Goal: Task Accomplishment & Management: Manage account settings

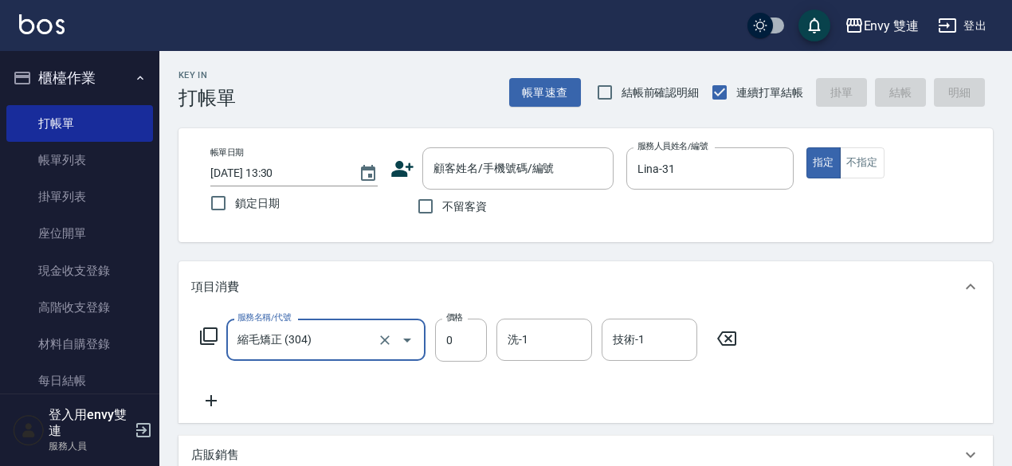
scroll to position [4, 0]
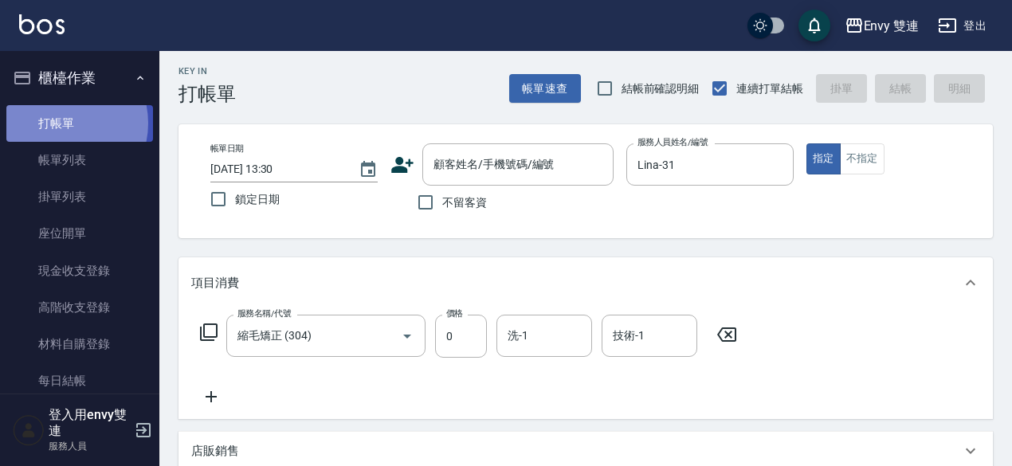
click at [57, 123] on link "打帳單" at bounding box center [79, 123] width 147 height 37
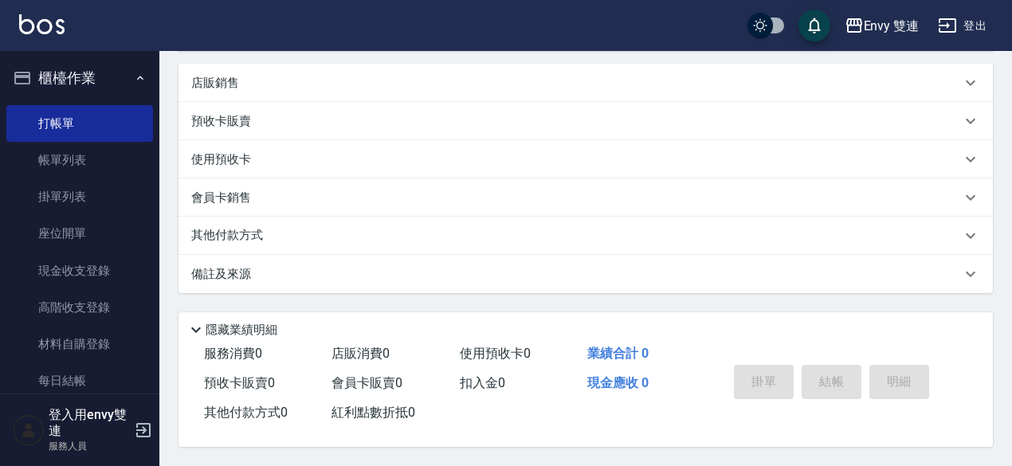
scroll to position [0, 0]
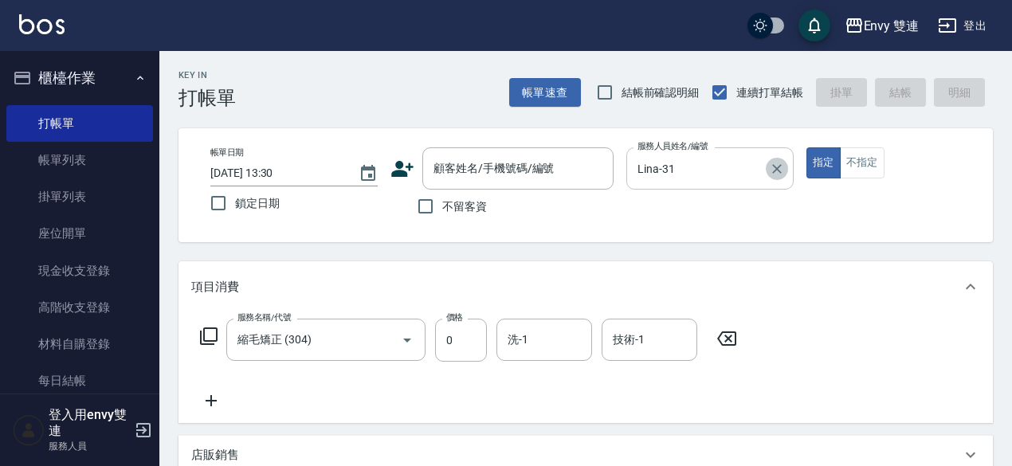
click at [778, 168] on icon "Clear" at bounding box center [777, 169] width 10 height 10
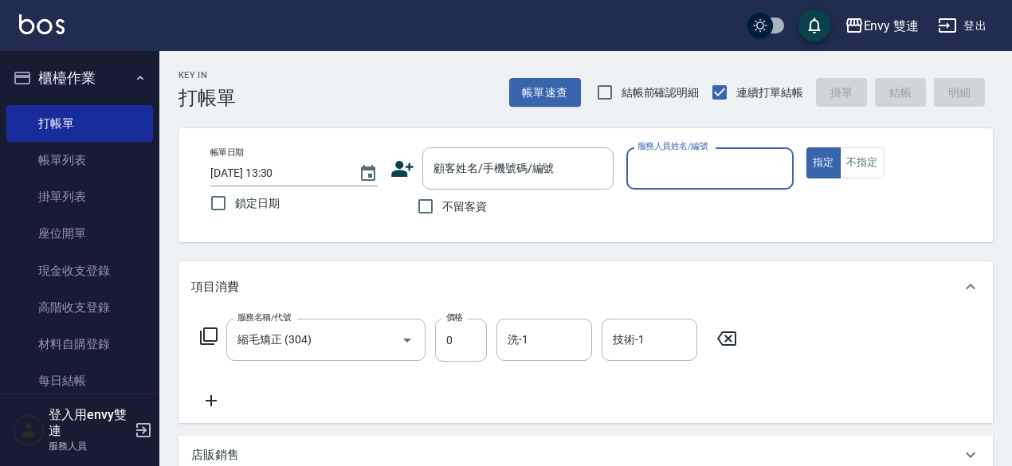
click at [806, 147] on button "指定" at bounding box center [823, 162] width 34 height 31
type button "true"
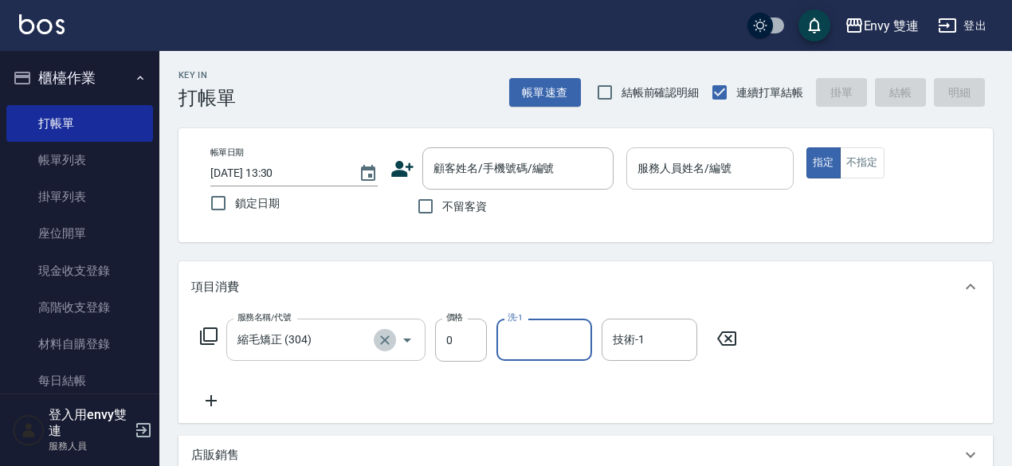
click at [384, 337] on icon "Clear" at bounding box center [385, 340] width 16 height 16
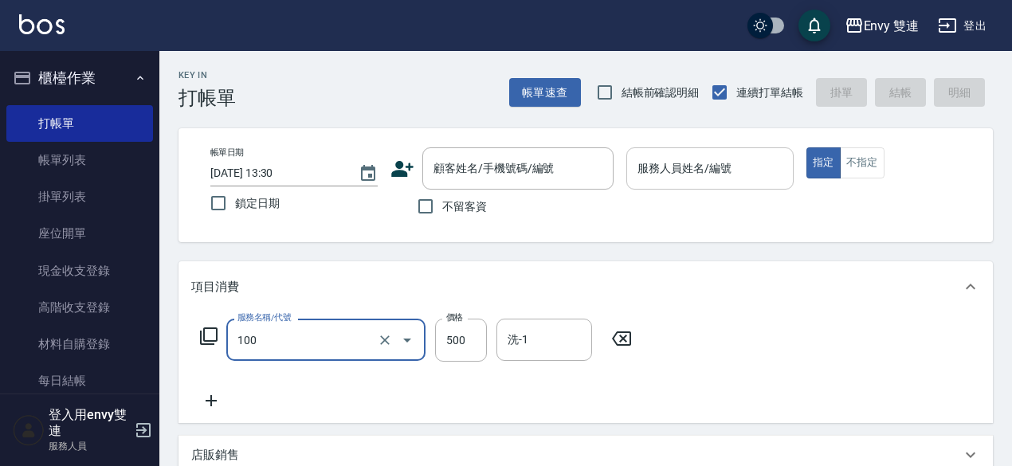
type input "洗＋剪(100)"
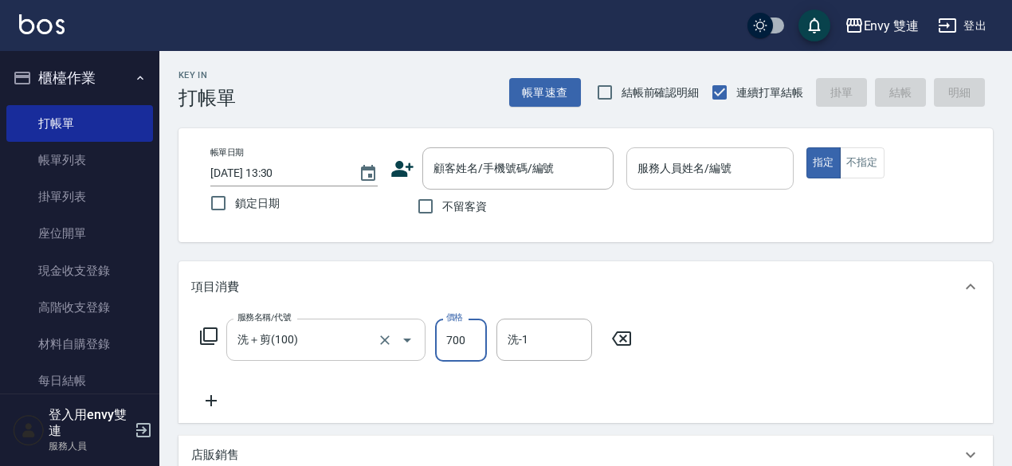
type input "700"
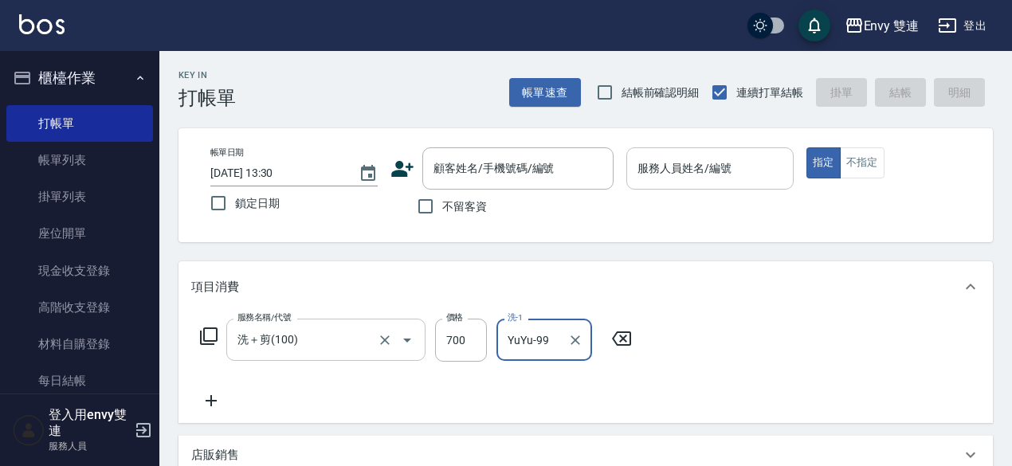
type input "YuYu-99"
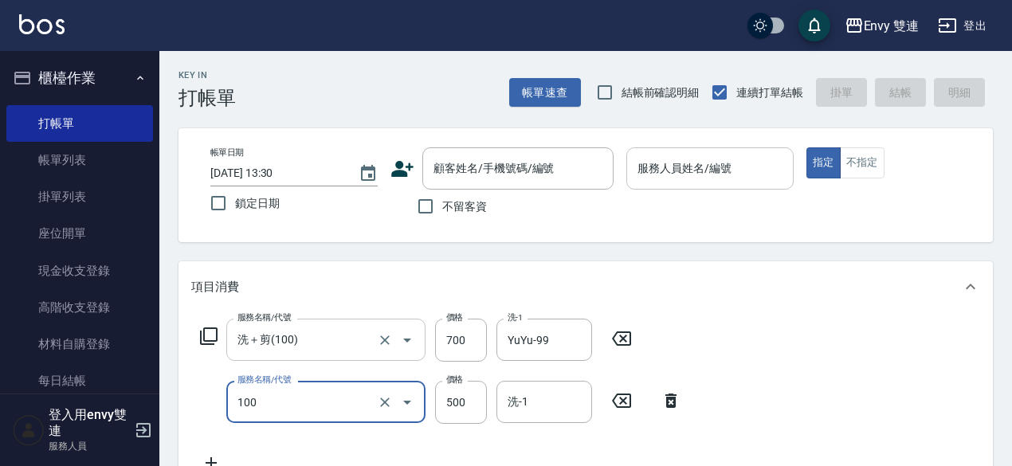
type input "洗＋剪(100)"
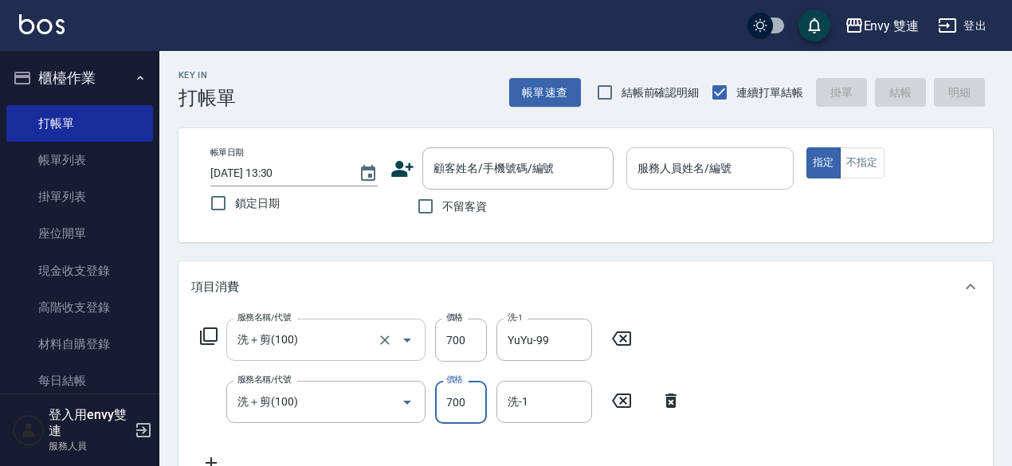
type input "700"
type input "YuYu-99"
click at [429, 205] on input "不留客資" at bounding box center [425, 206] width 33 height 33
checkbox input "true"
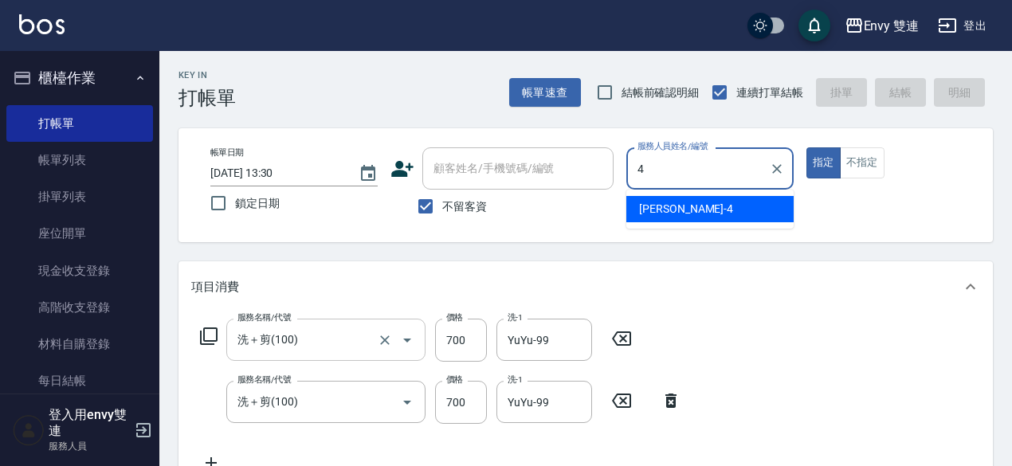
type input "Allan-4"
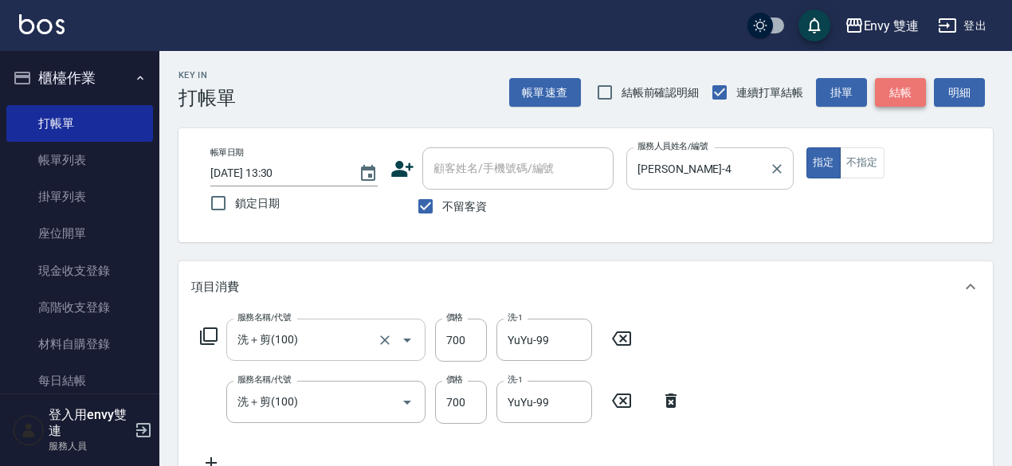
click at [904, 82] on button "結帳" at bounding box center [900, 92] width 51 height 29
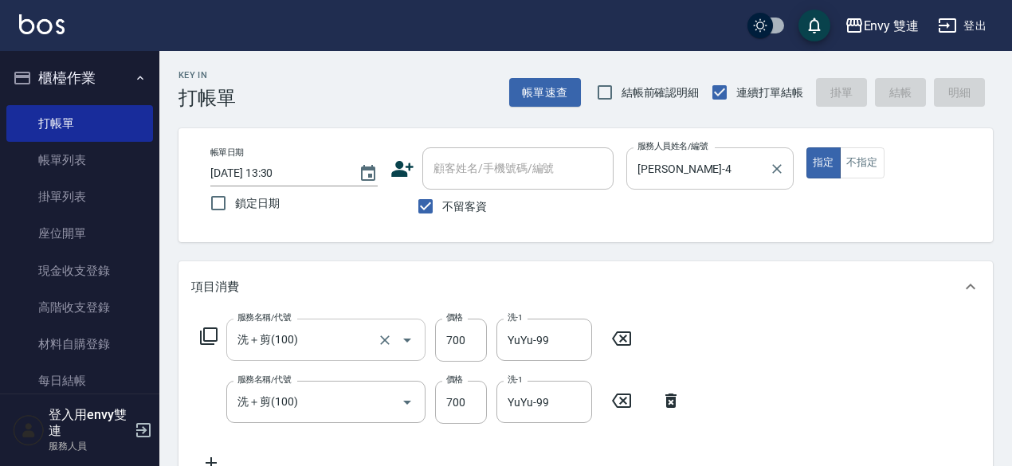
type input "2025/08/17 19:34"
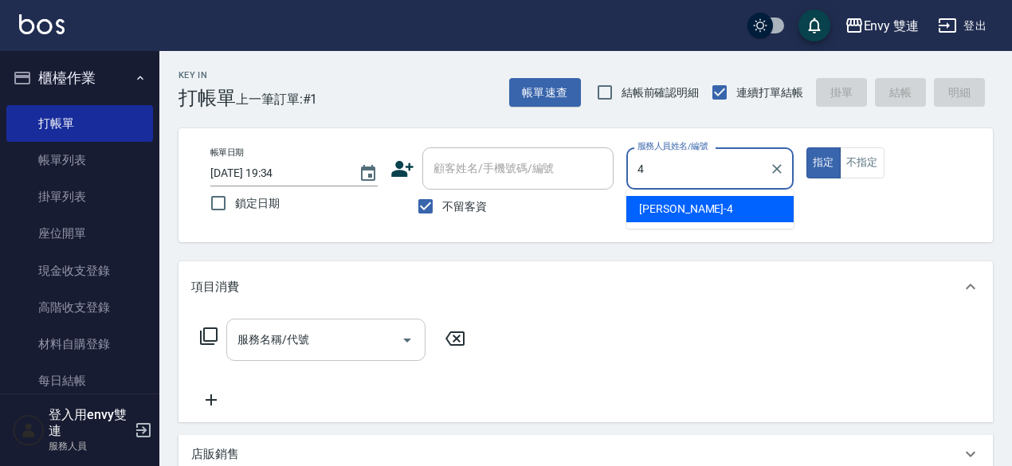
type input "Allan-4"
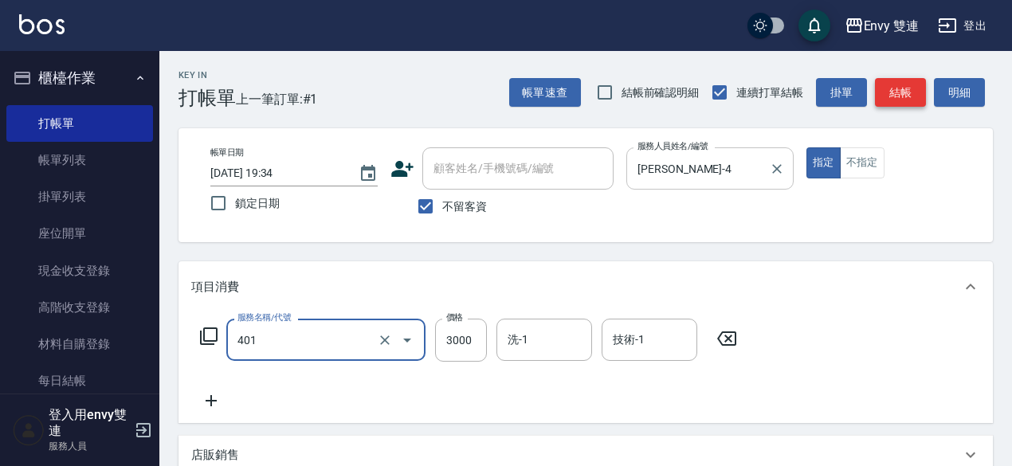
type input "染髮(401)"
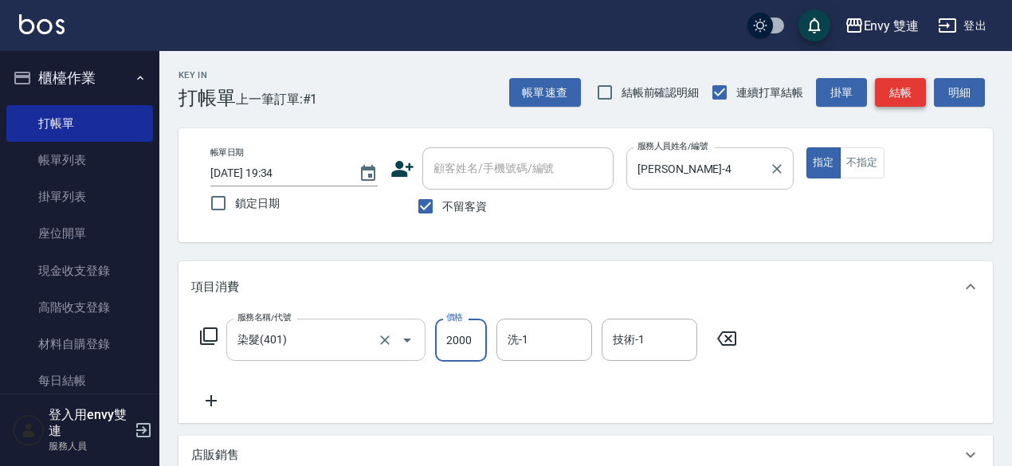
type input "2000"
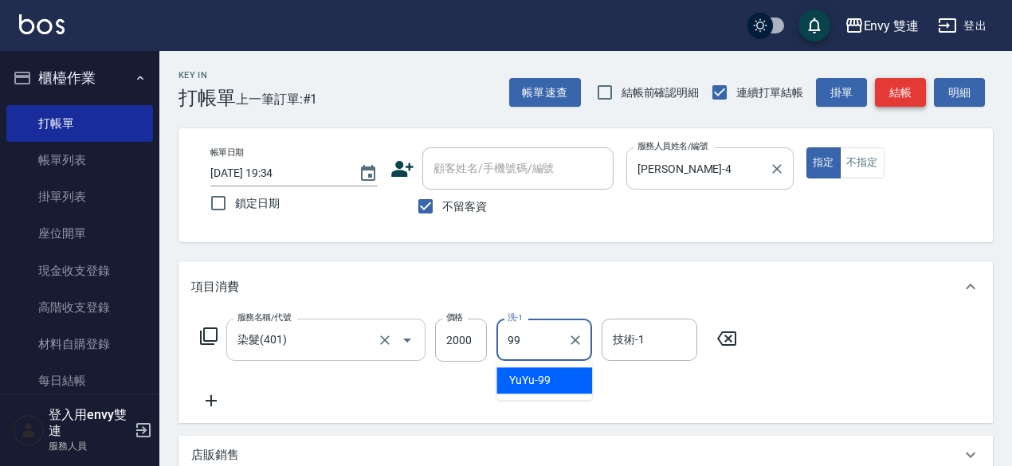
type input "YuYu-99"
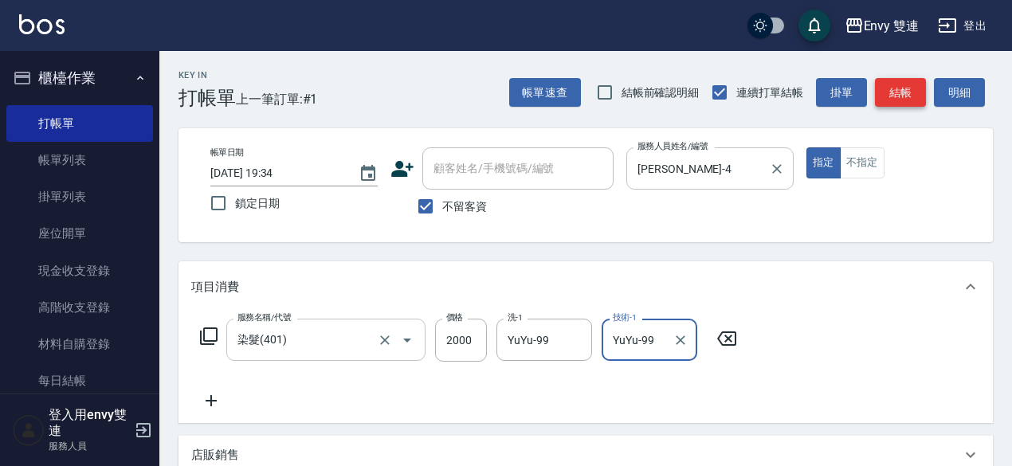
type input "YuYu-99"
click at [911, 92] on button "結帳" at bounding box center [900, 92] width 51 height 29
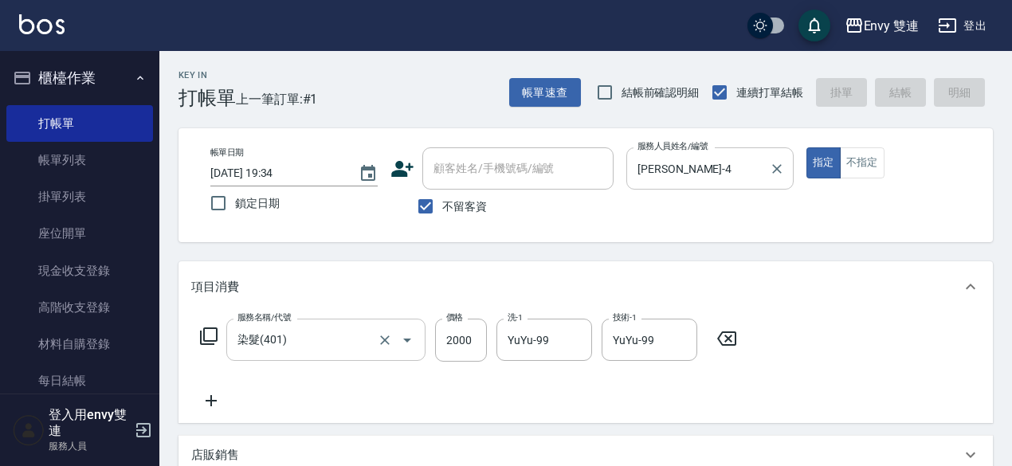
type input "2025/08/17 19:35"
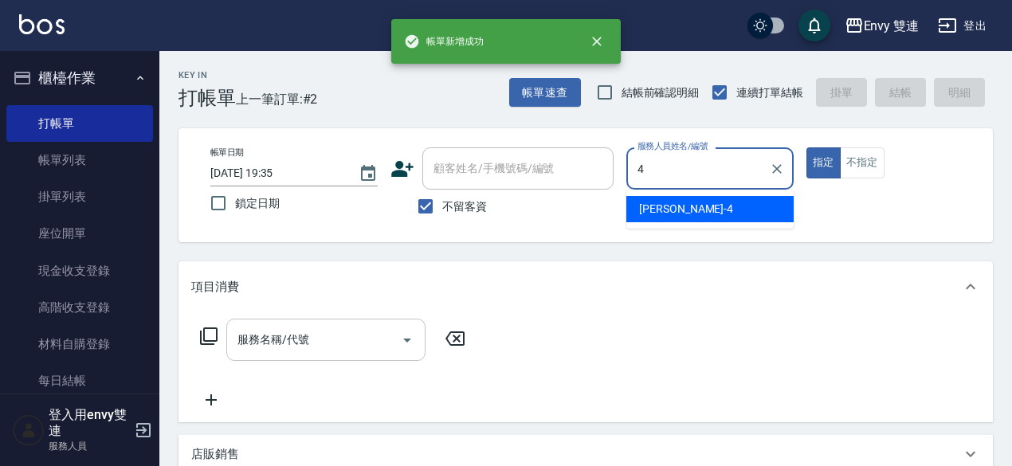
type input "Allan-4"
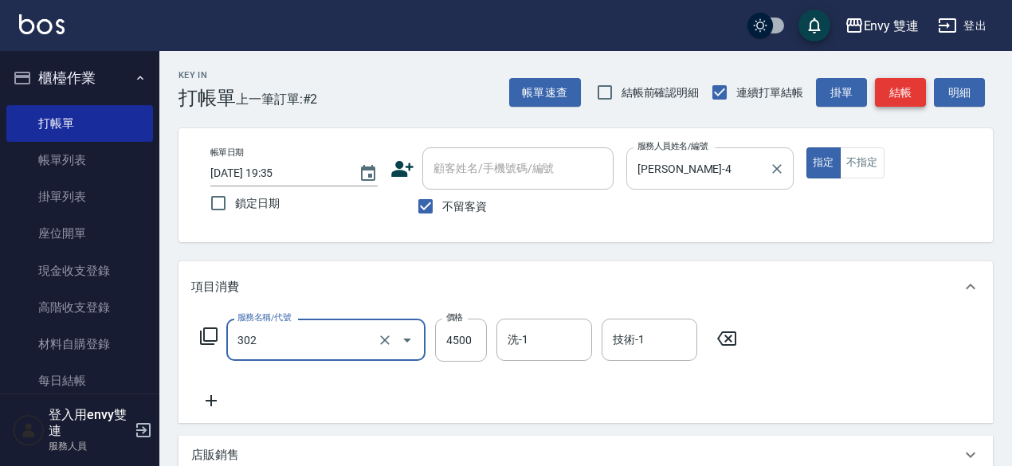
type input "水質感熱塑燙(302)"
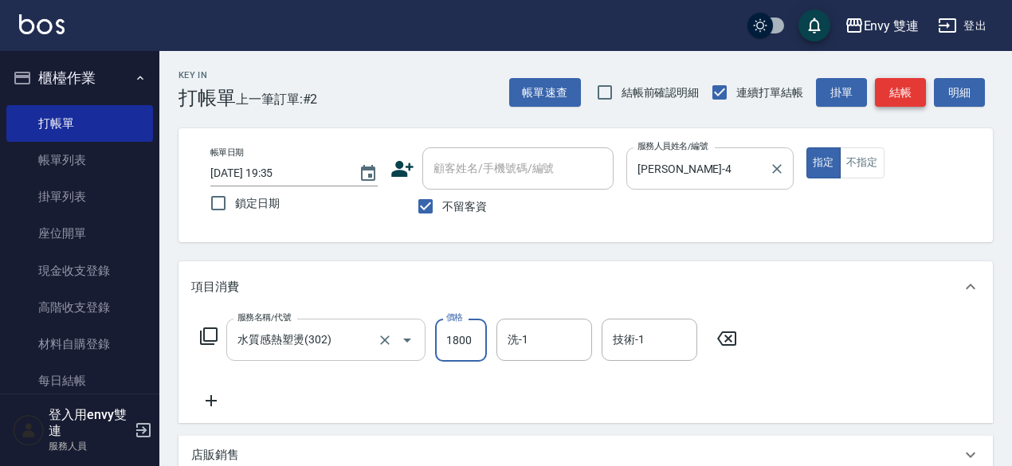
type input "1800"
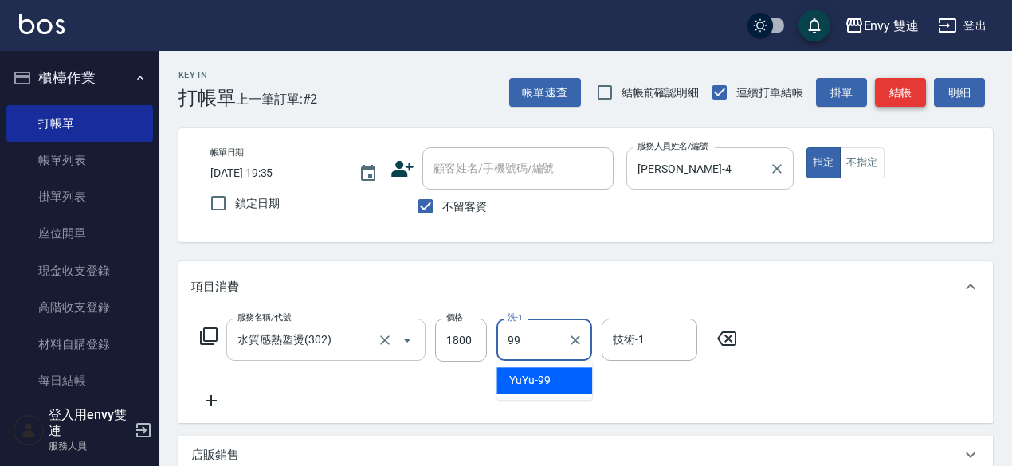
type input "YuYu-99"
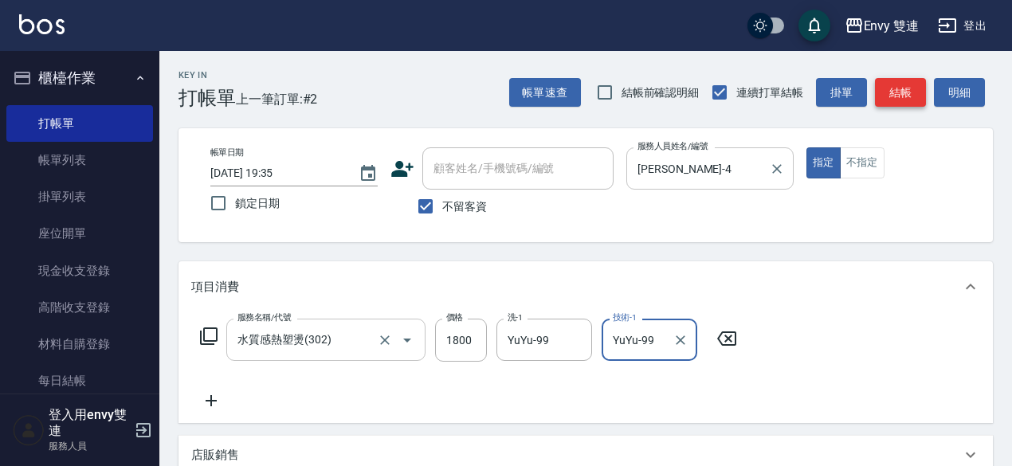
type input "YuYu-99"
click at [911, 92] on button "結帳" at bounding box center [900, 92] width 51 height 29
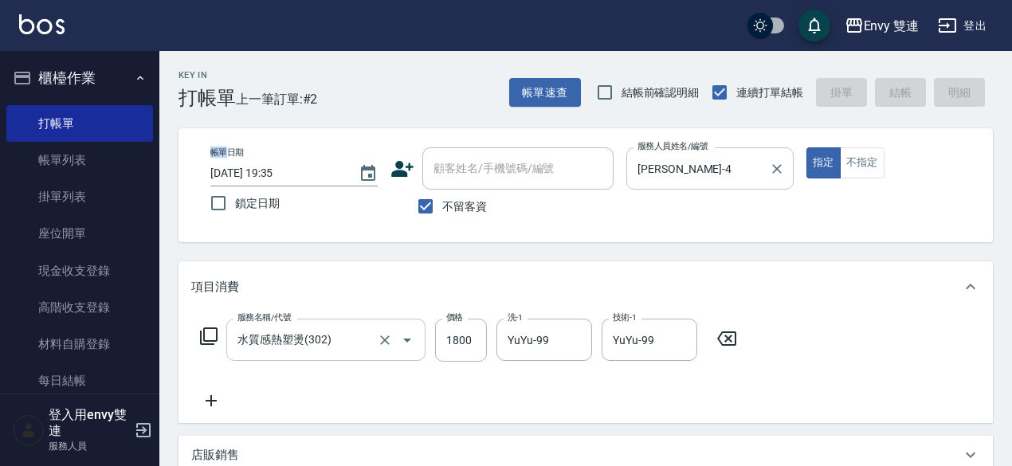
click at [911, 92] on div "帳單速查 結帳前確認明細 連續打單結帳 掛單 結帳 明細" at bounding box center [751, 92] width 484 height 33
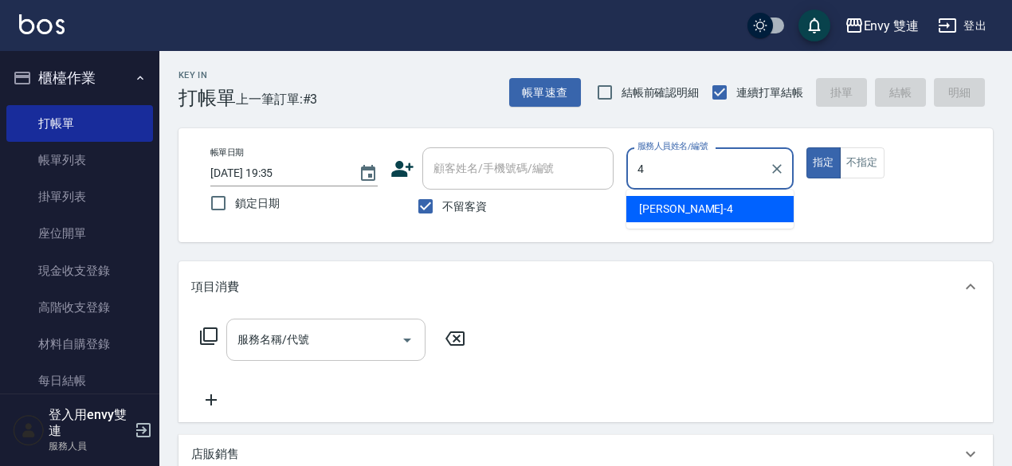
type input "Allan-4"
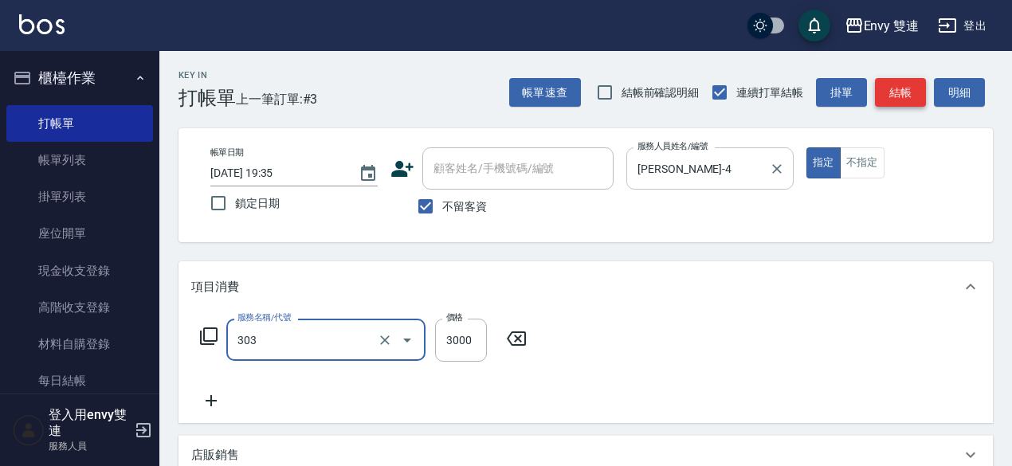
type input "冷塑燙 (303)"
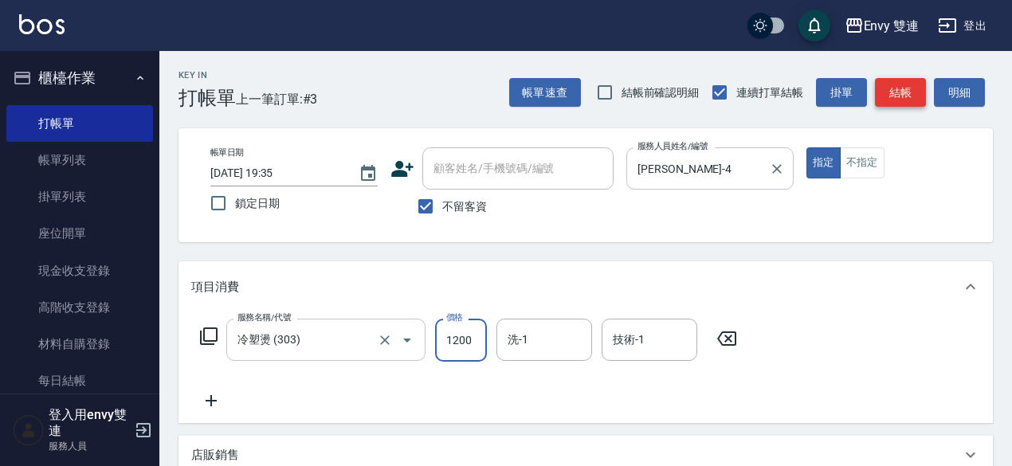
type input "1200"
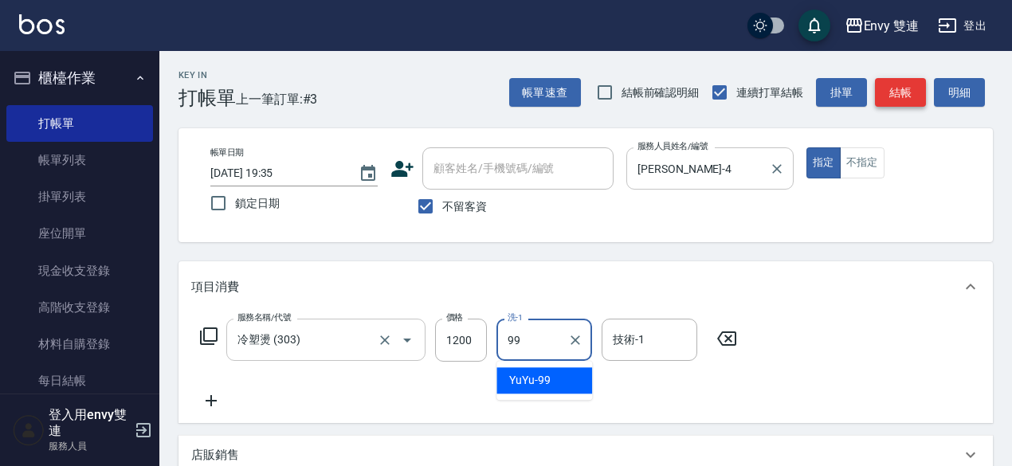
type input "YuYu-99"
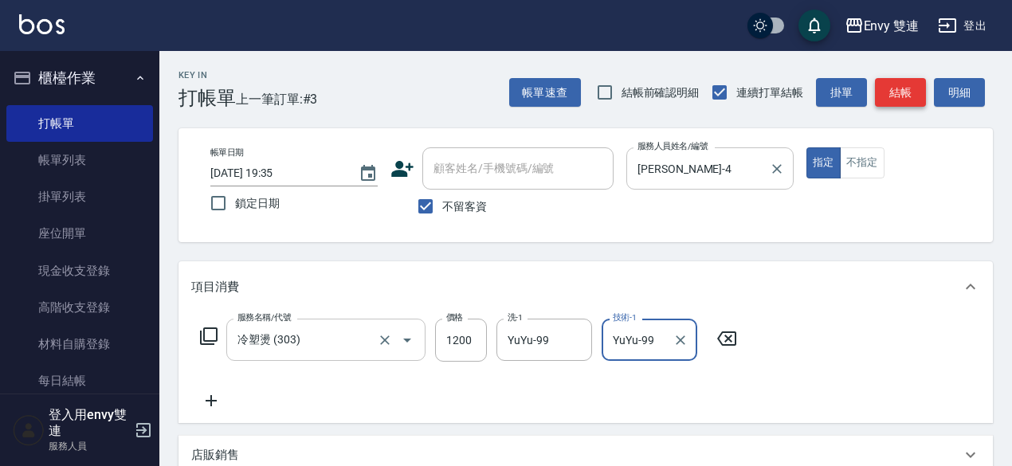
type input "YuYu-99"
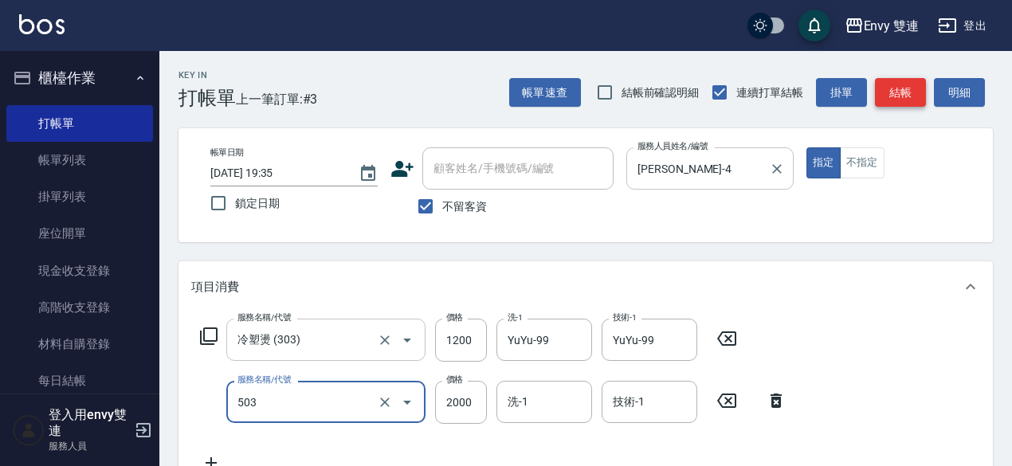
type input "日本結構二段式(503)"
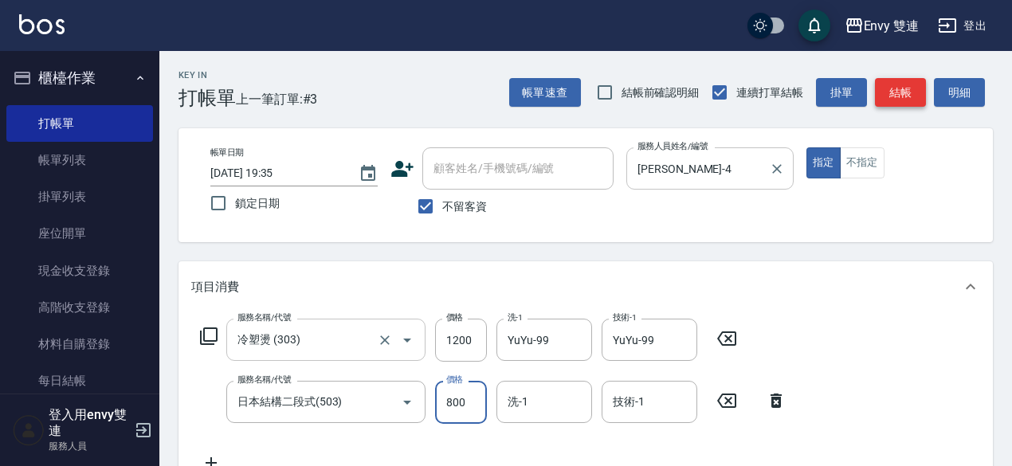
type input "800"
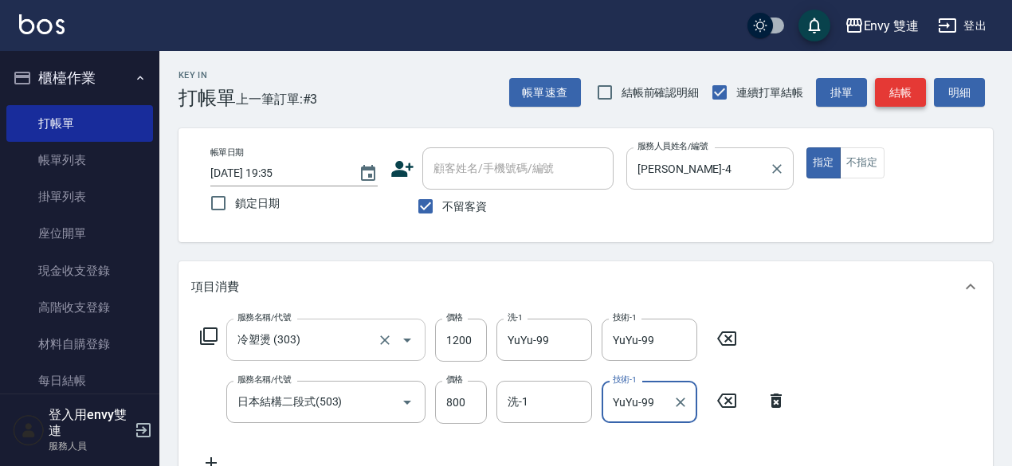
type input "YuYu-99"
click at [911, 92] on button "結帳" at bounding box center [900, 92] width 51 height 29
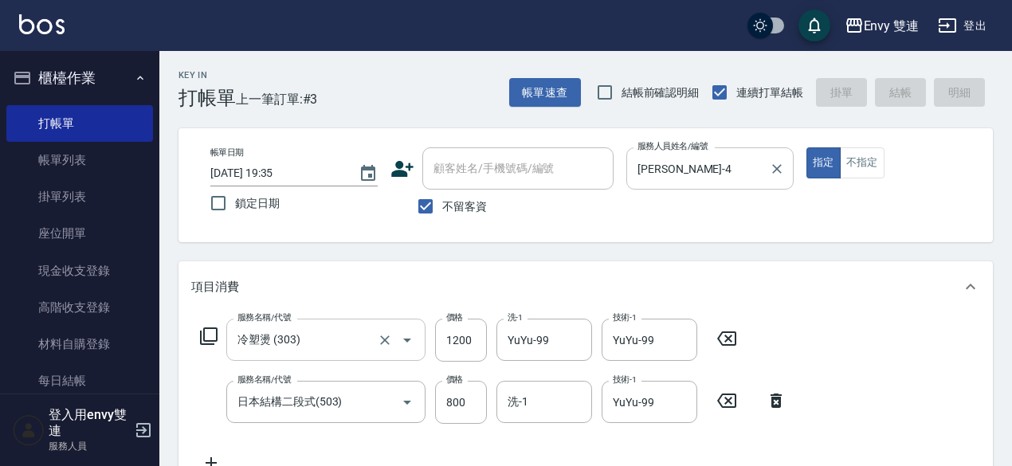
type input "2025/08/17 19:36"
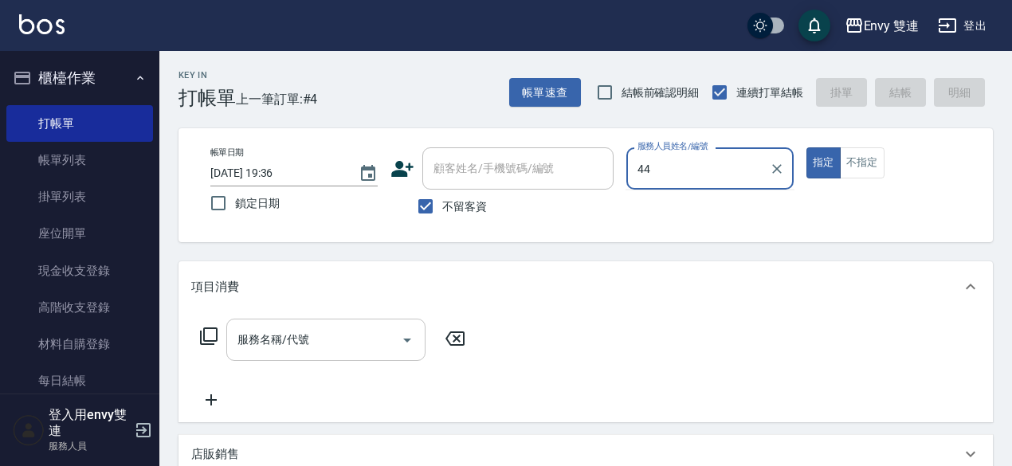
type input "44"
click at [806, 147] on button "指定" at bounding box center [823, 162] width 34 height 31
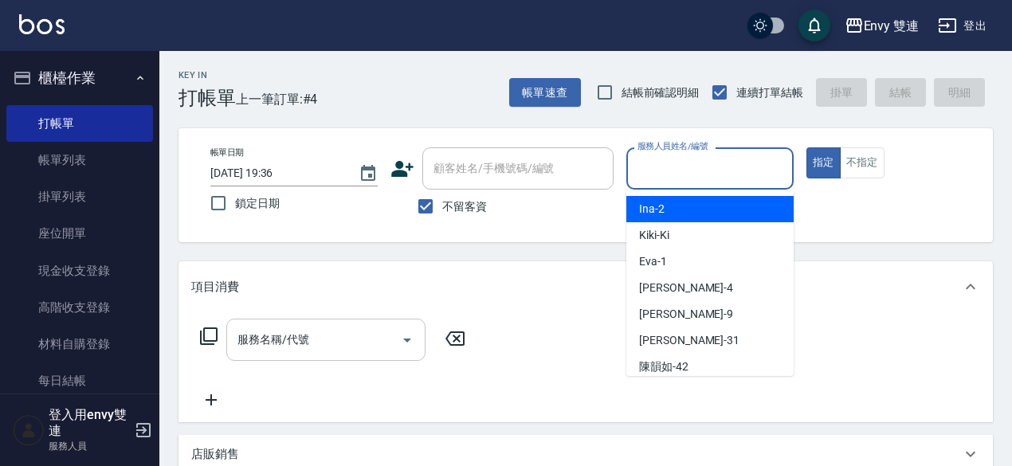
click at [645, 168] on input "服務人員姓名/編號" at bounding box center [709, 169] width 153 height 28
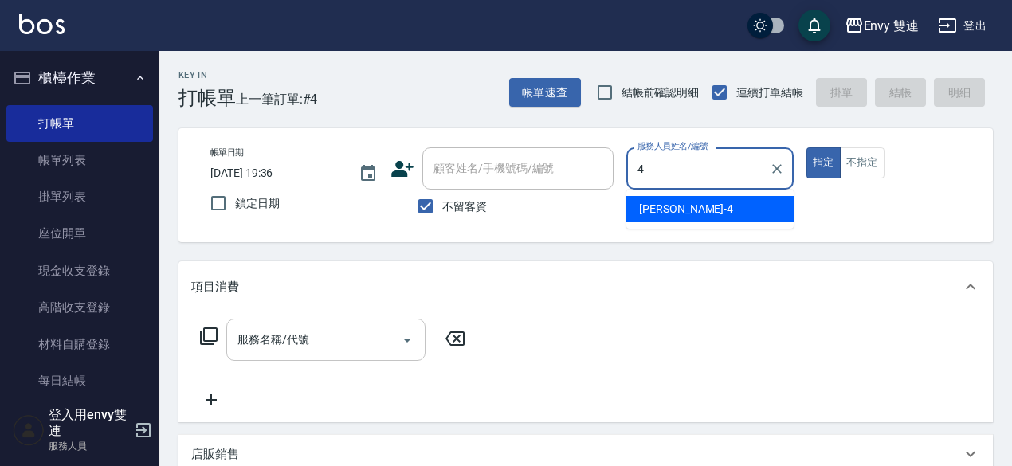
type input "Allan-4"
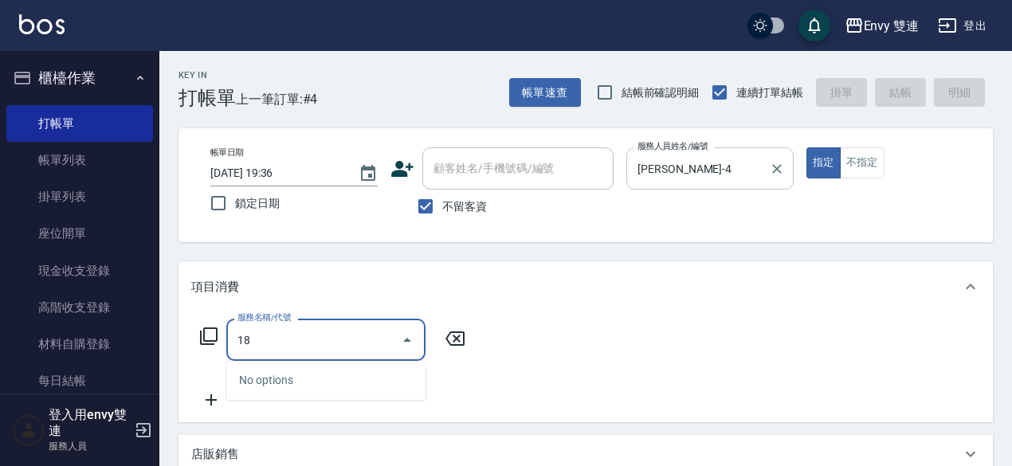
type input "1"
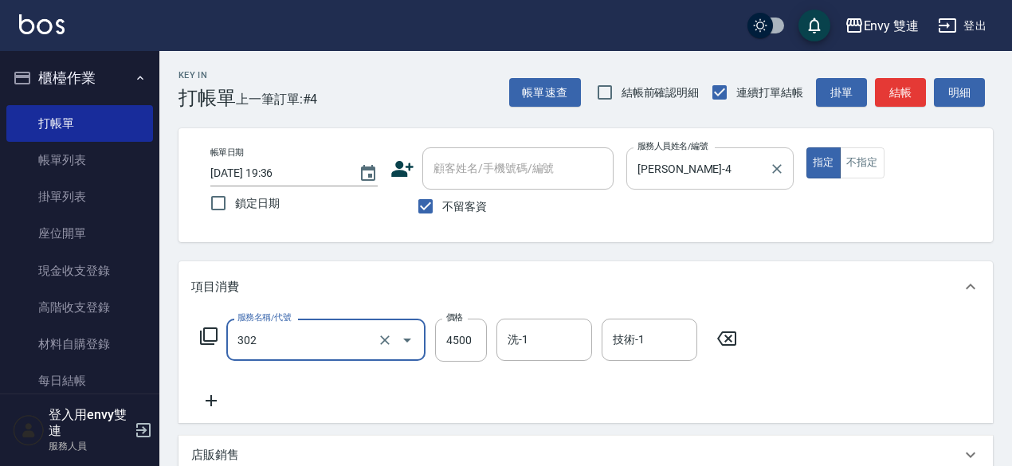
type input "水質感熱塑燙(302)"
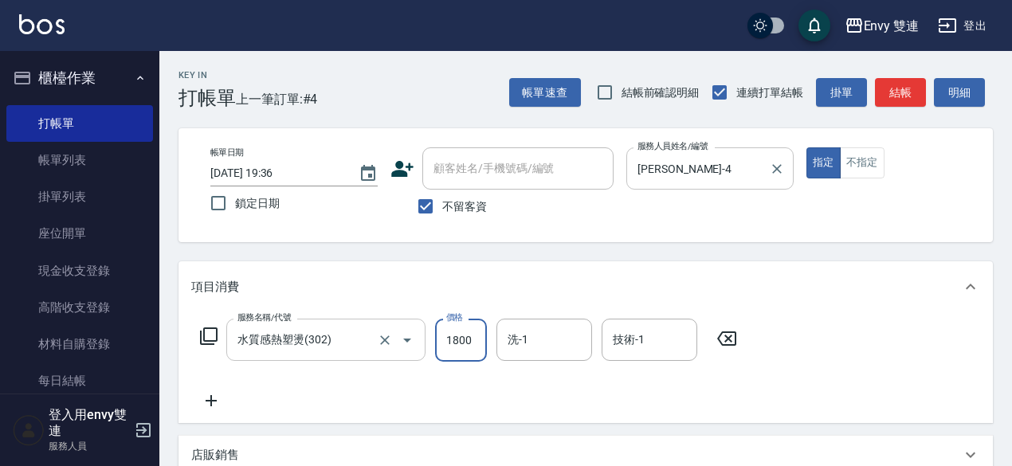
type input "1800"
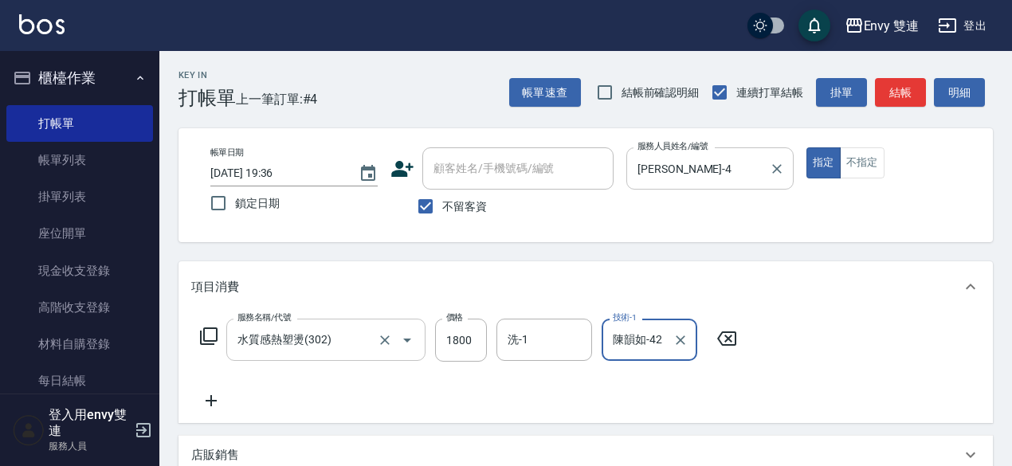
type input "陳韻如-42"
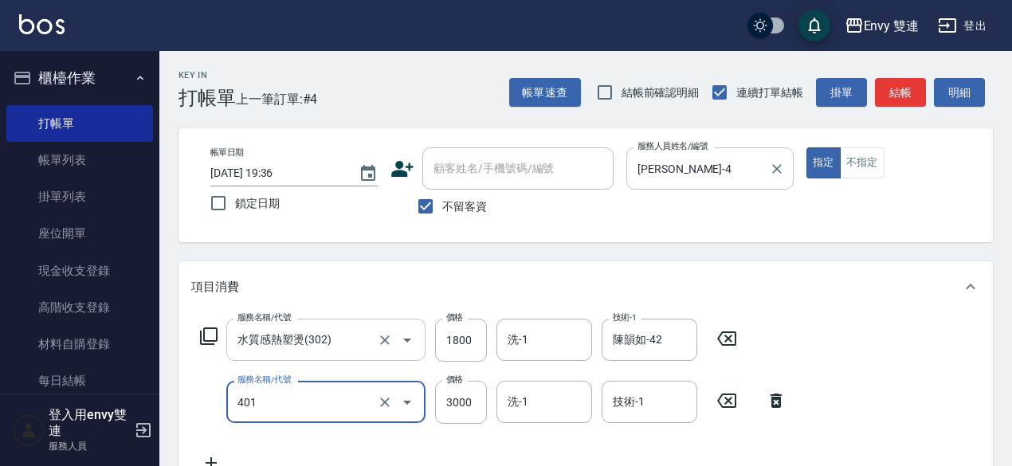
type input "染髮(401)"
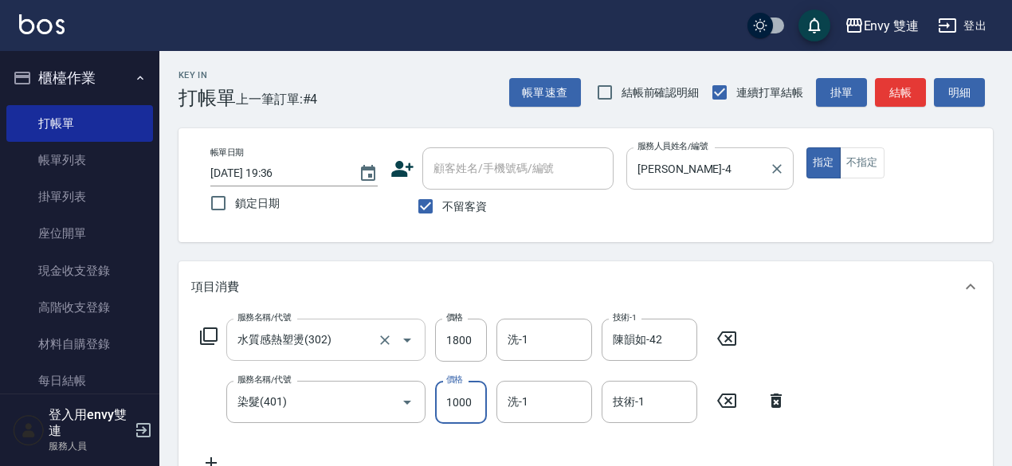
type input "1000"
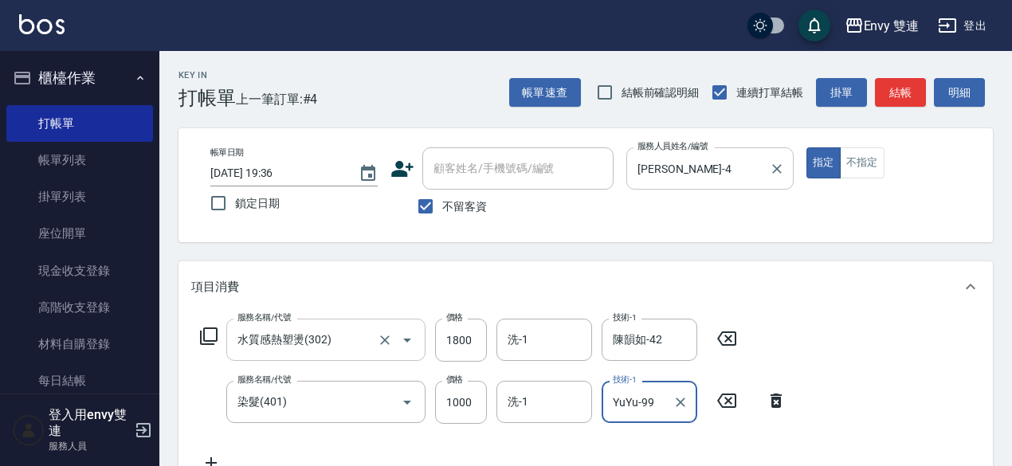
type input "YuYu-99"
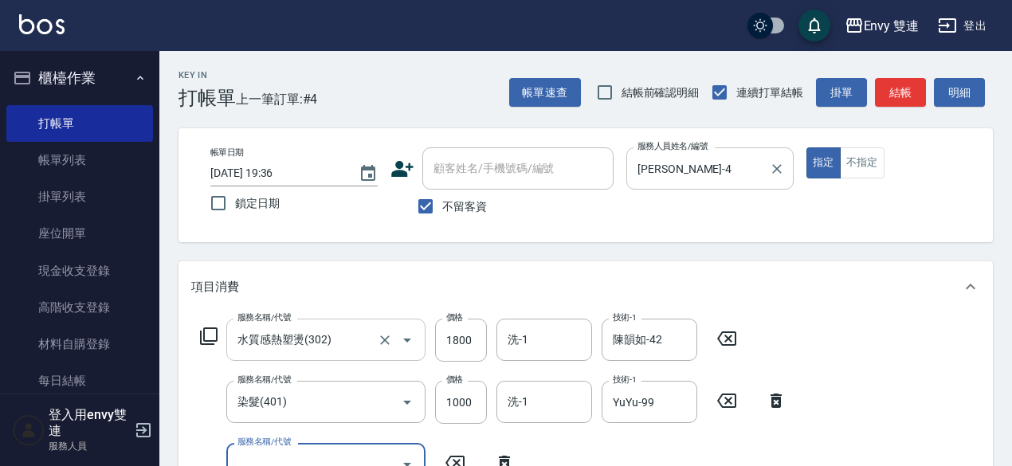
scroll to position [12, 0]
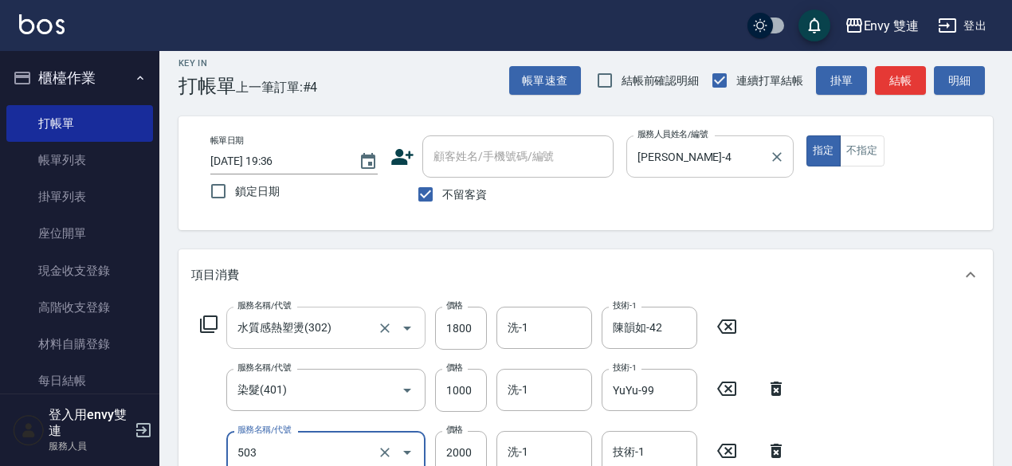
type input "日本結構二段式(503)"
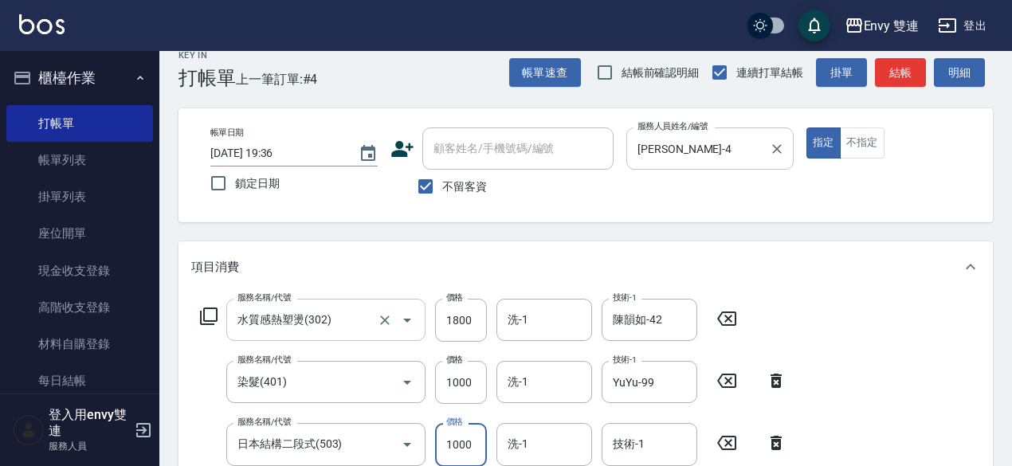
type input "1000"
type input "YuYu-99"
click at [912, 72] on button "結帳" at bounding box center [900, 72] width 51 height 29
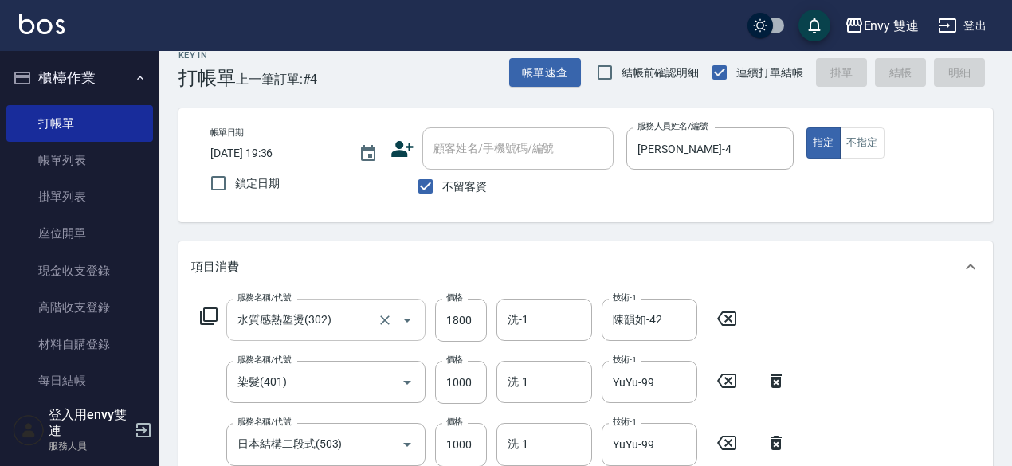
type input "2025/08/17 19:37"
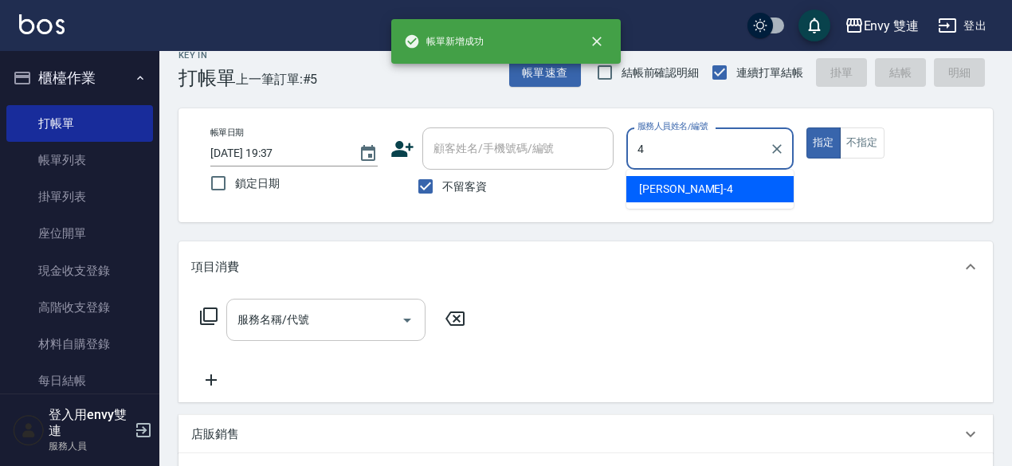
type input "Allan-4"
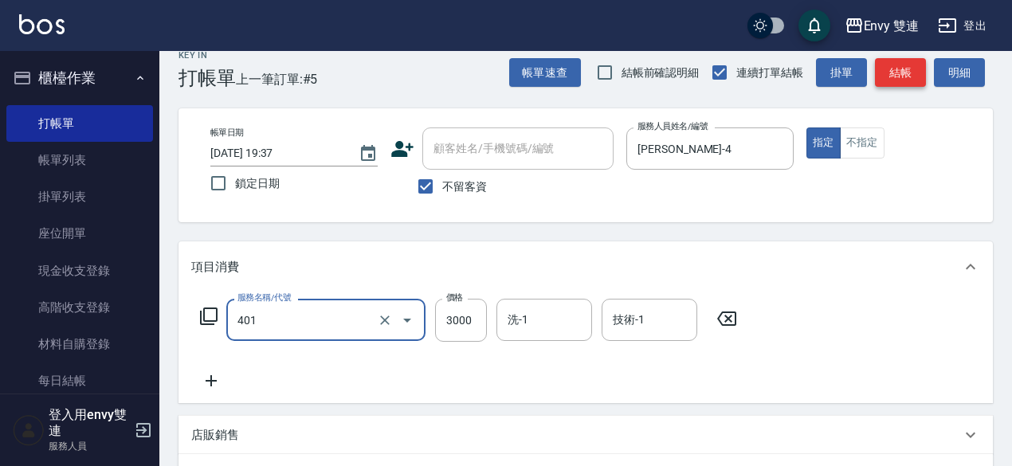
type input "染髮(401)"
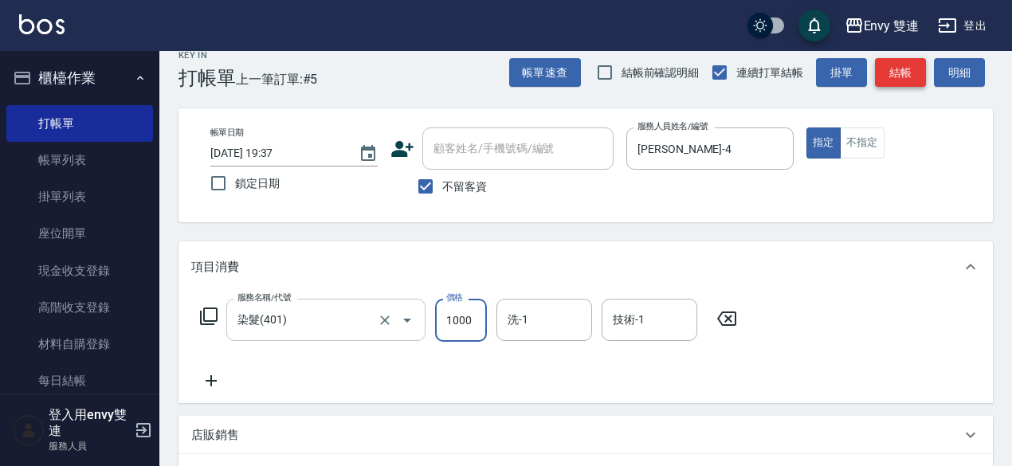
type input "1000"
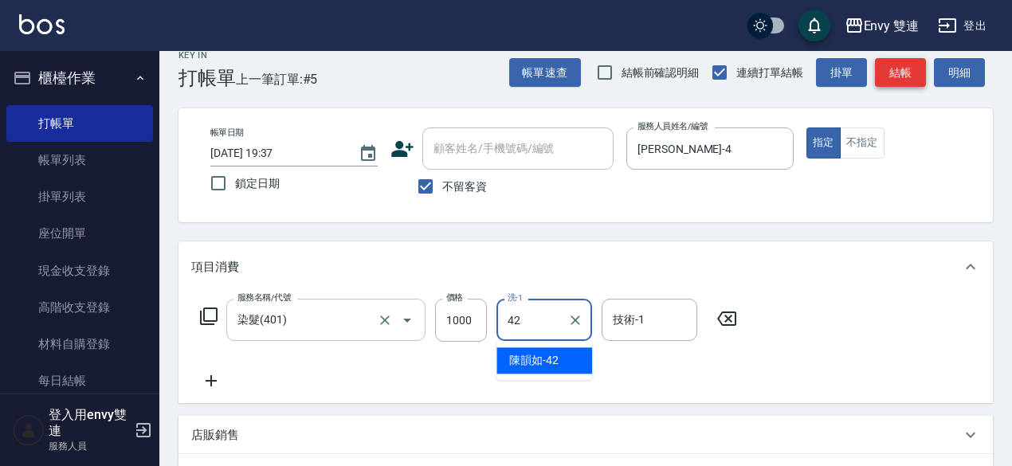
type input "陳韻如-42"
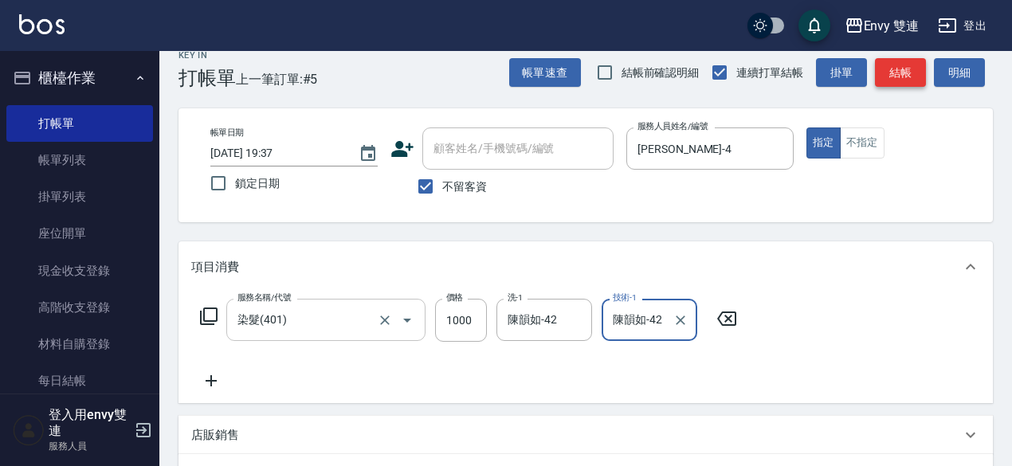
type input "陳韻如-42"
click at [912, 72] on button "結帳" at bounding box center [900, 72] width 51 height 29
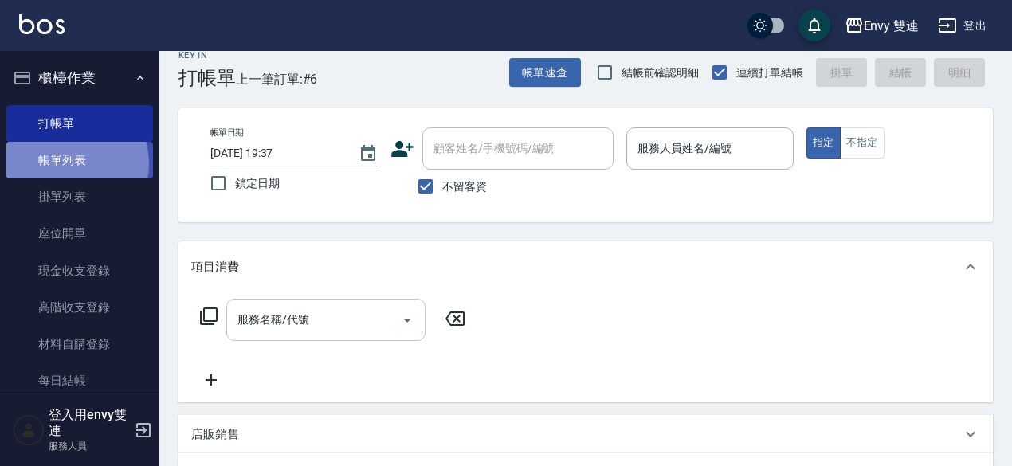
click at [72, 164] on link "帳單列表" at bounding box center [79, 160] width 147 height 37
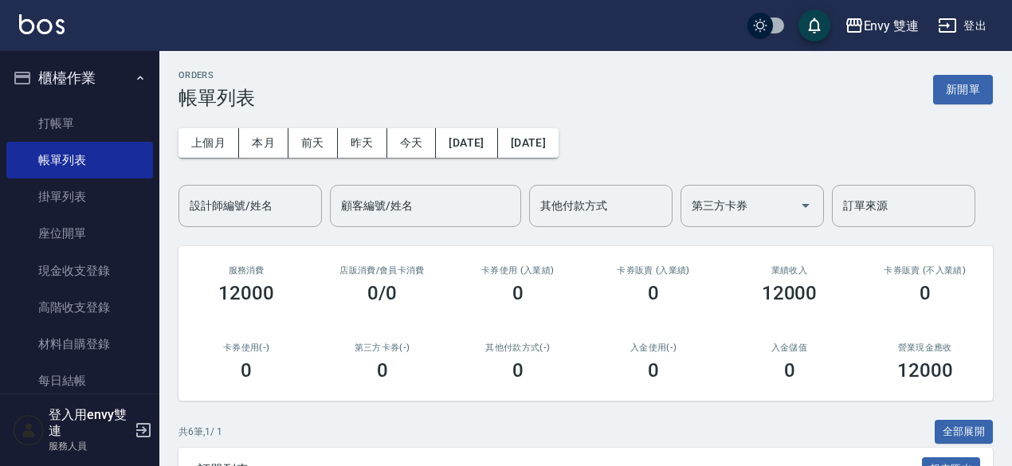
scroll to position [363, 0]
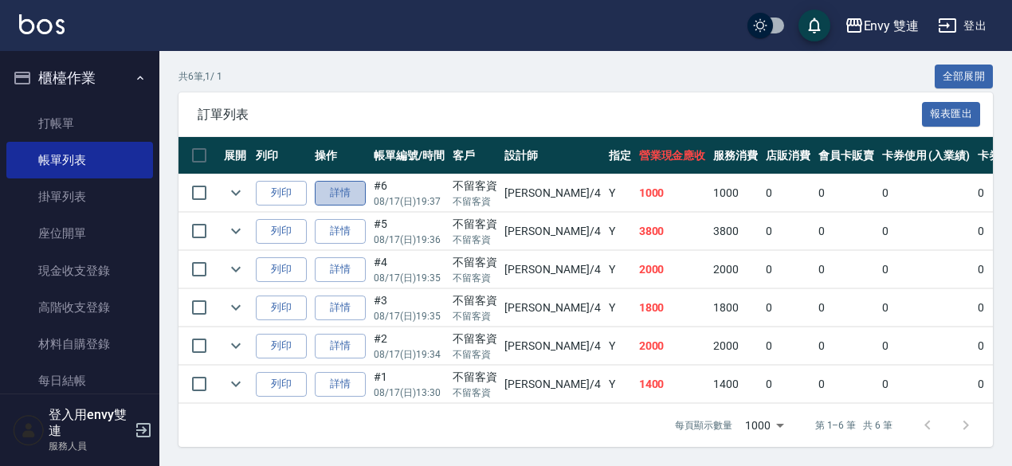
click at [355, 186] on link "詳情" at bounding box center [340, 193] width 51 height 25
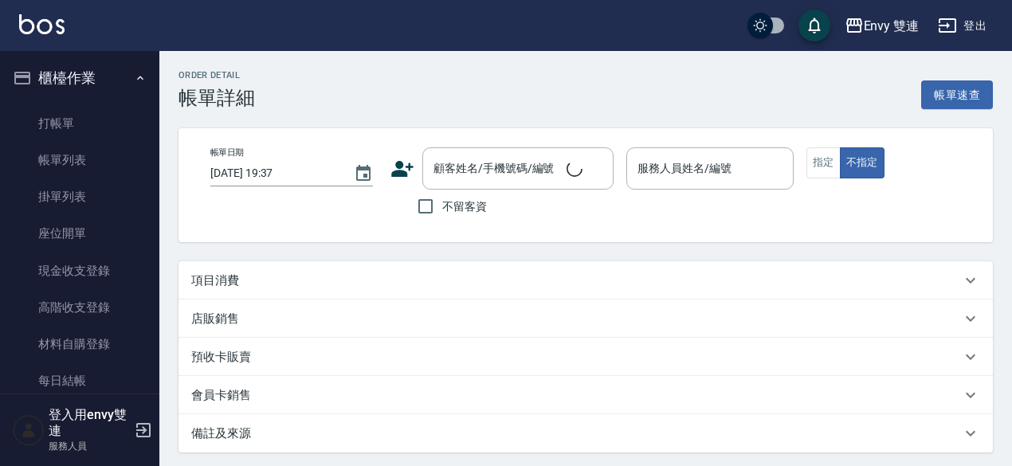
checkbox input "true"
type input "Allan-4"
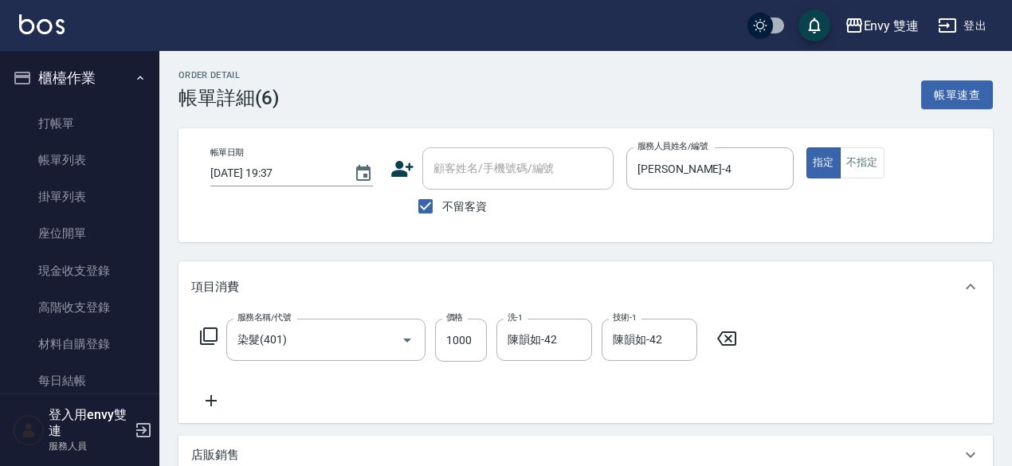
type input "染髮(401)"
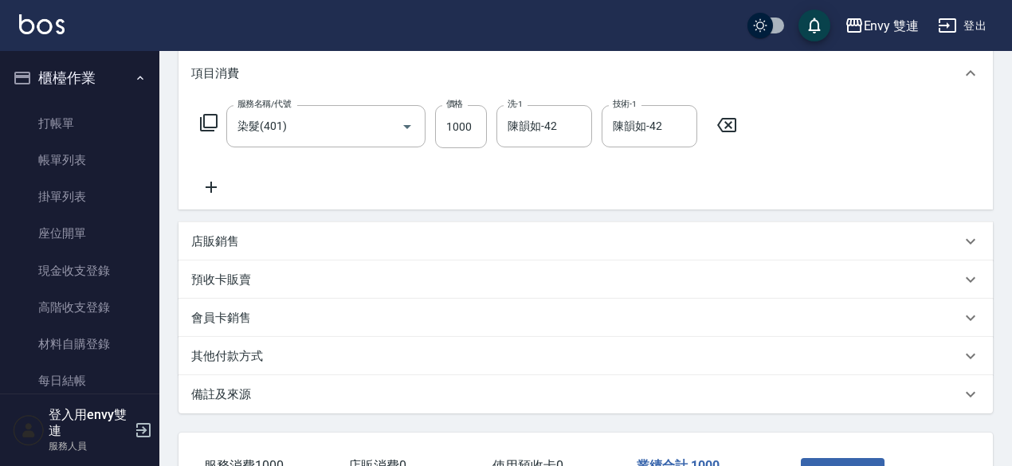
scroll to position [231, 0]
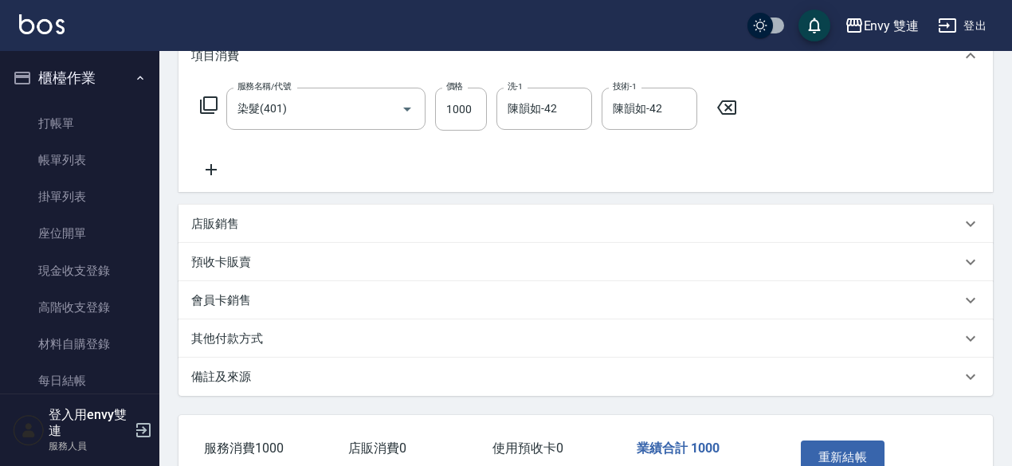
click at [246, 225] on div "店販銷售" at bounding box center [576, 224] width 770 height 17
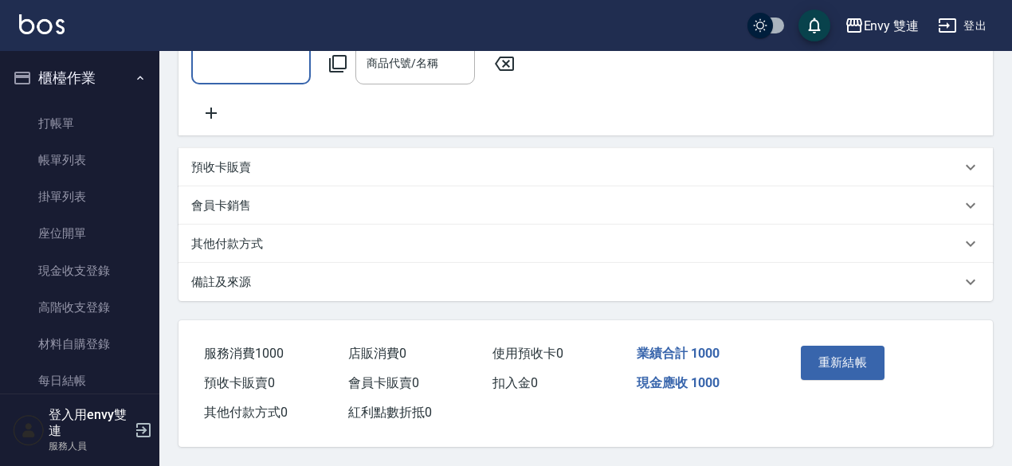
scroll to position [462, 0]
click at [210, 243] on p "其他付款方式" at bounding box center [227, 244] width 72 height 17
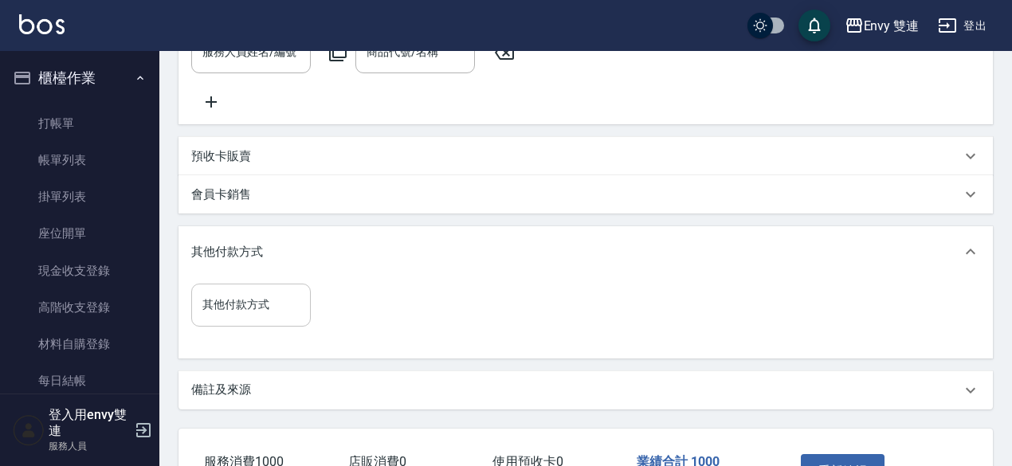
click at [257, 326] on div "其他付款方式" at bounding box center [251, 305] width 120 height 42
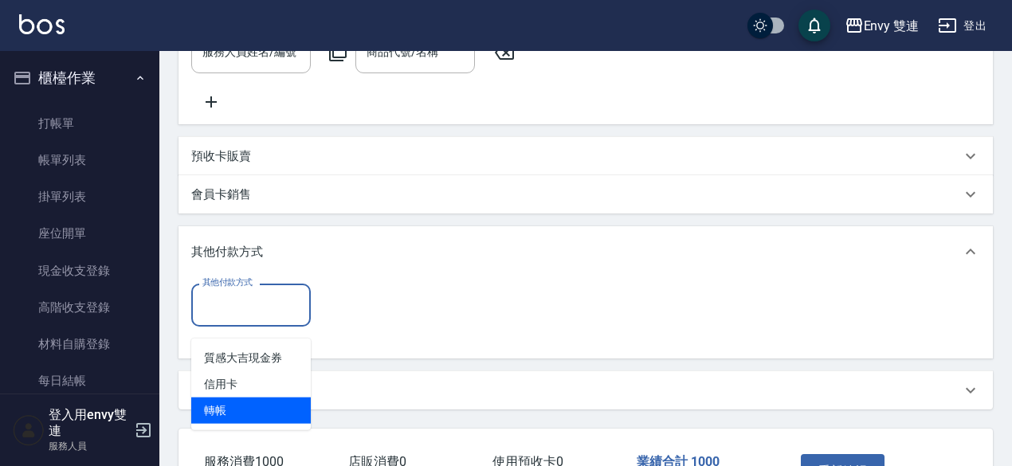
click at [242, 409] on span "轉帳" at bounding box center [251, 411] width 120 height 26
type input "轉帳"
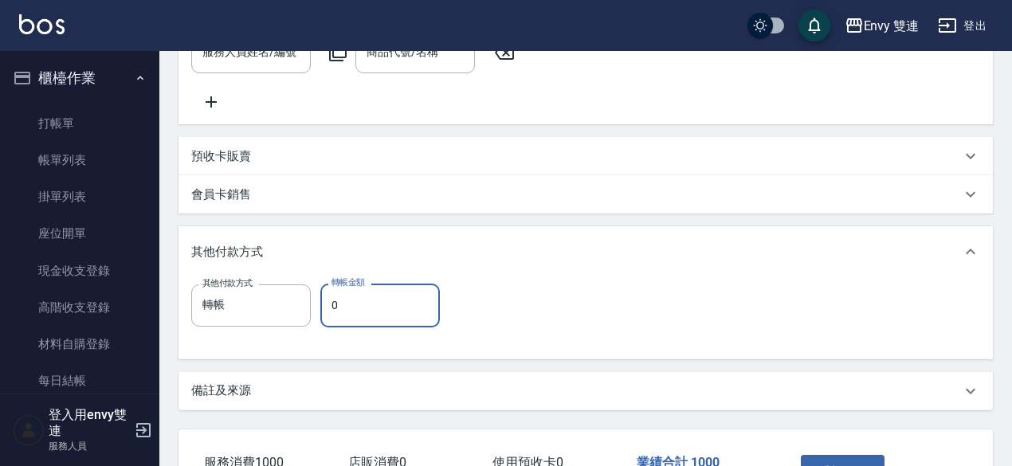
click at [362, 314] on input "0" at bounding box center [380, 305] width 120 height 43
type input "1000"
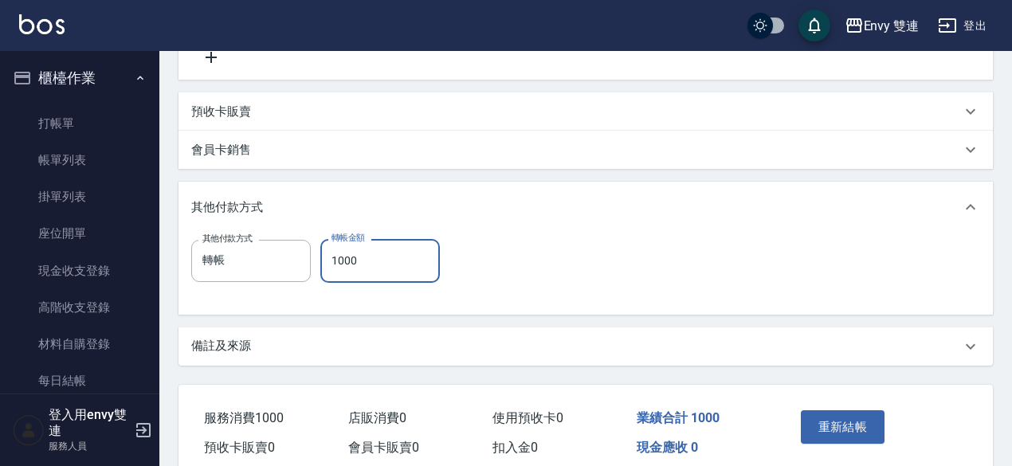
scroll to position [588, 0]
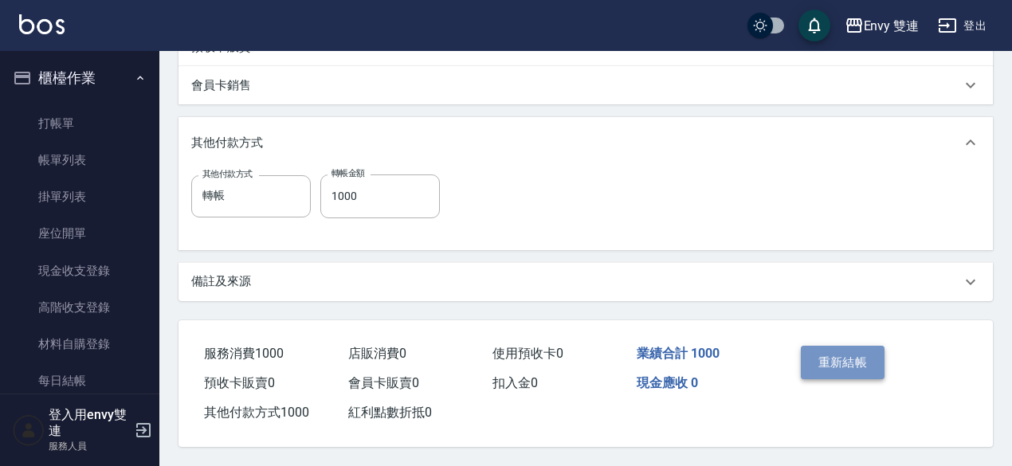
click at [840, 358] on button "重新結帳" at bounding box center [843, 362] width 84 height 33
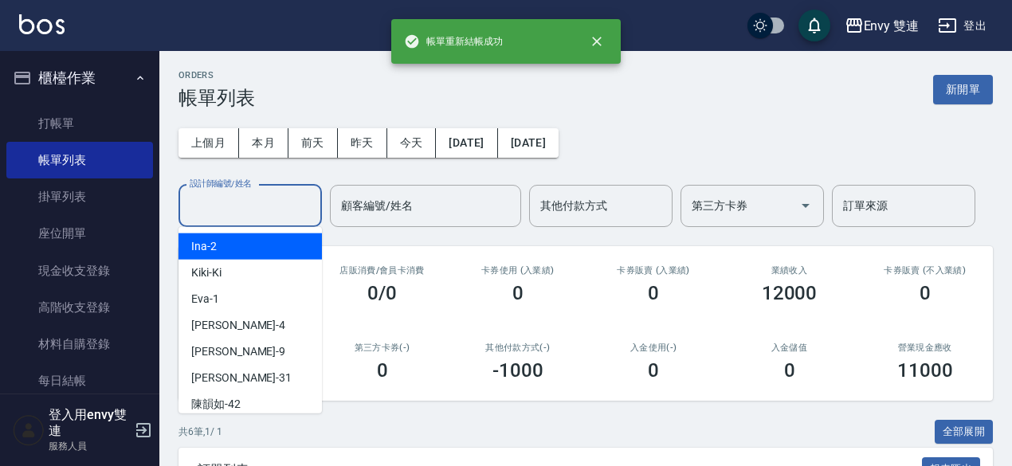
click at [207, 195] on input "設計師編號/姓名" at bounding box center [250, 206] width 129 height 28
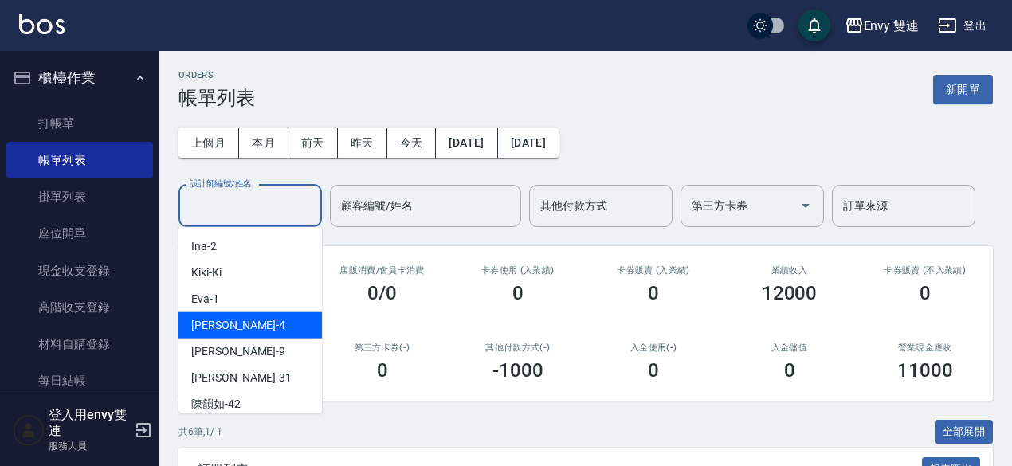
click at [249, 319] on div "Allan -4" at bounding box center [249, 325] width 143 height 26
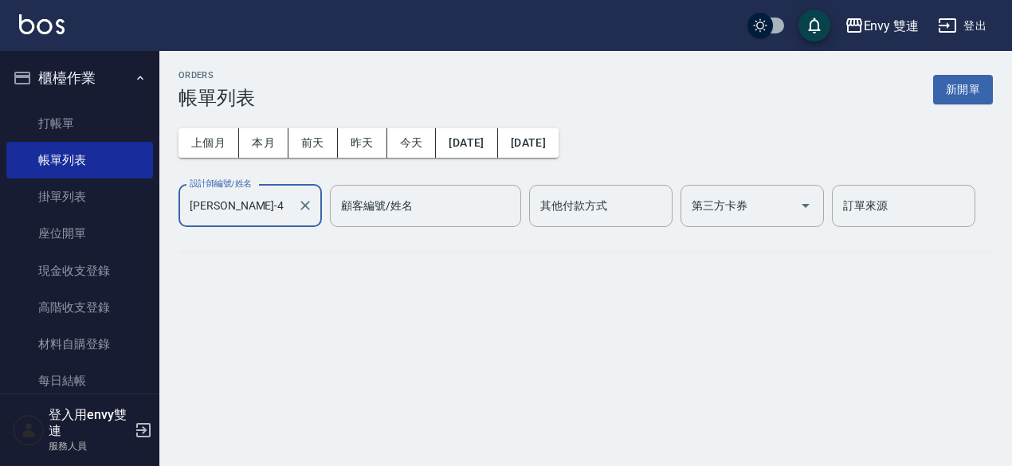
type input "Allan-4"
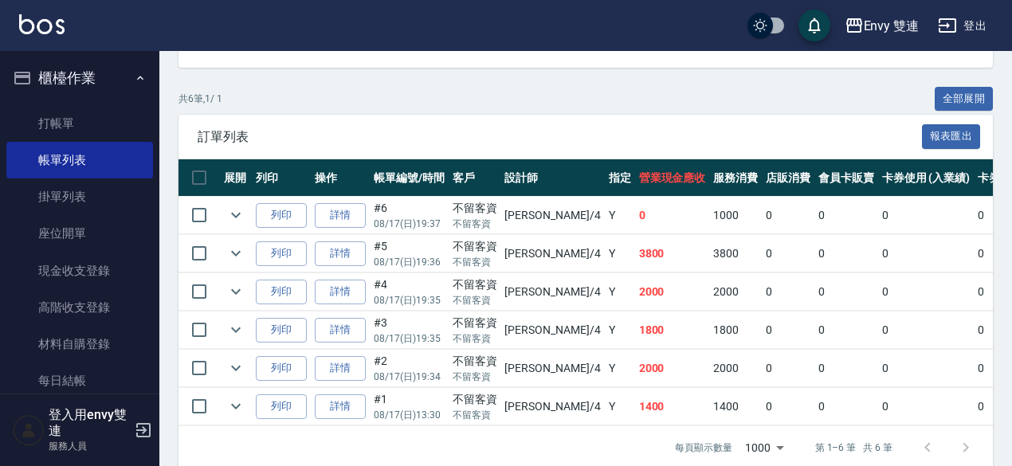
scroll to position [363, 0]
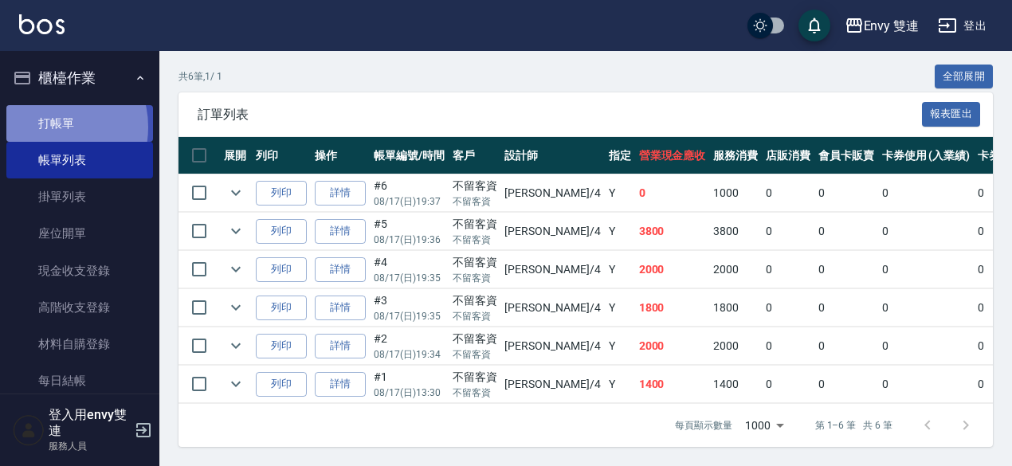
click at [49, 127] on link "打帳單" at bounding box center [79, 123] width 147 height 37
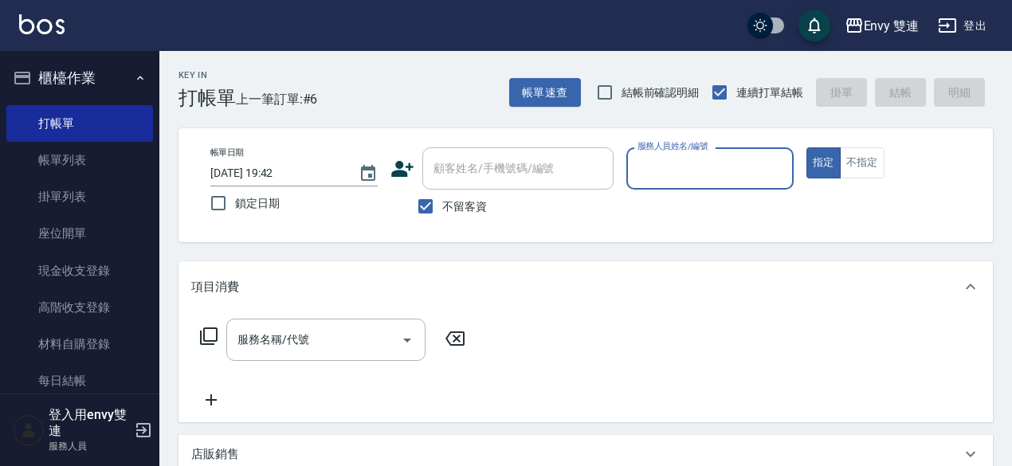
click at [667, 172] on input "服務人員姓名/編號" at bounding box center [709, 169] width 153 height 28
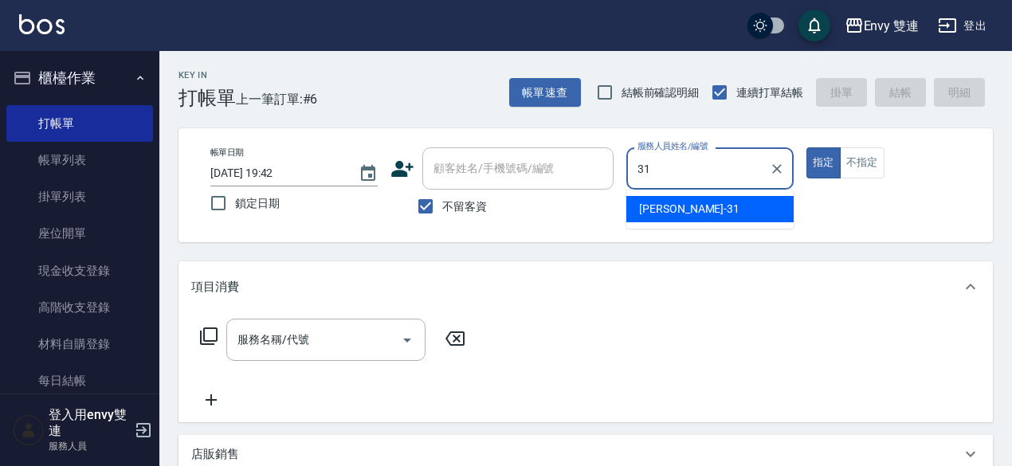
type input "Lina-31"
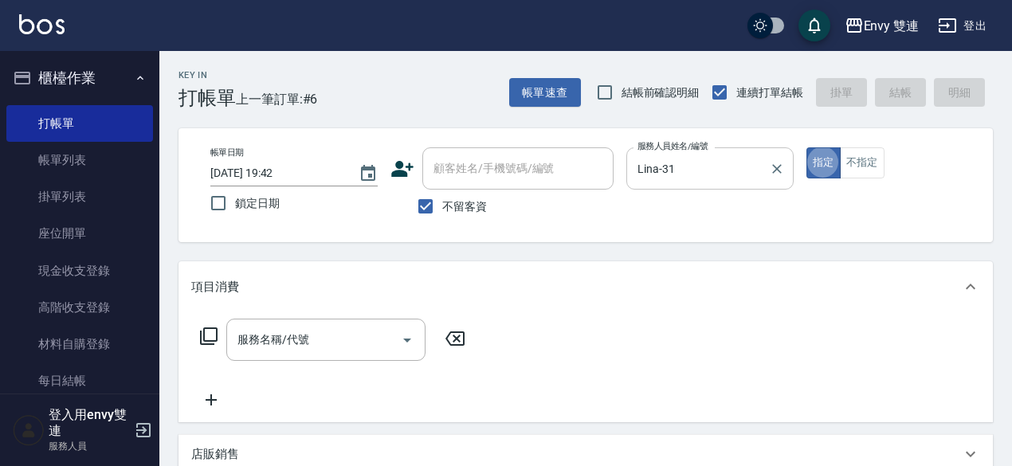
type button "true"
click at [352, 355] on div "服務名稱/代號" at bounding box center [325, 340] width 199 height 42
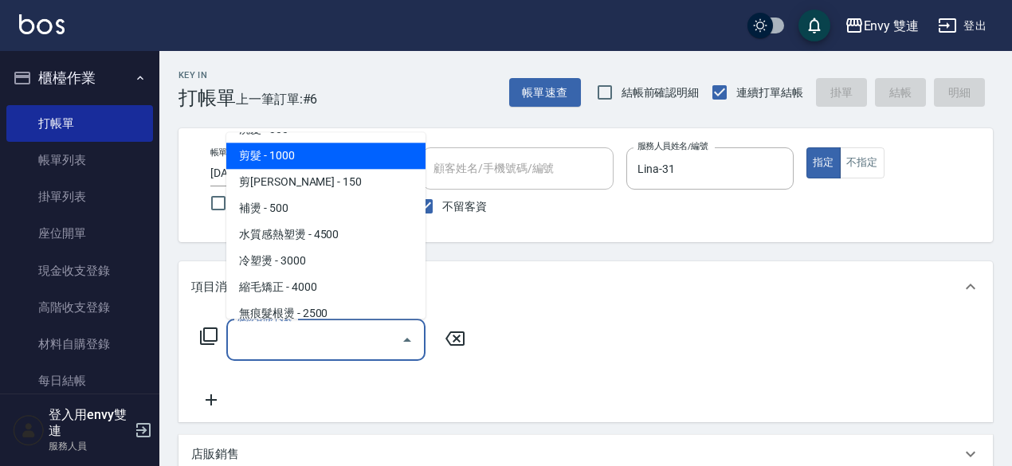
scroll to position [83, 0]
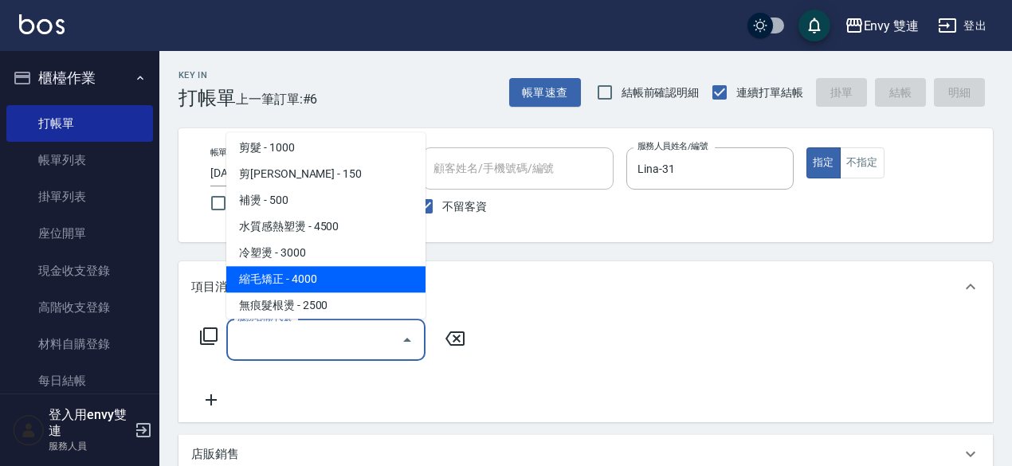
click at [341, 283] on span "縮毛矯正 - 4000" at bounding box center [325, 279] width 199 height 26
type input "縮毛矯正 (304)"
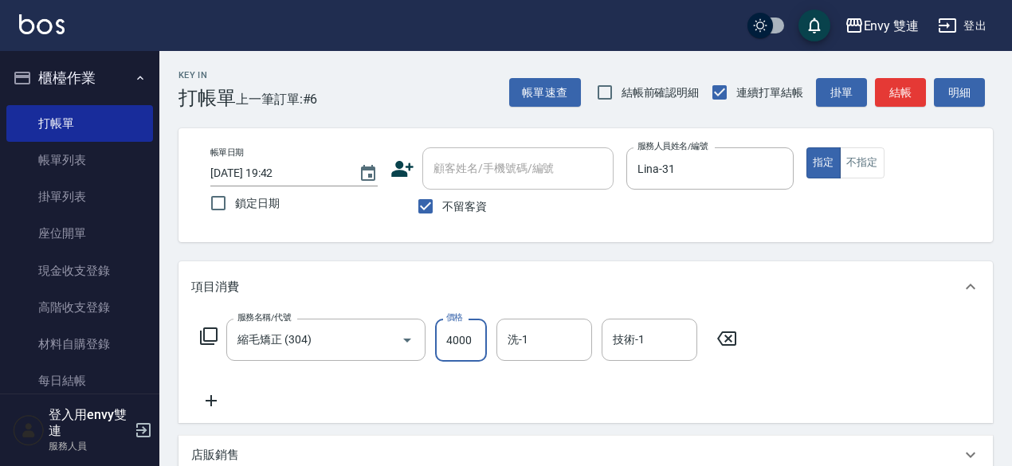
click at [444, 335] on input "4000" at bounding box center [461, 340] width 52 height 43
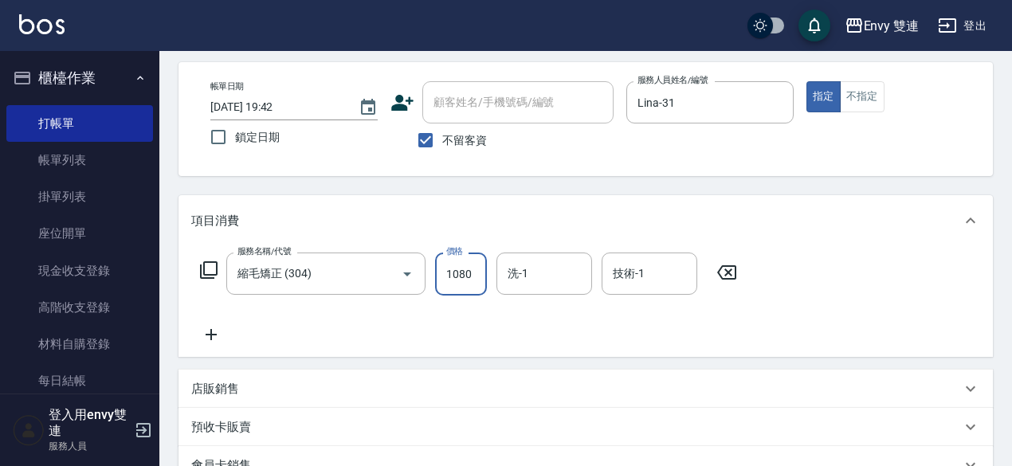
scroll to position [339, 0]
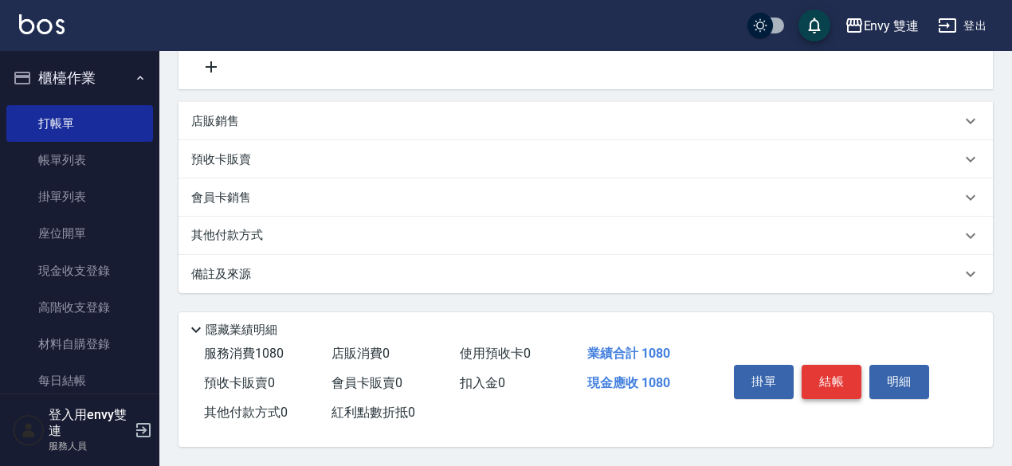
type input "1080"
click at [832, 370] on button "結帳" at bounding box center [831, 381] width 60 height 33
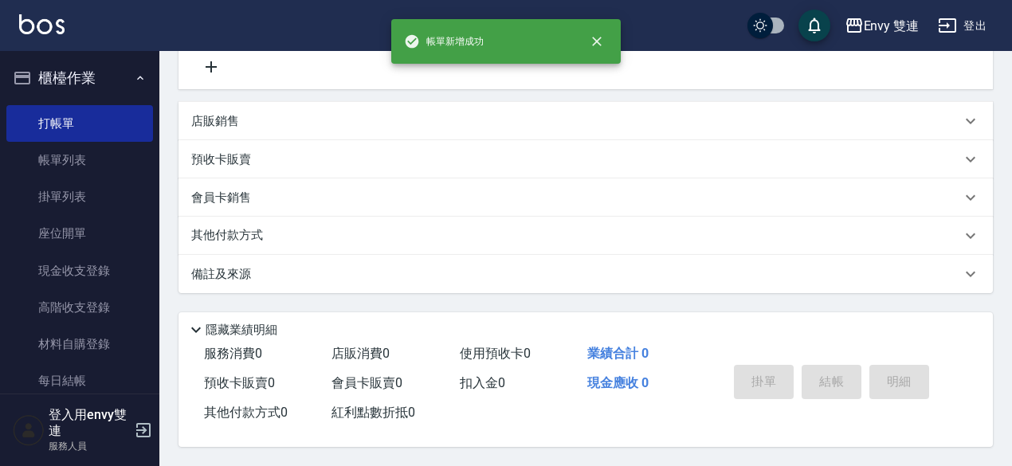
scroll to position [0, 0]
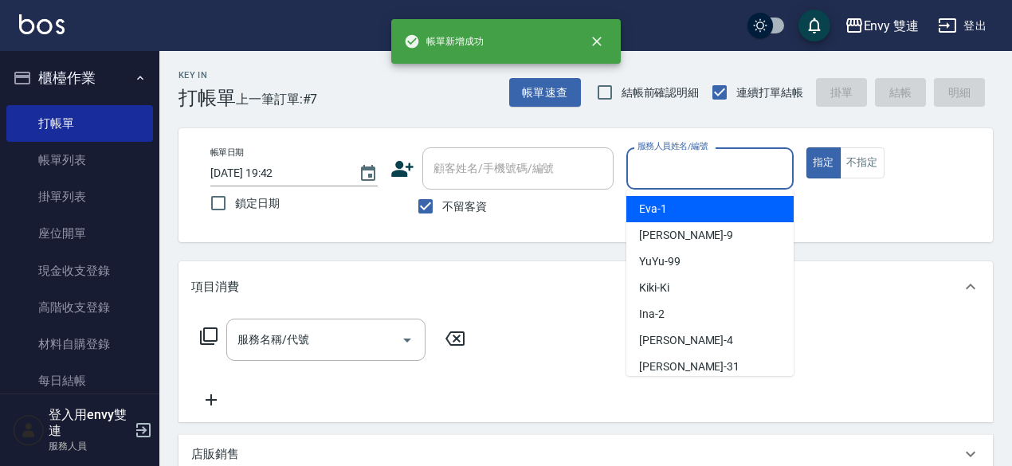
click at [681, 172] on input "服務人員姓名/編號" at bounding box center [709, 169] width 153 height 28
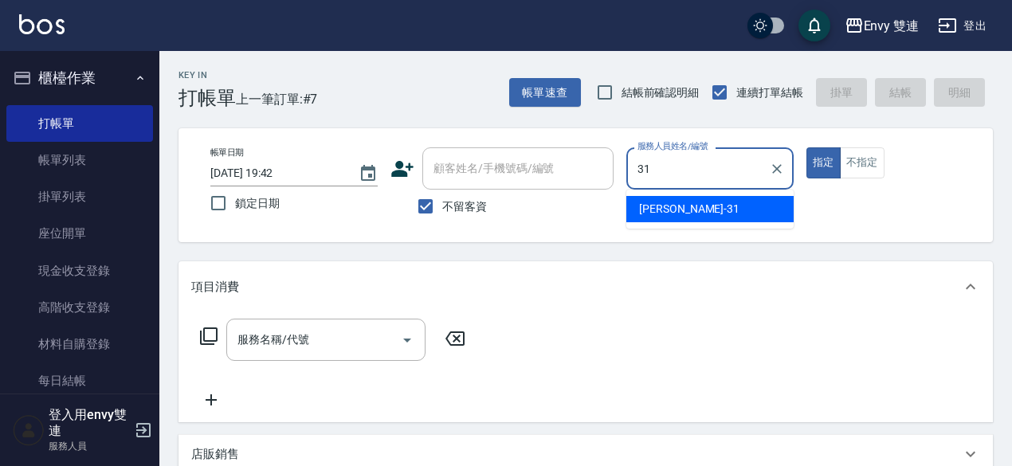
type input "Lina-31"
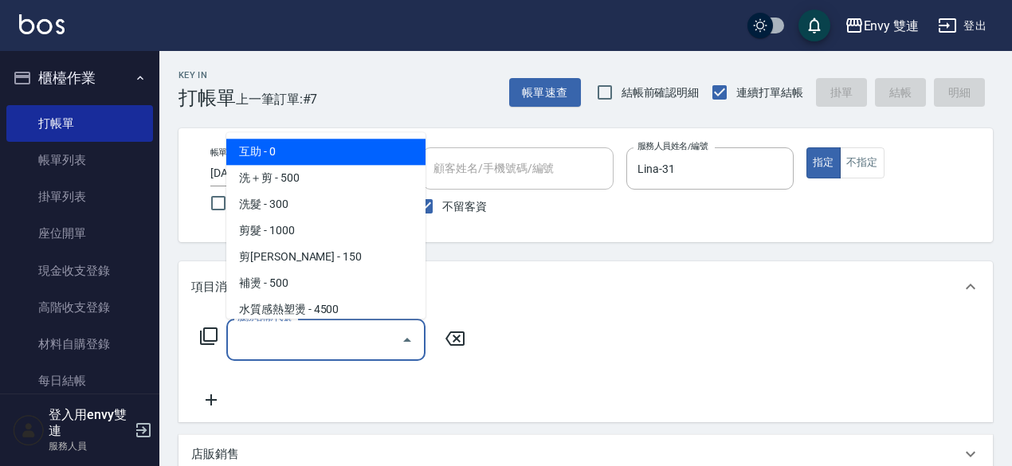
click at [322, 340] on input "服務名稱/代號" at bounding box center [313, 340] width 161 height 28
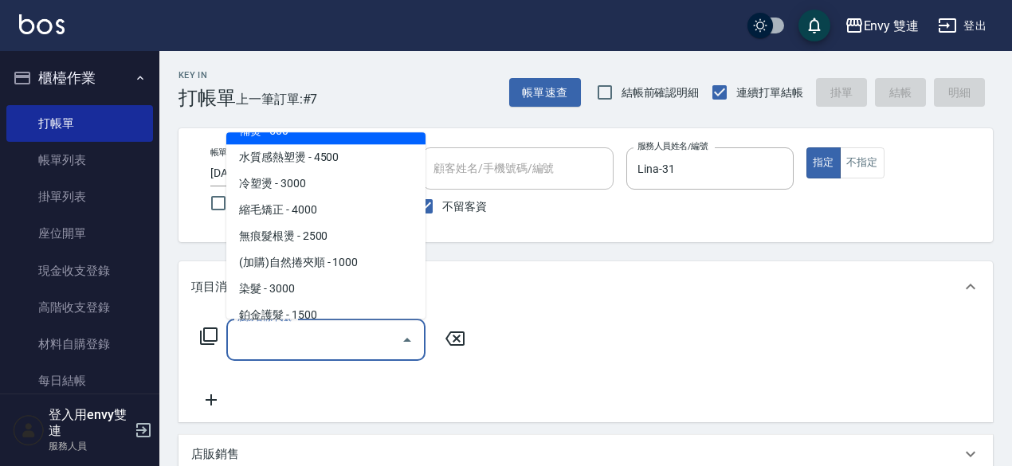
scroll to position [163, 0]
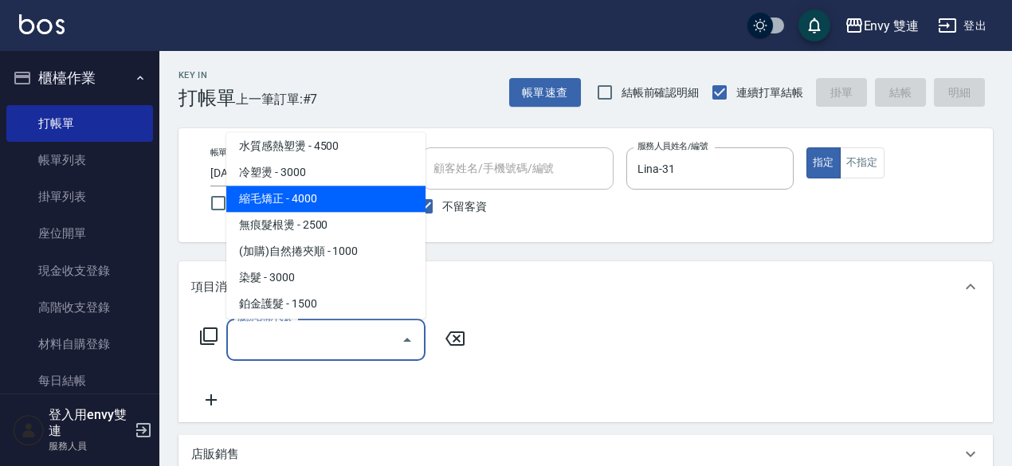
click at [323, 206] on span "縮毛矯正 - 4000" at bounding box center [325, 199] width 199 height 26
type input "縮毛矯正 (304)"
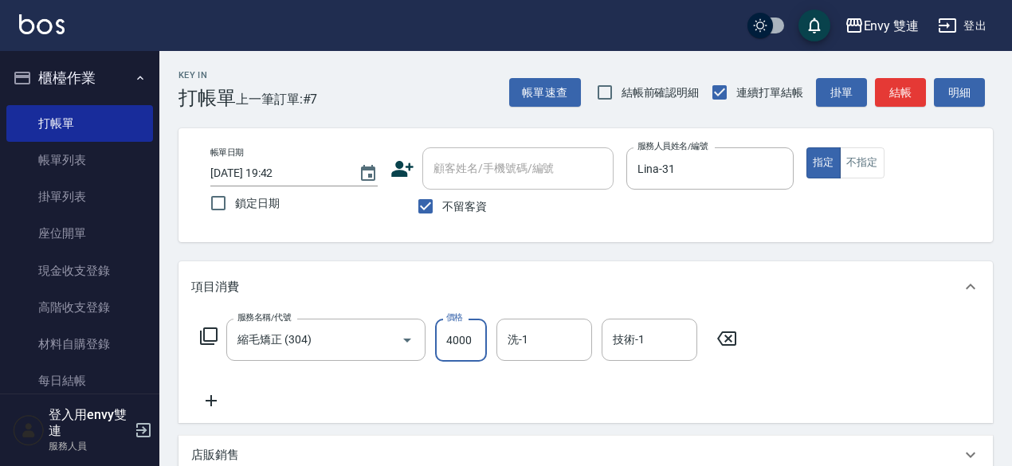
click at [475, 340] on input "4000" at bounding box center [461, 340] width 52 height 43
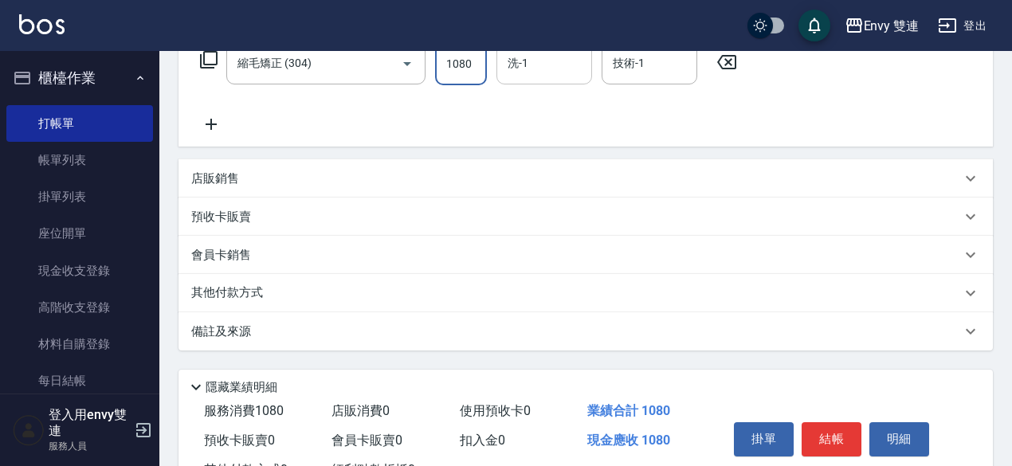
scroll to position [339, 0]
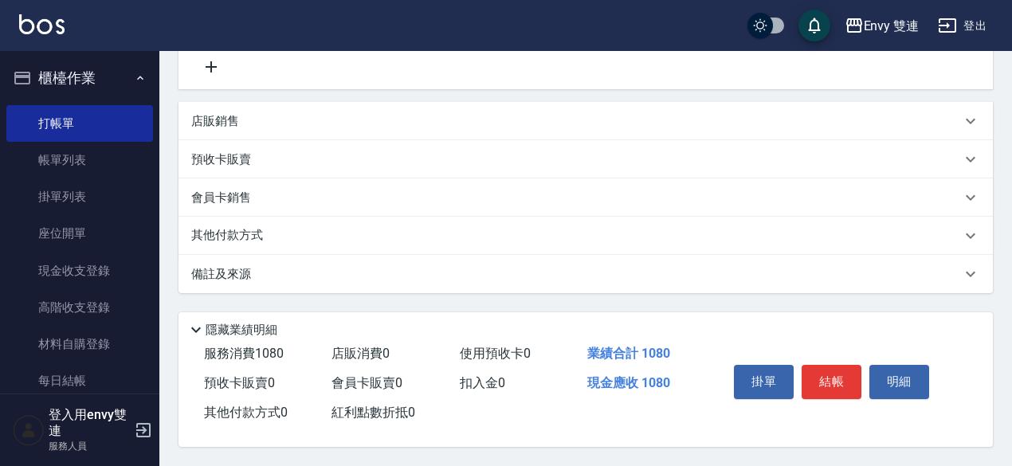
type input "1080"
click at [248, 227] on p "其他付款方式" at bounding box center [231, 236] width 80 height 18
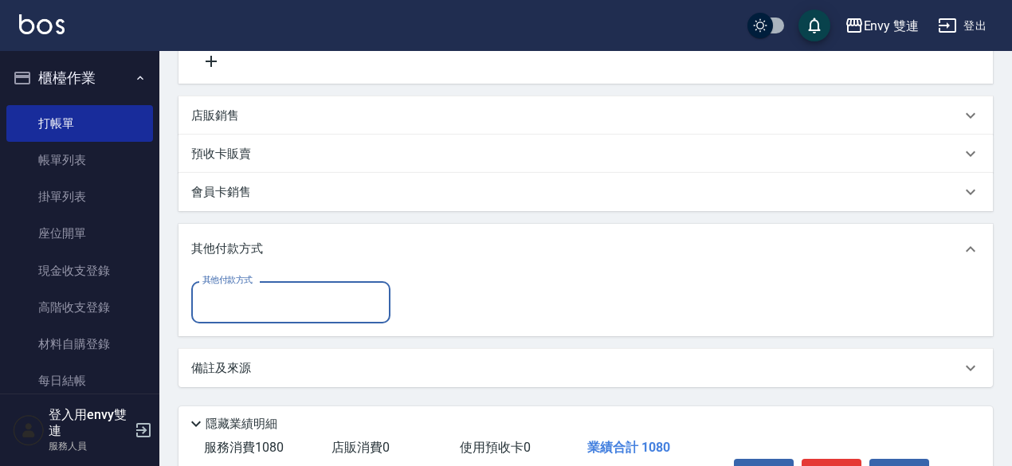
scroll to position [0, 0]
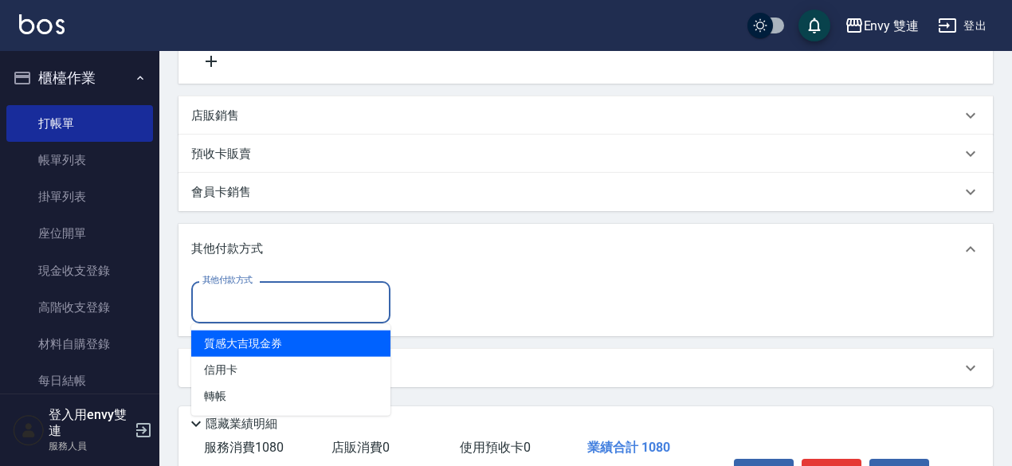
click at [296, 299] on input "其他付款方式" at bounding box center [290, 302] width 185 height 28
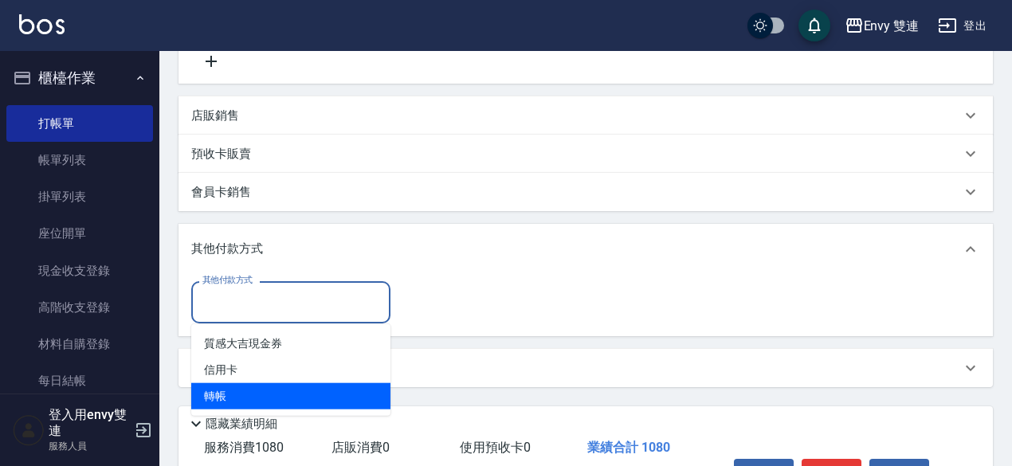
click at [305, 386] on span "轉帳" at bounding box center [290, 396] width 199 height 26
type input "轉帳"
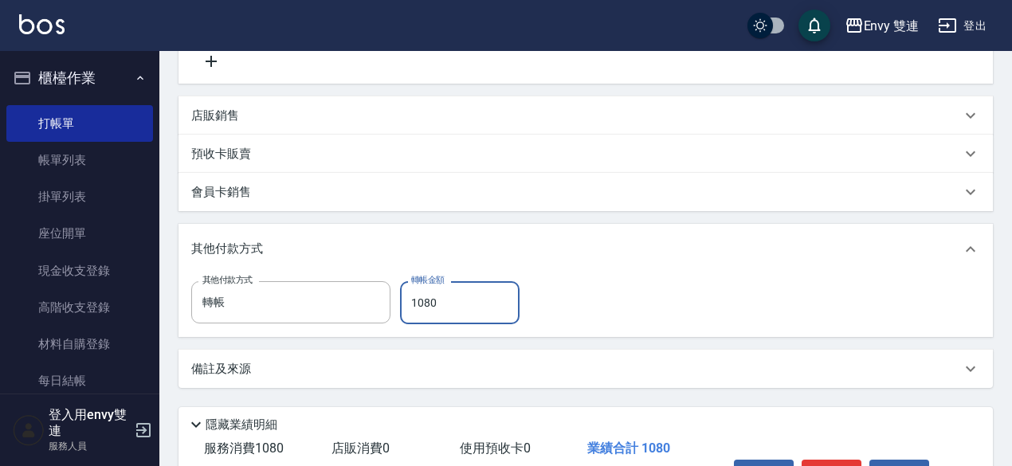
scroll to position [440, 0]
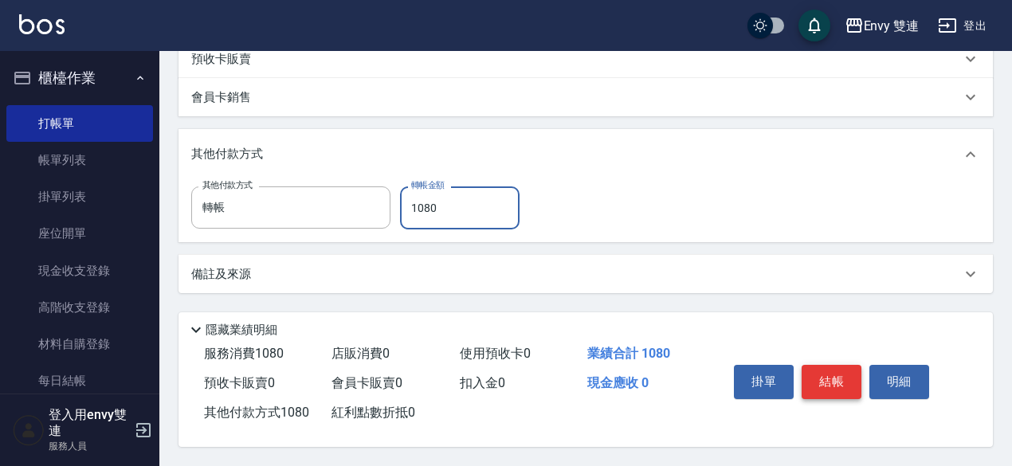
type input "1080"
click at [843, 373] on button "結帳" at bounding box center [831, 381] width 60 height 33
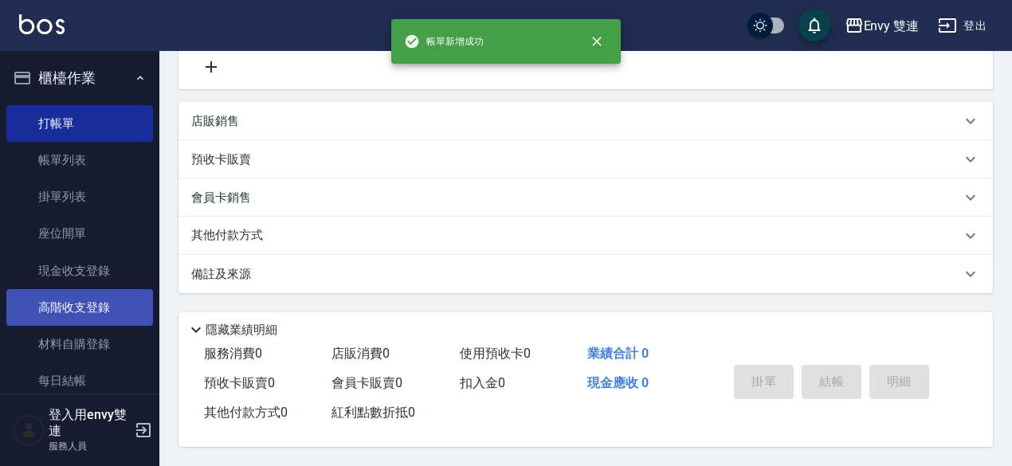
scroll to position [0, 0]
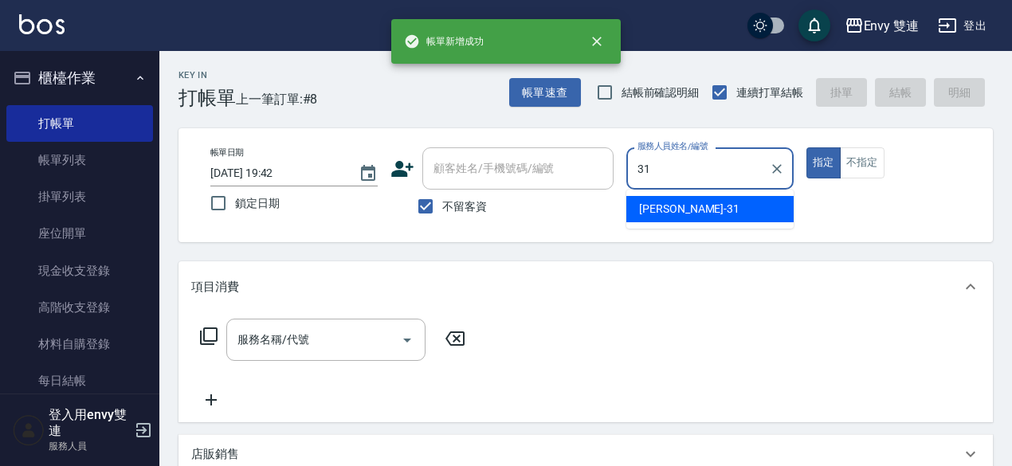
type input "Lina-31"
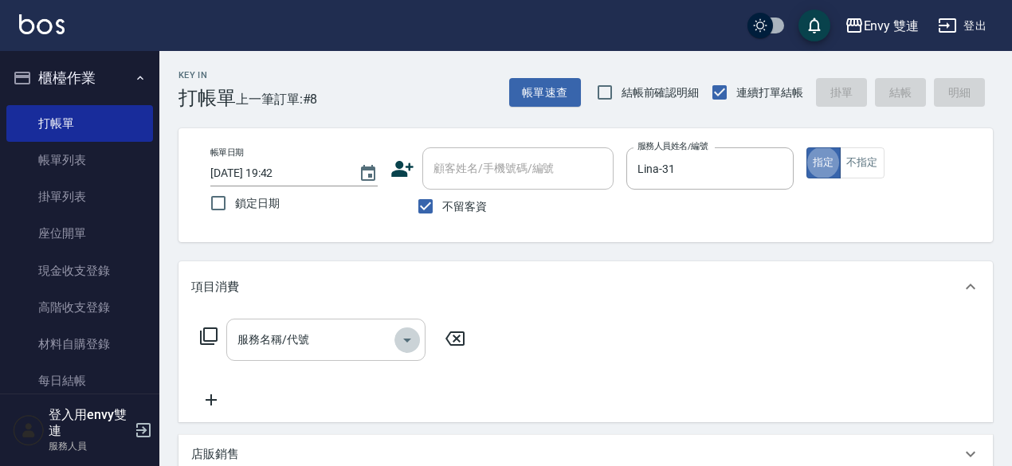
click at [405, 350] on button "Open" at bounding box center [406, 339] width 25 height 25
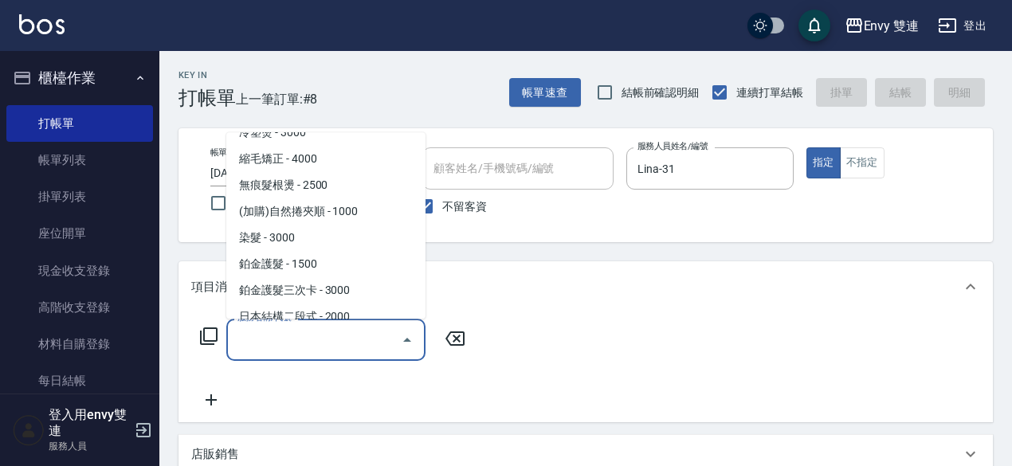
scroll to position [204, 0]
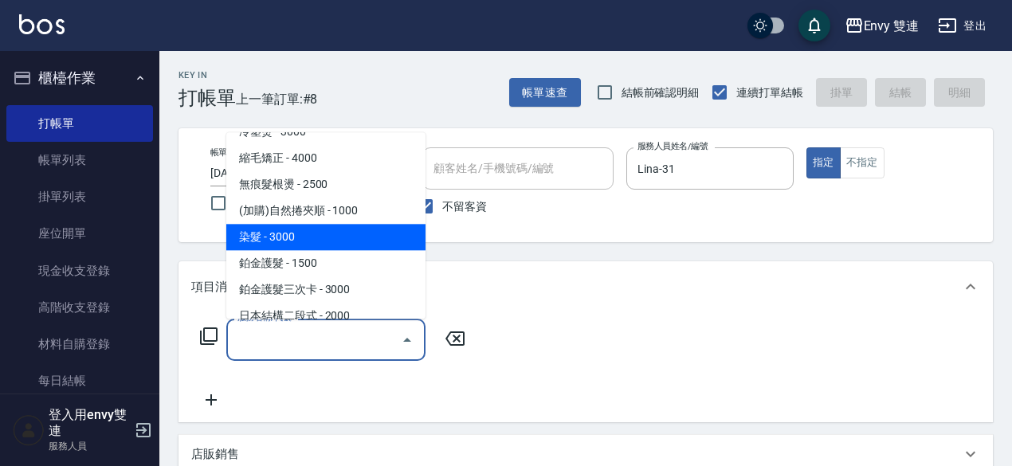
click at [325, 227] on span "染髮 - 3000" at bounding box center [325, 237] width 199 height 26
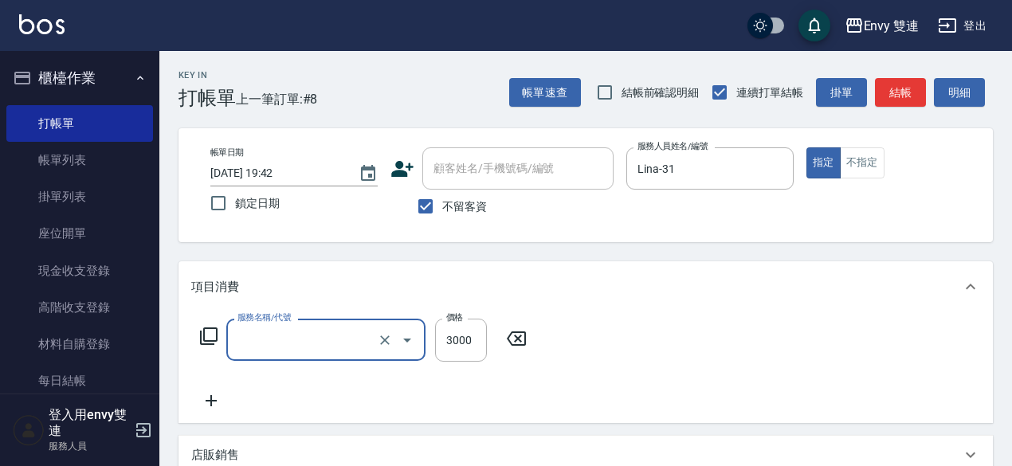
type input "染髮(401)"
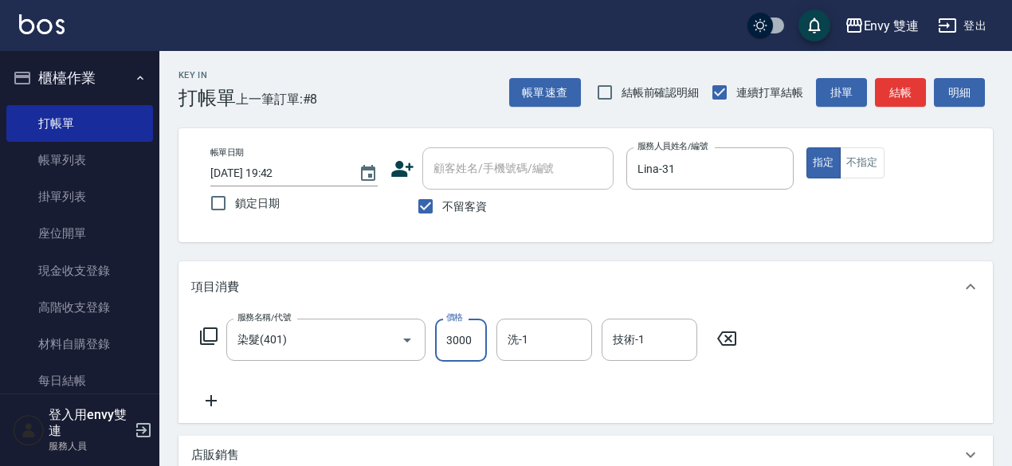
click at [454, 336] on input "3000" at bounding box center [461, 340] width 52 height 43
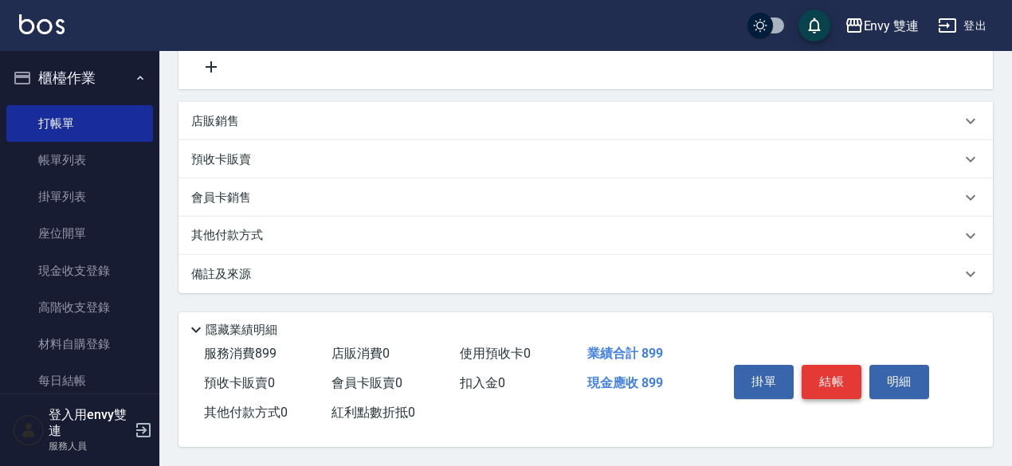
type input "899"
click at [832, 369] on button "結帳" at bounding box center [831, 381] width 60 height 33
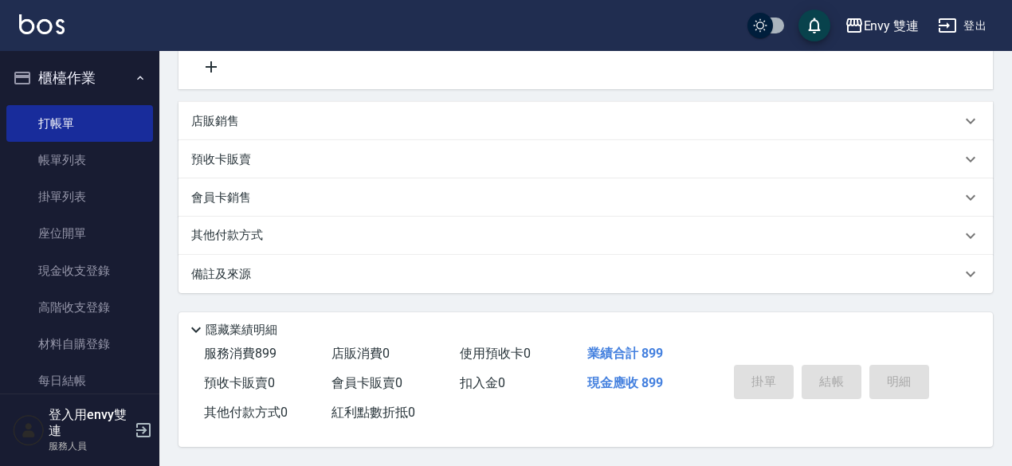
type input "2025/08/17 19:43"
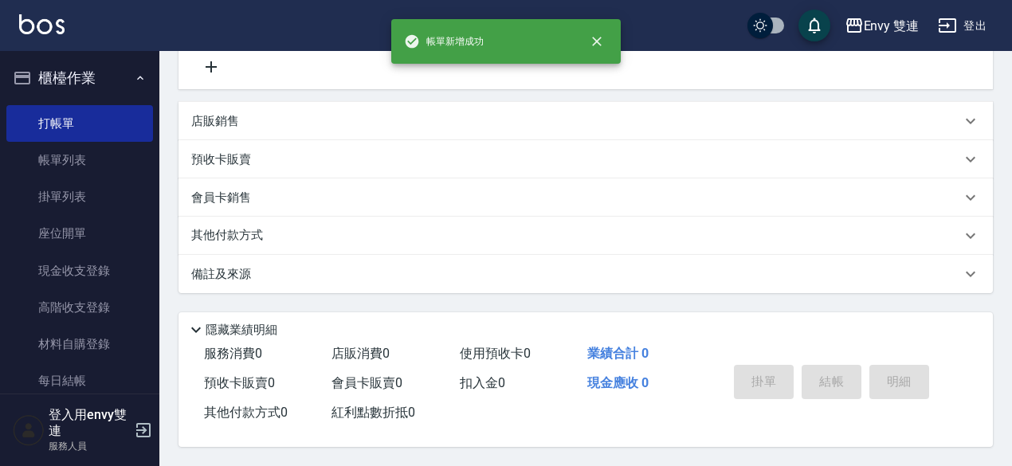
scroll to position [0, 0]
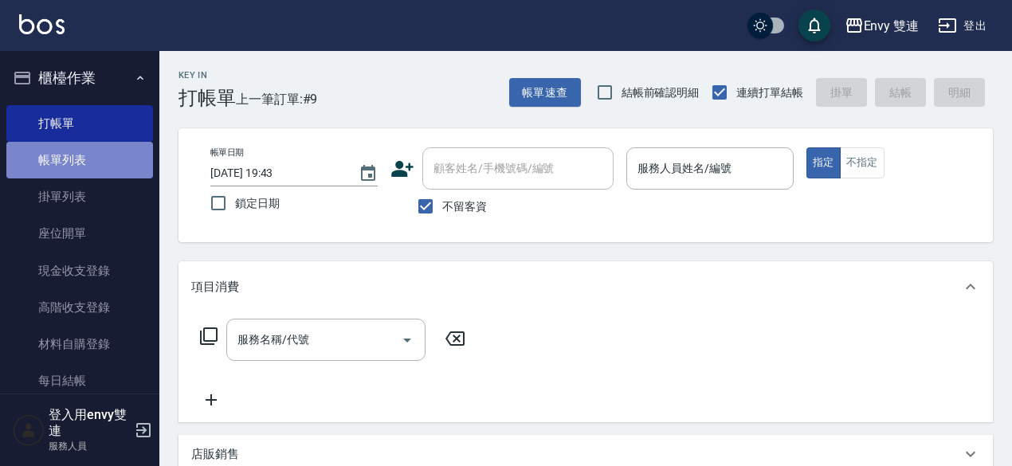
click at [102, 167] on link "帳單列表" at bounding box center [79, 160] width 147 height 37
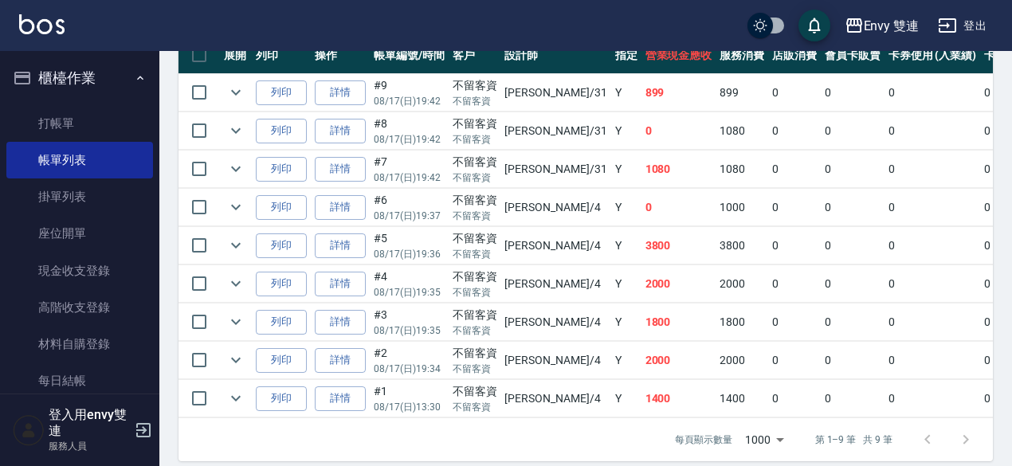
scroll to position [457, 0]
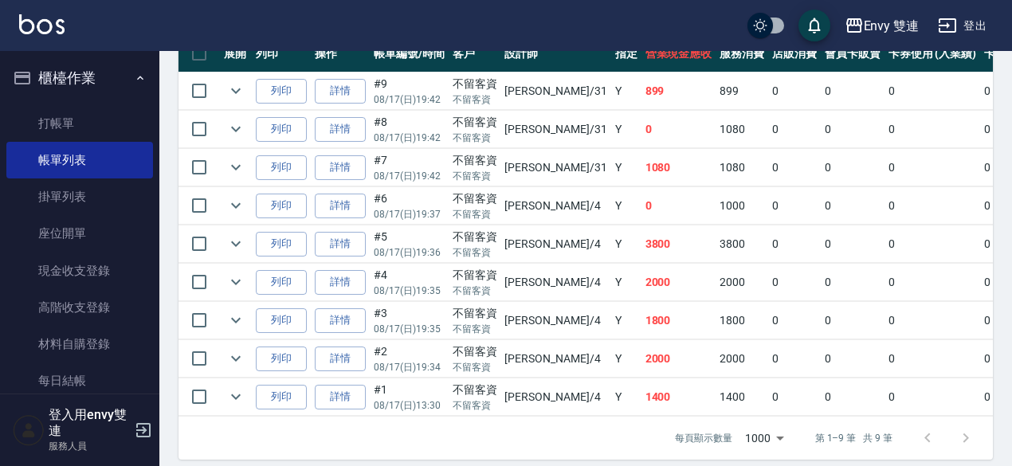
click at [507, 316] on td "Allan /4" at bounding box center [555, 320] width 110 height 37
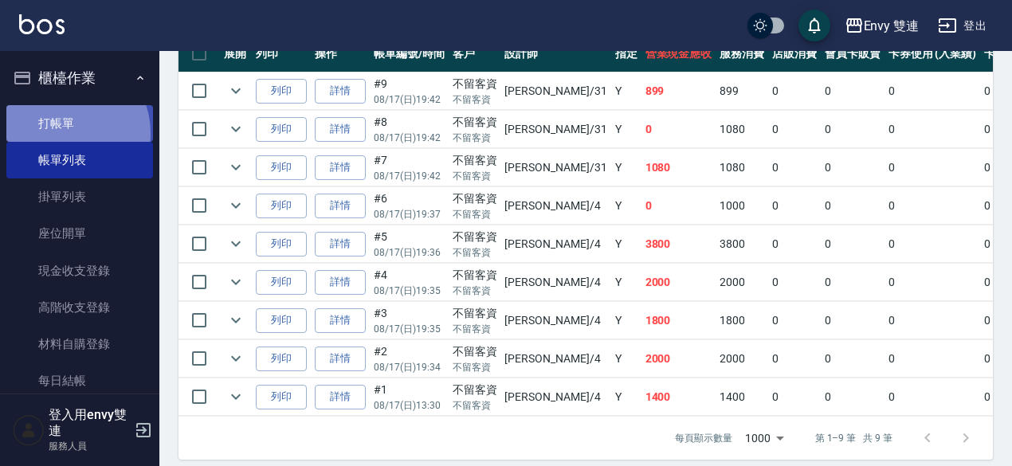
click at [62, 133] on link "打帳單" at bounding box center [79, 123] width 147 height 37
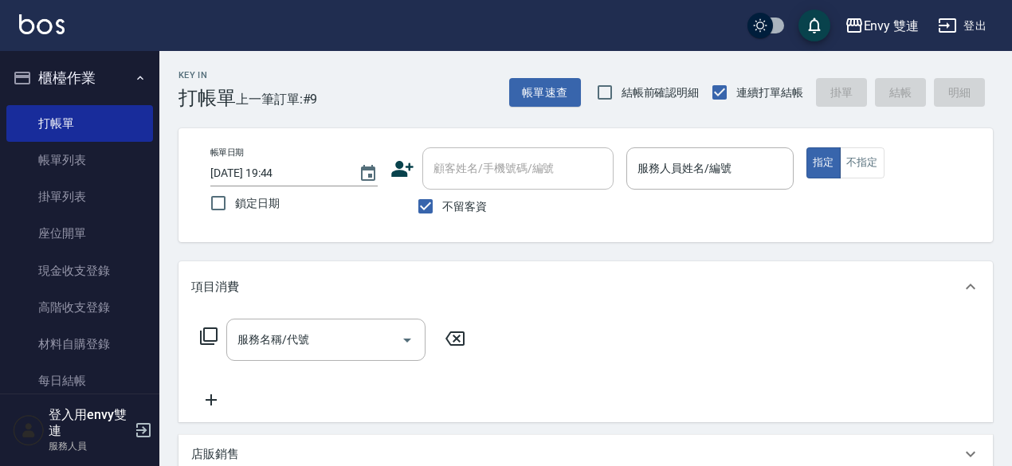
click at [393, 167] on icon at bounding box center [402, 169] width 24 height 24
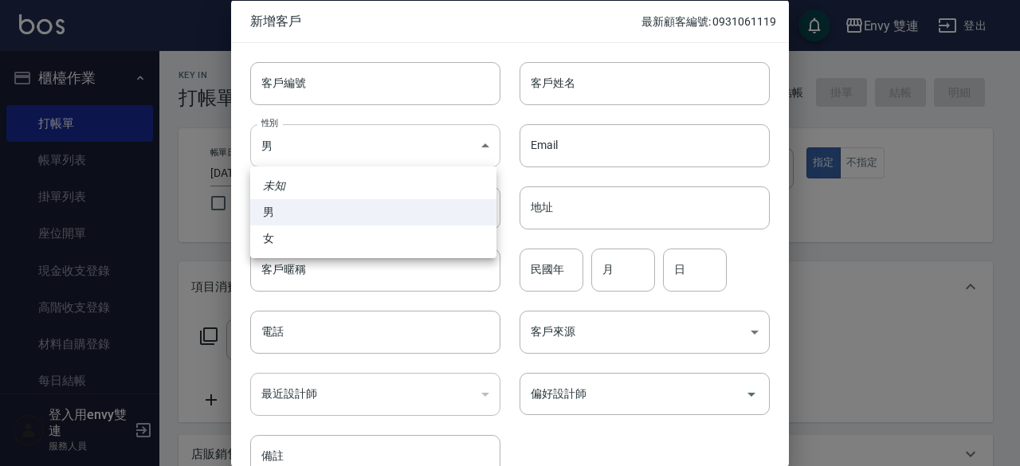
click at [296, 149] on body "Envy 雙連 登出 櫃檯作業 打帳單 帳單列表 掛單列表 座位開單 現金收支登錄 高階收支登錄 材料自購登錄 每日結帳 排班表 掃碼打卡 預約管理 預約管理…" at bounding box center [510, 399] width 1020 height 799
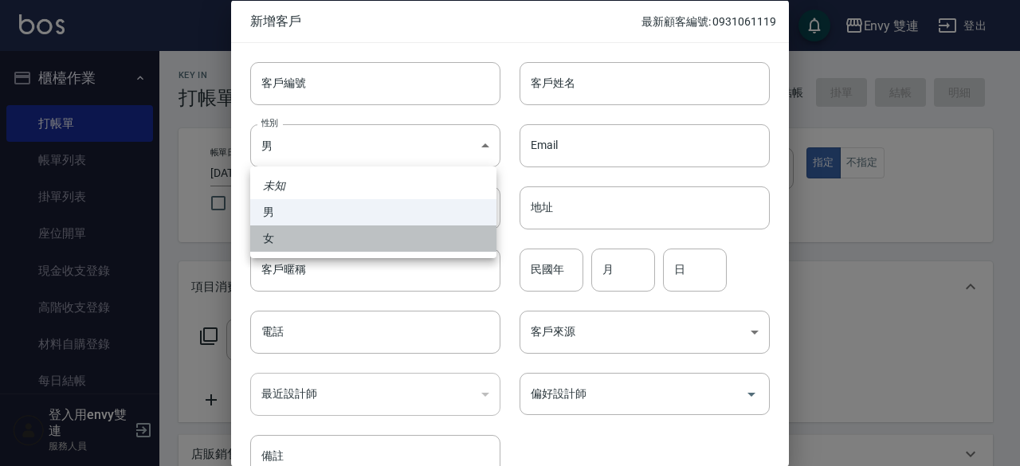
click at [323, 245] on li "女" at bounding box center [373, 238] width 246 height 26
type input "FEMALE"
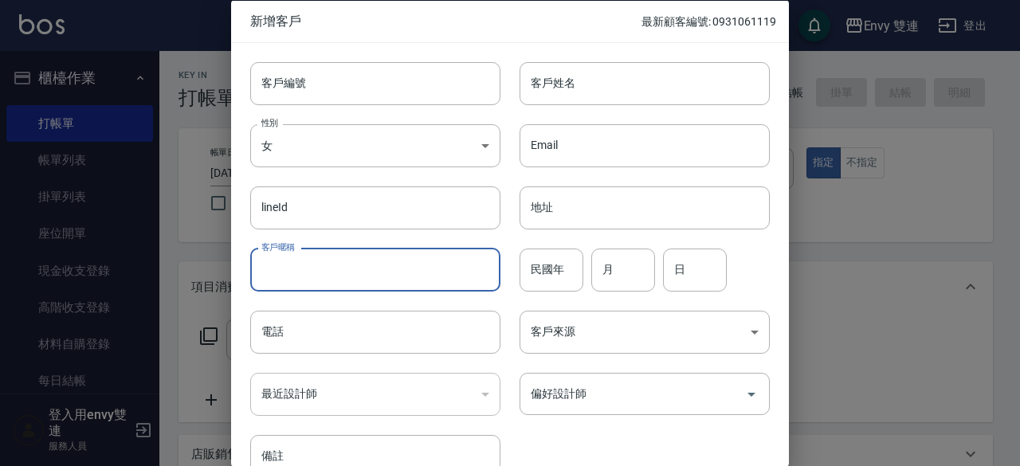
click at [355, 263] on input "客戶暱稱" at bounding box center [375, 269] width 250 height 43
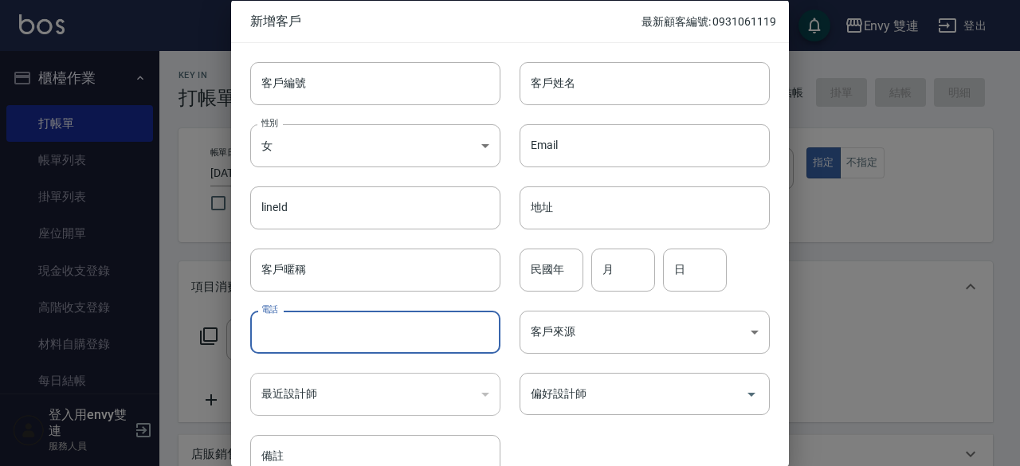
click at [312, 347] on input "電話" at bounding box center [375, 332] width 250 height 43
type input "0906700337"
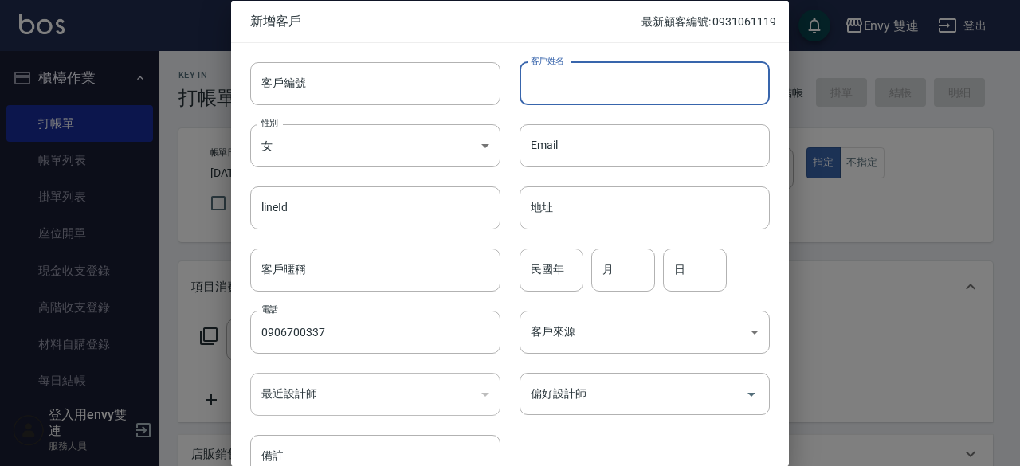
click at [636, 90] on input "客戶姓名" at bounding box center [644, 82] width 250 height 43
type input "蔡乙慈"
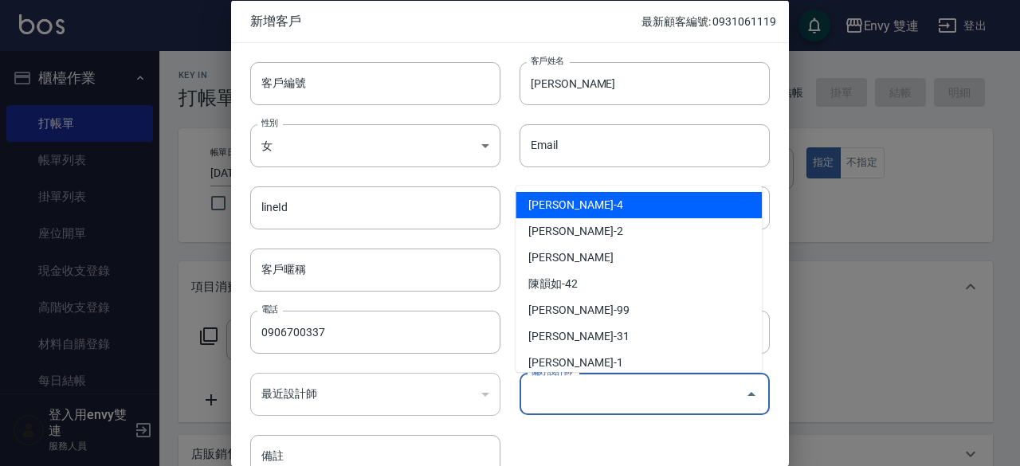
click at [536, 388] on input "偏好設計師" at bounding box center [633, 394] width 212 height 28
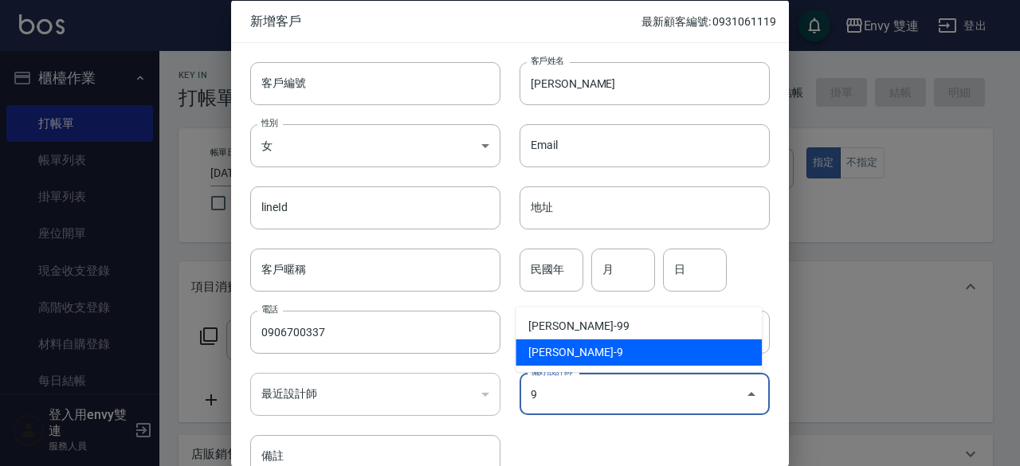
type input "高珮綺"
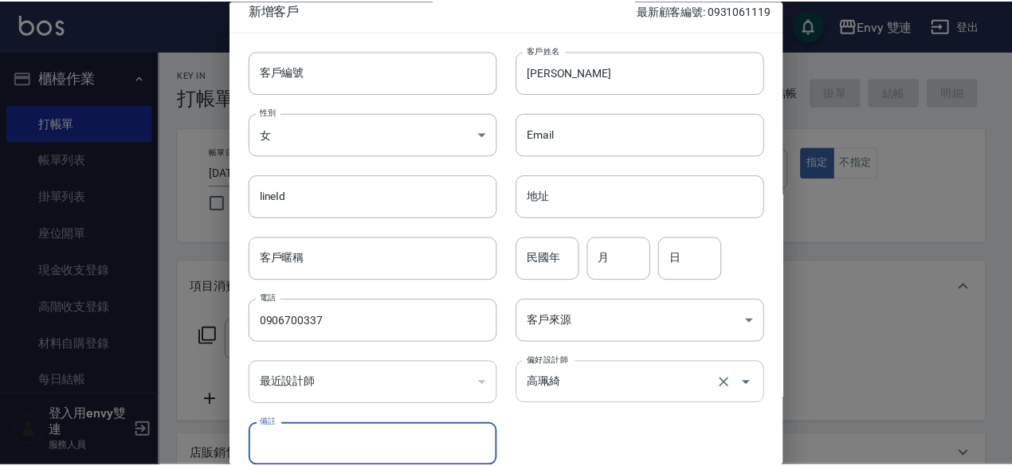
scroll to position [85, 0]
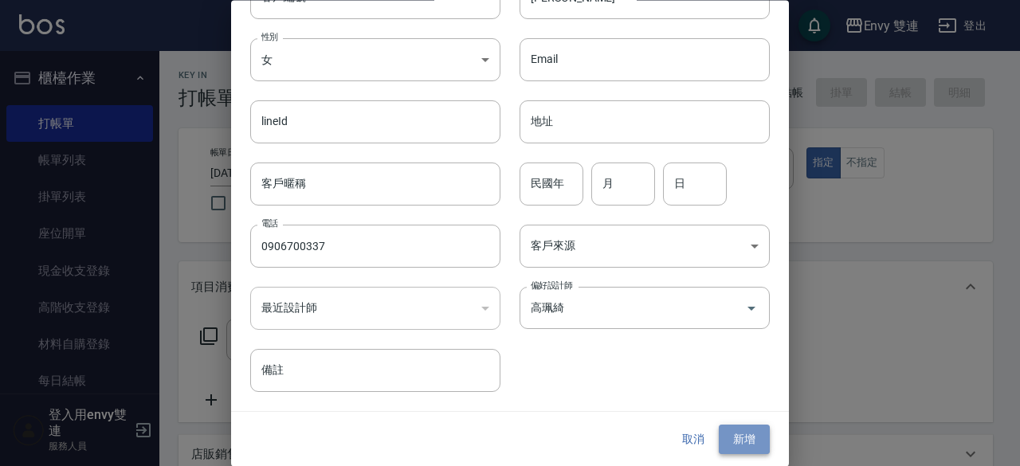
click at [726, 435] on button "新增" at bounding box center [744, 439] width 51 height 29
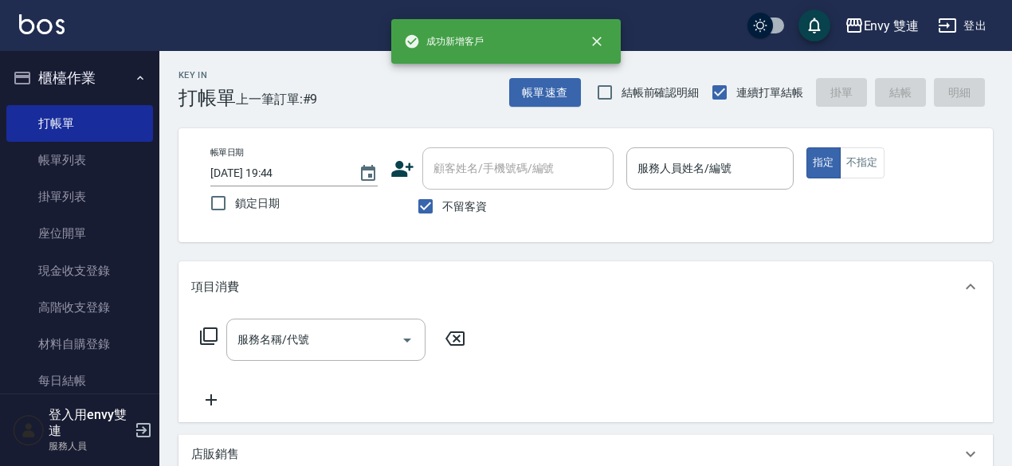
click at [480, 213] on span "不留客資" at bounding box center [464, 206] width 45 height 17
click at [442, 213] on input "不留客資" at bounding box center [425, 206] width 33 height 33
checkbox input "false"
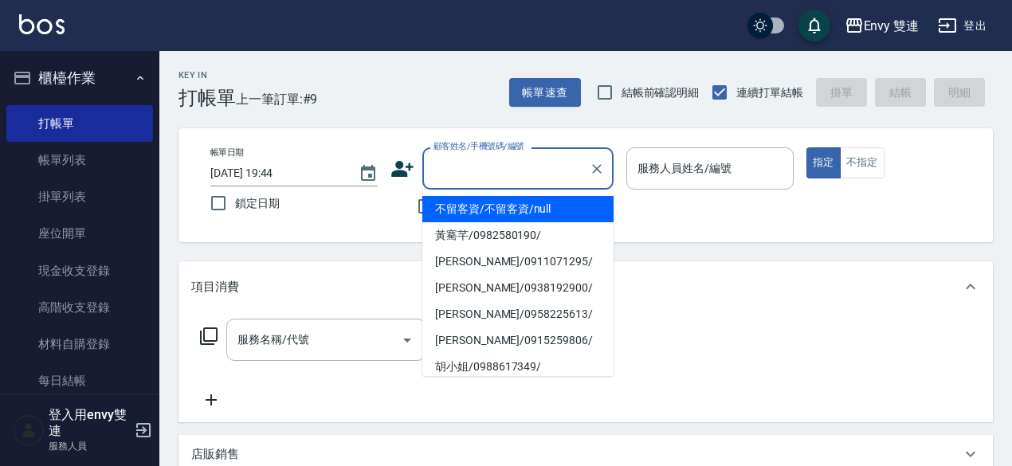
click at [488, 174] on input "顧客姓名/手機號碼/編號" at bounding box center [505, 169] width 153 height 28
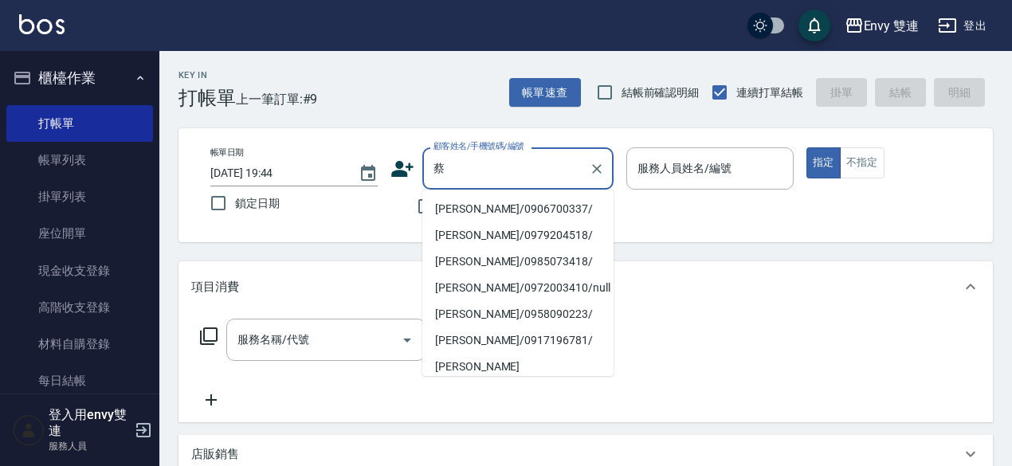
click at [492, 200] on li "蔡乙慈/0906700337/" at bounding box center [517, 209] width 191 height 26
type input "蔡乙慈/0906700337/"
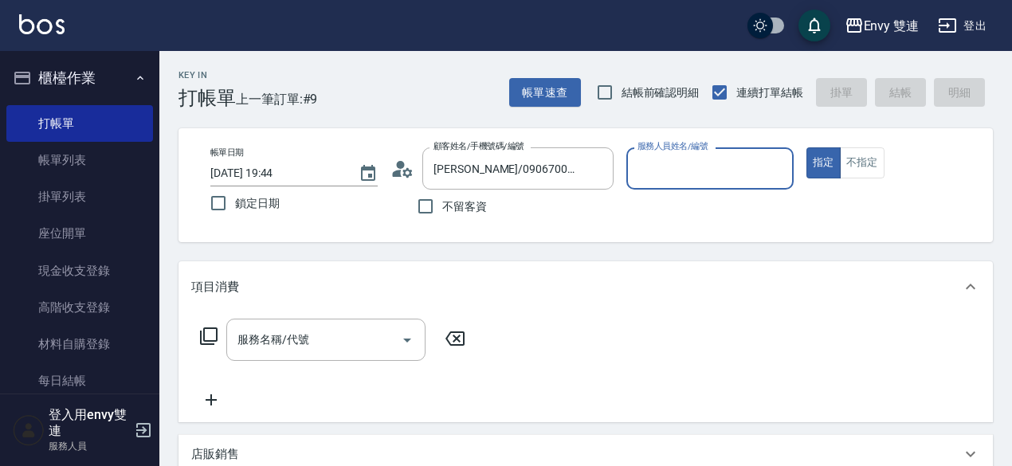
type input "Zoe-9"
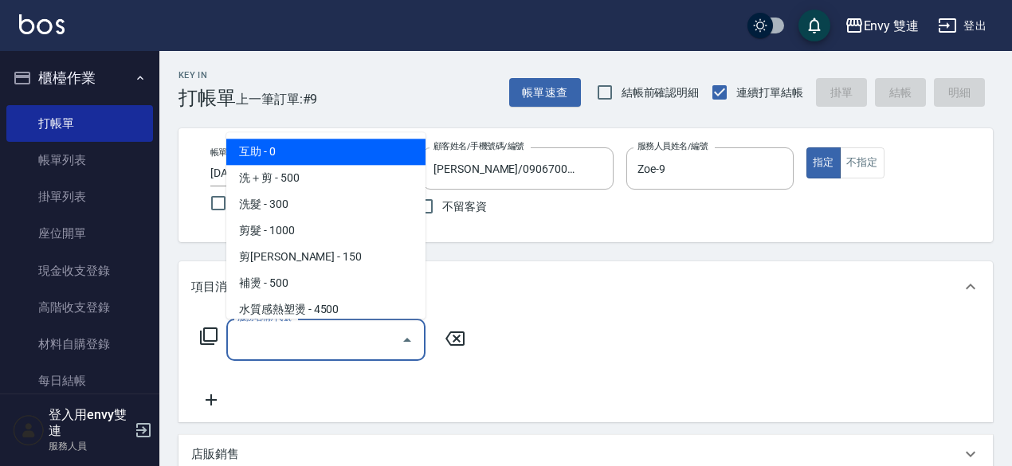
click at [340, 351] on input "服務名稱/代號" at bounding box center [313, 340] width 161 height 28
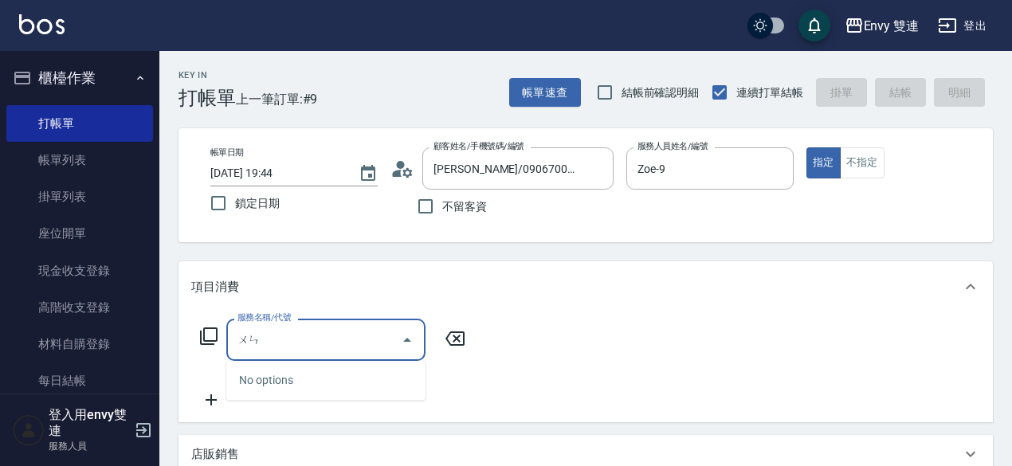
type input "溫"
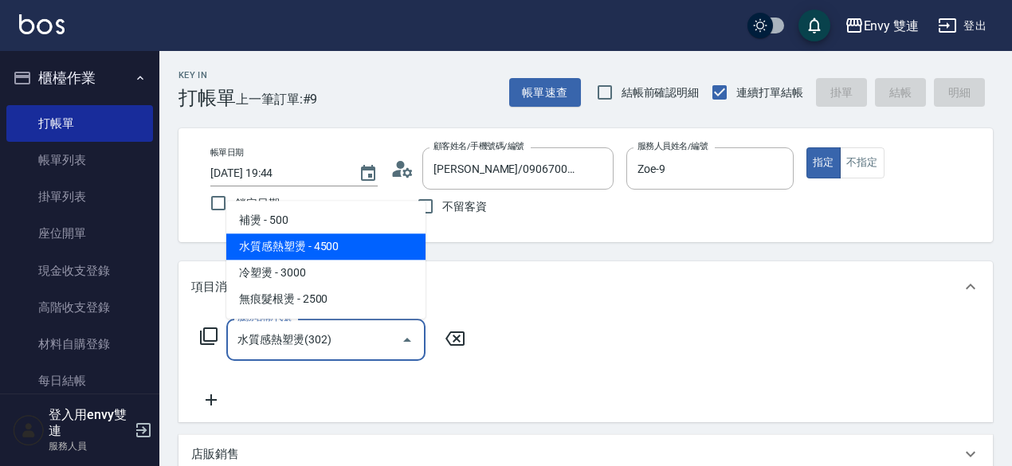
type input "水質感熱塑燙(302)"
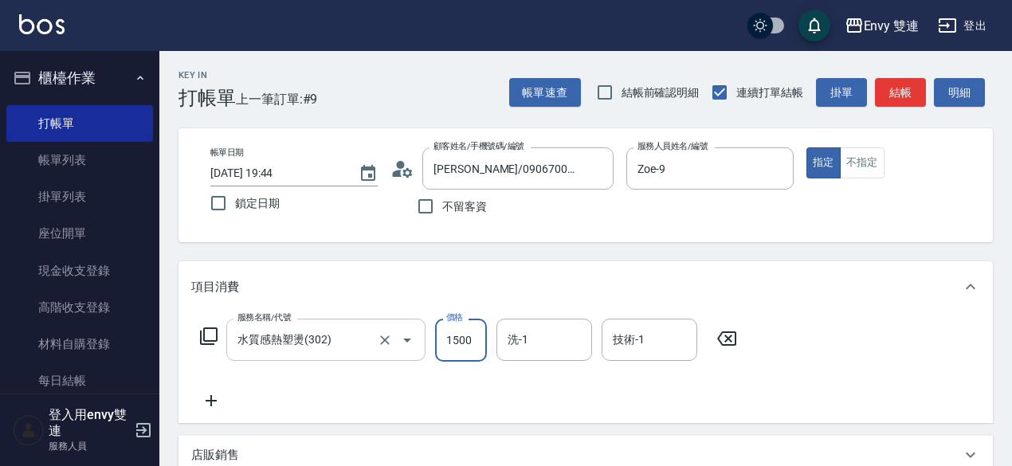
type input "1500"
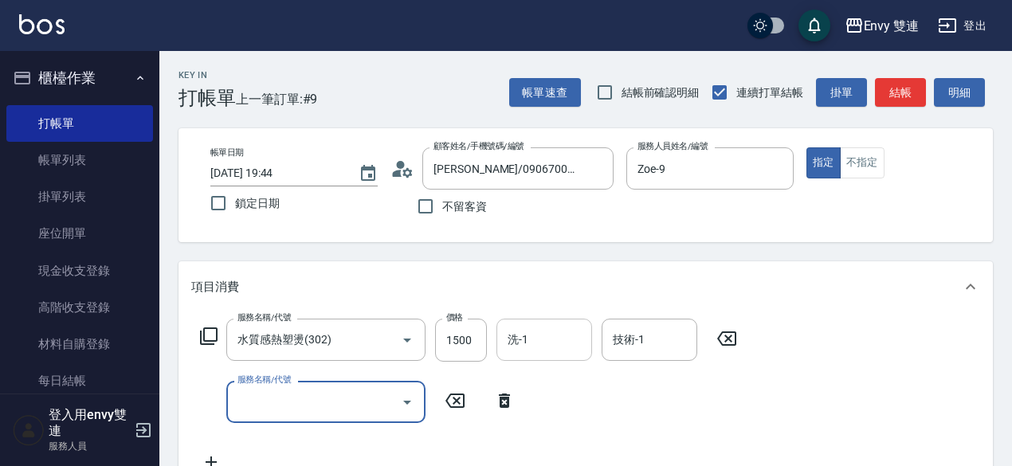
click at [527, 323] on div "洗-1" at bounding box center [544, 340] width 96 height 42
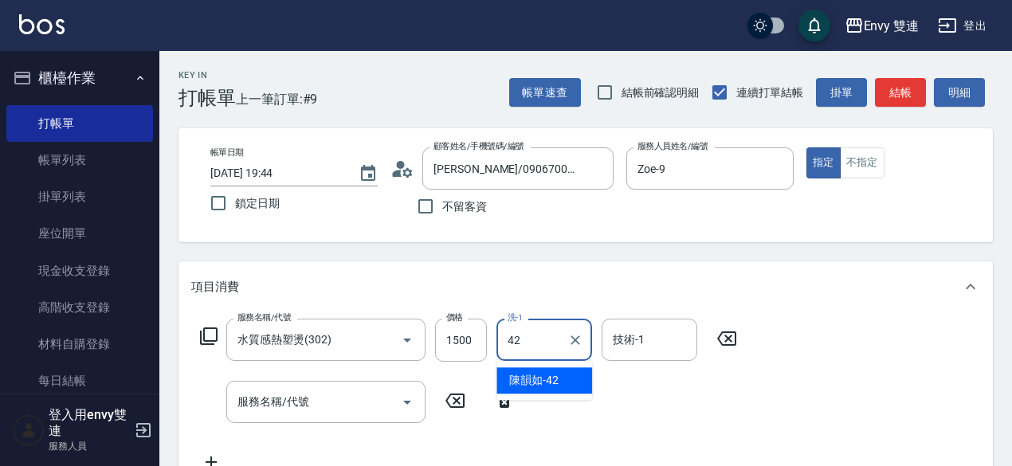
type input "陳韻如-42"
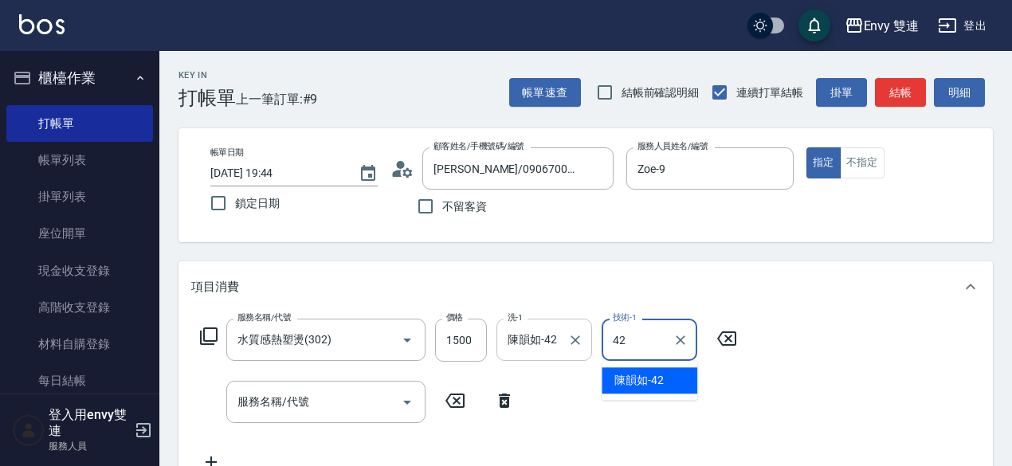
type input "陳韻如-42"
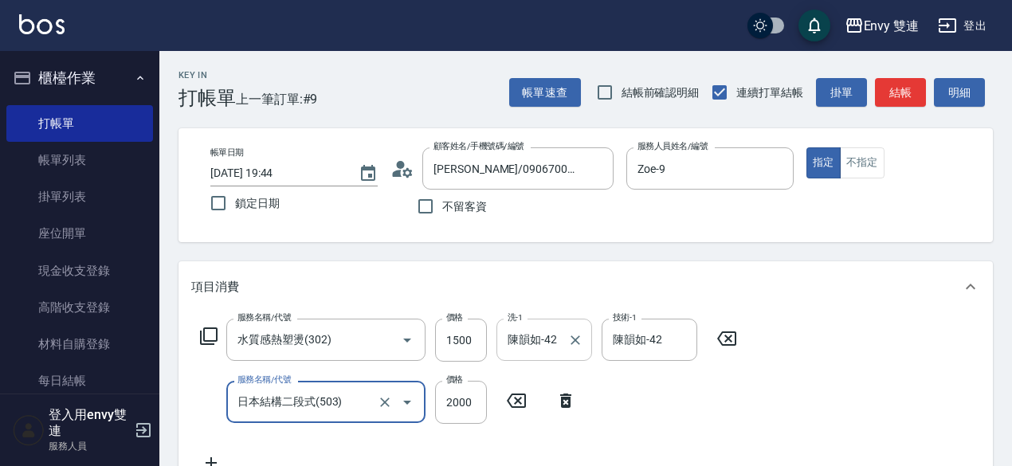
type input "日本結構二段式(503)"
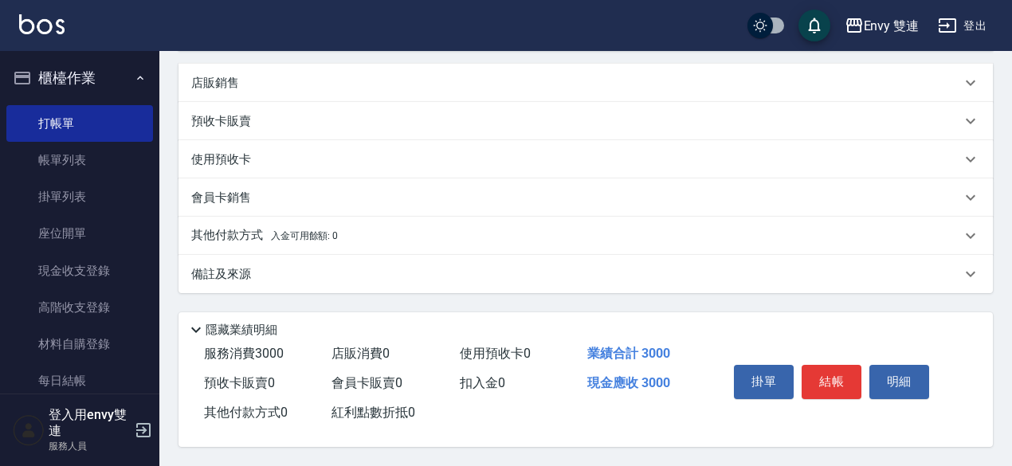
scroll to position [439, 0]
type input "1500"
click at [329, 217] on div "其他付款方式 入金可用餘額: 0" at bounding box center [585, 236] width 814 height 38
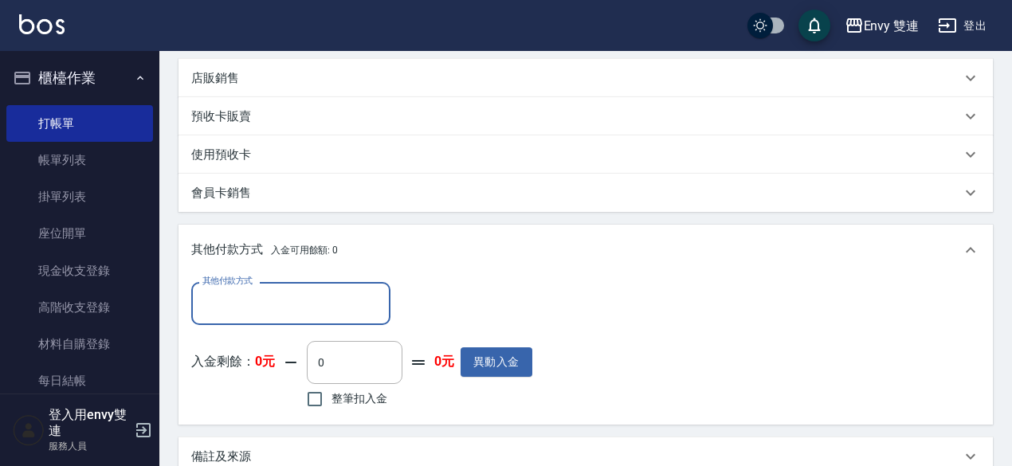
scroll to position [0, 0]
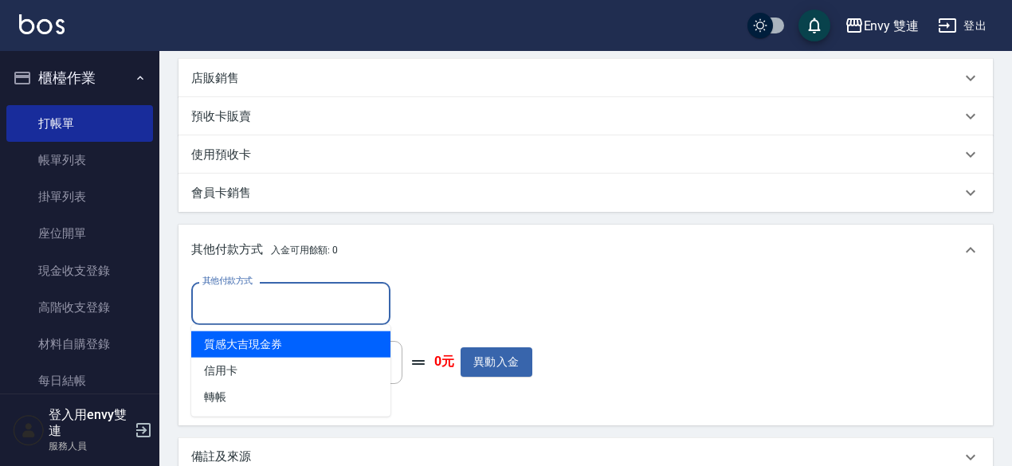
click at [303, 303] on input "其他付款方式" at bounding box center [290, 303] width 185 height 28
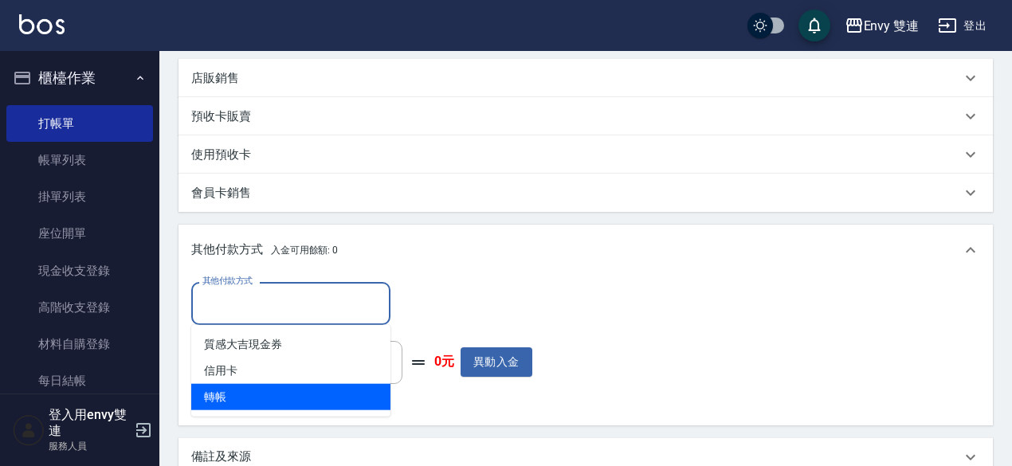
click at [287, 404] on span "轉帳" at bounding box center [290, 397] width 199 height 26
type input "轉帳"
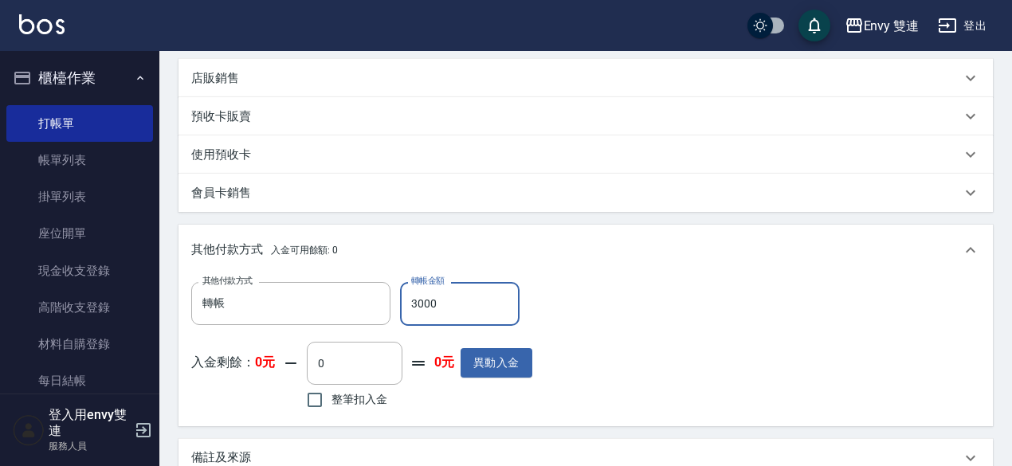
scroll to position [628, 0]
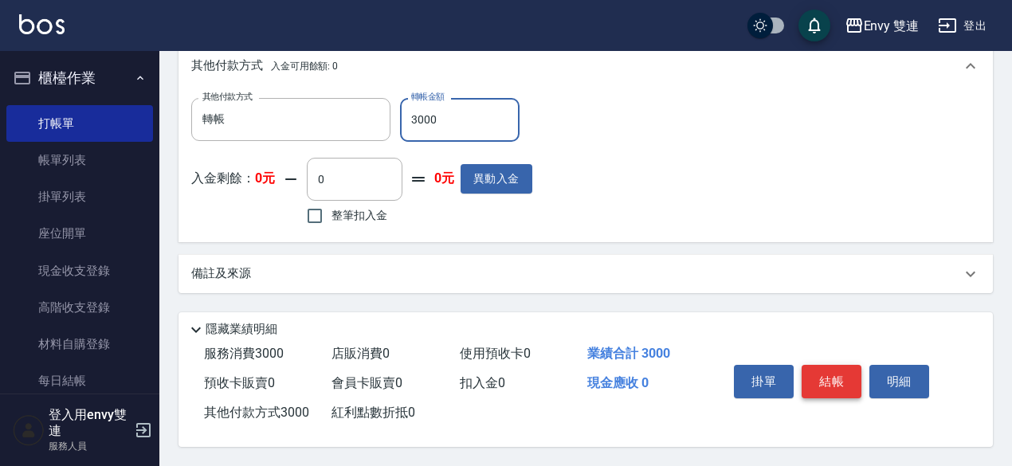
type input "3000"
click at [809, 370] on button "結帳" at bounding box center [831, 381] width 60 height 33
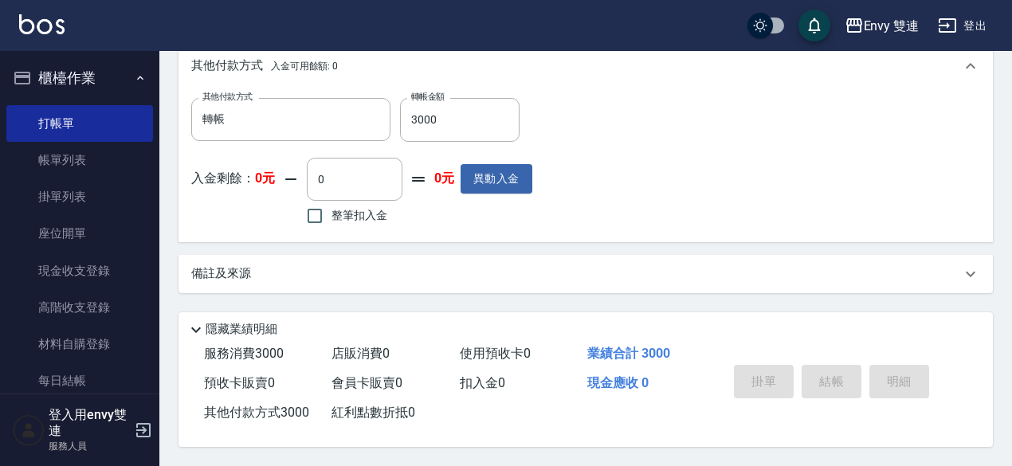
type input "2025/08/17 20:00"
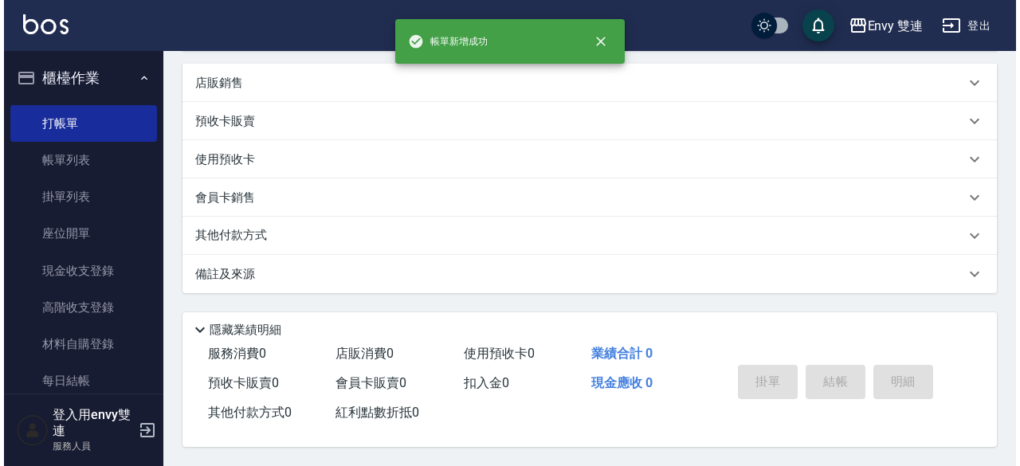
scroll to position [0, 0]
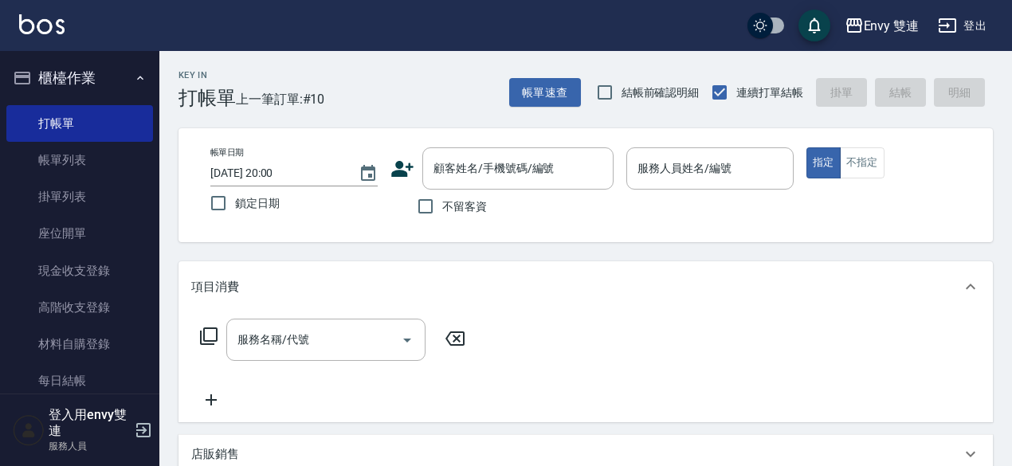
click at [402, 176] on icon at bounding box center [402, 169] width 22 height 16
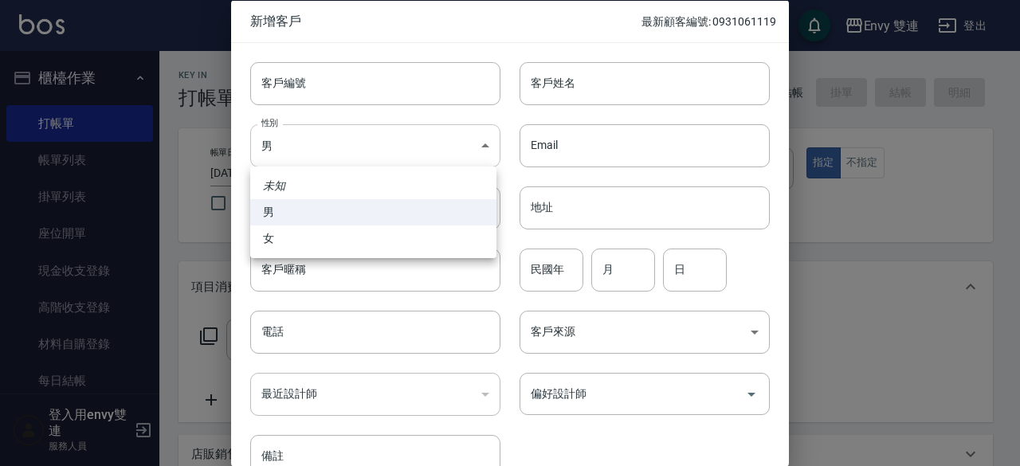
click at [335, 163] on body "Envy 雙連 登出 櫃檯作業 打帳單 帳單列表 掛單列表 座位開單 現金收支登錄 高階收支登錄 材料自購登錄 每日結帳 排班表 掃碼打卡 預約管理 預約管理…" at bounding box center [510, 418] width 1020 height 837
drag, startPoint x: 335, startPoint y: 232, endPoint x: 347, endPoint y: 348, distance: 117.0
click at [347, 348] on div "未知 男 女" at bounding box center [510, 233] width 1020 height 466
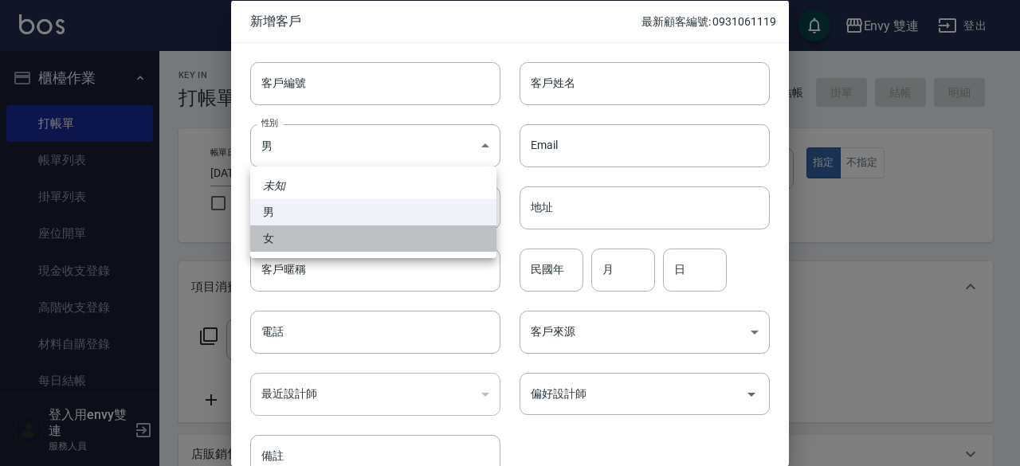
click at [341, 240] on li "女" at bounding box center [373, 238] width 246 height 26
type input "FEMALE"
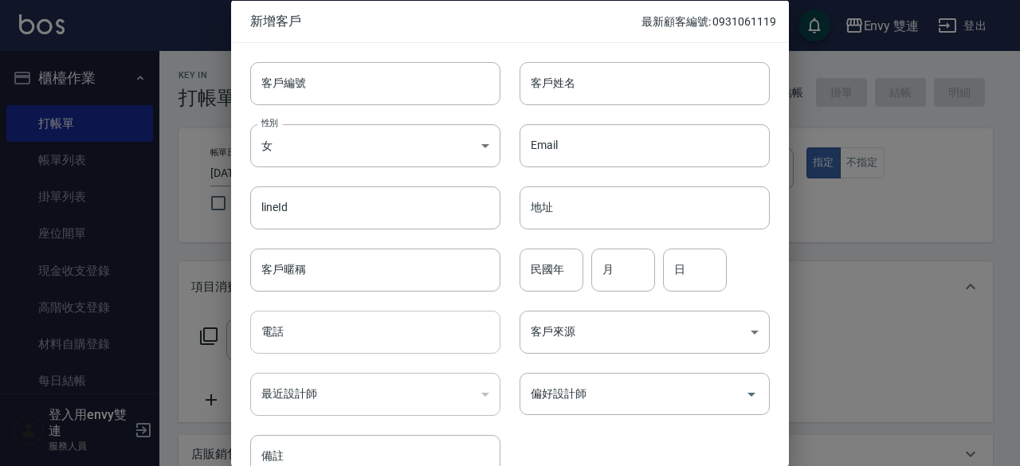
click at [342, 324] on input "電話" at bounding box center [375, 332] width 250 height 43
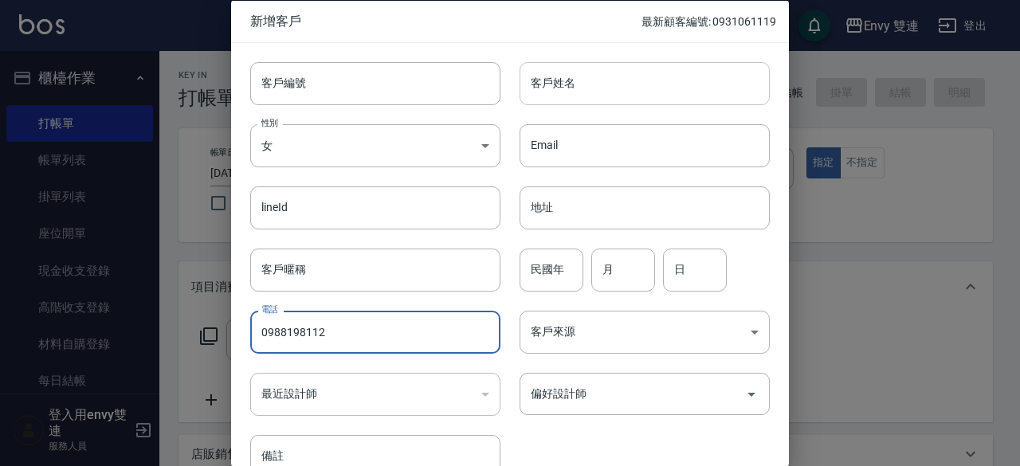
type input "0988198112"
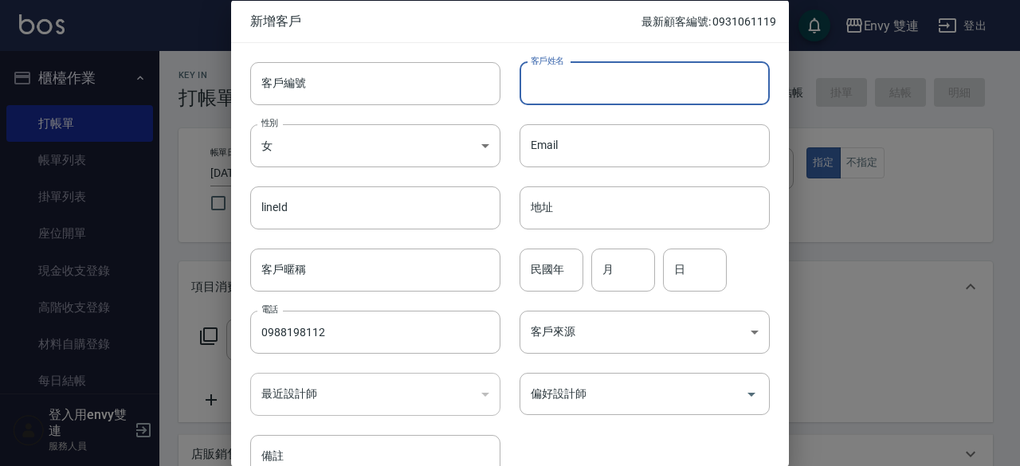
click at [582, 90] on input "客戶姓名" at bounding box center [644, 82] width 250 height 43
type input "囃"
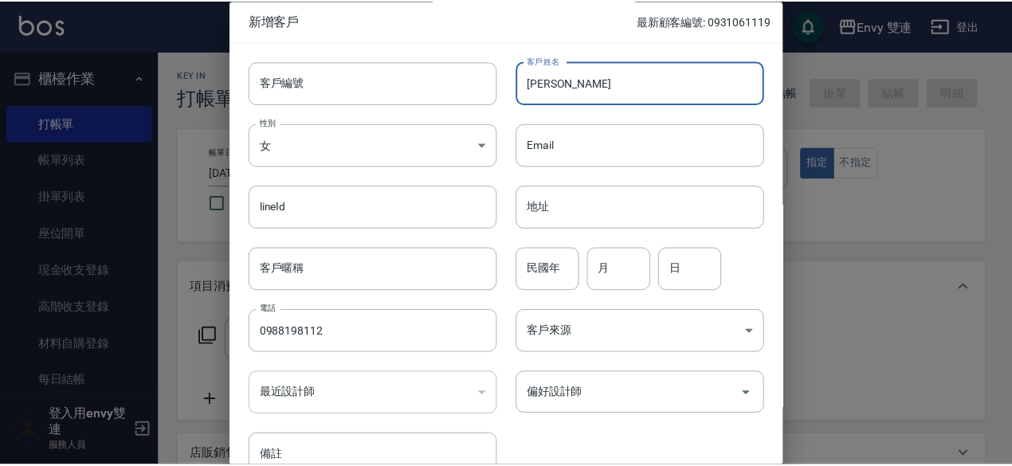
scroll to position [85, 0]
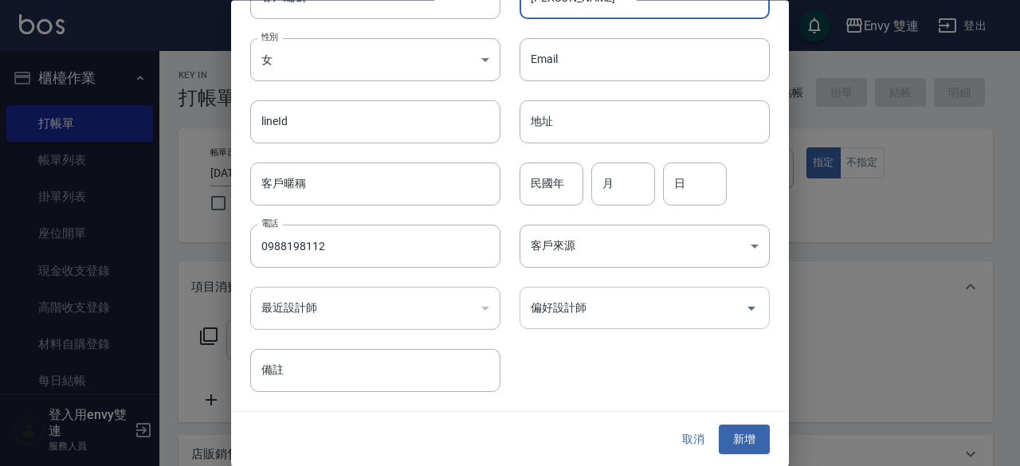
click at [665, 292] on div "偏好設計師" at bounding box center [644, 309] width 250 height 42
type input "蔡馨慧"
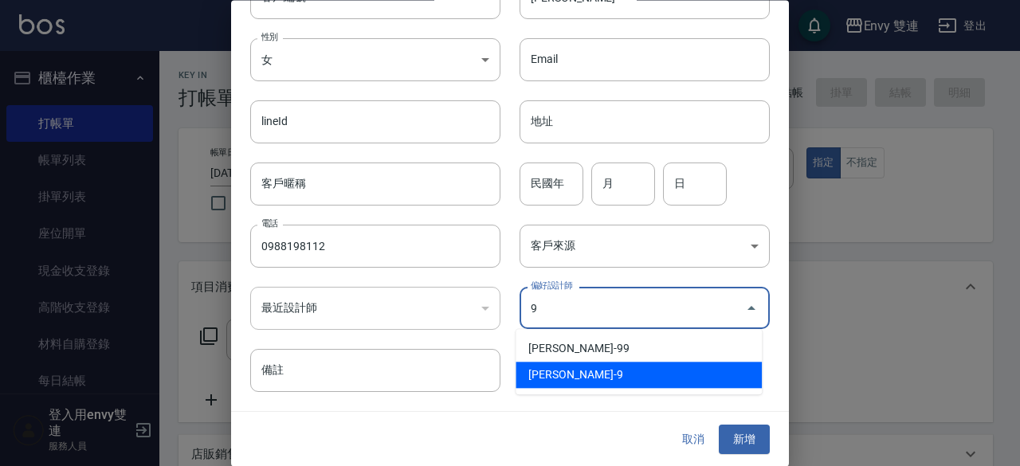
type input "高珮綺"
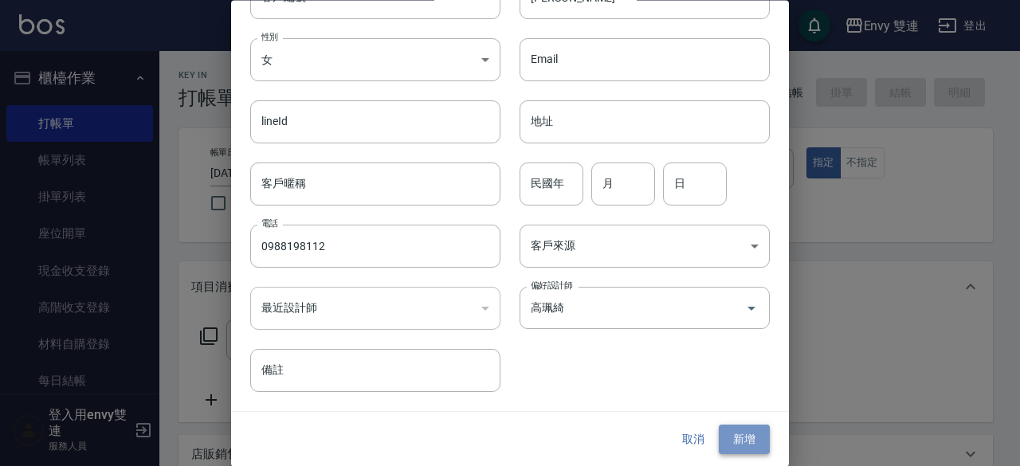
click at [743, 439] on button "新增" at bounding box center [744, 439] width 51 height 29
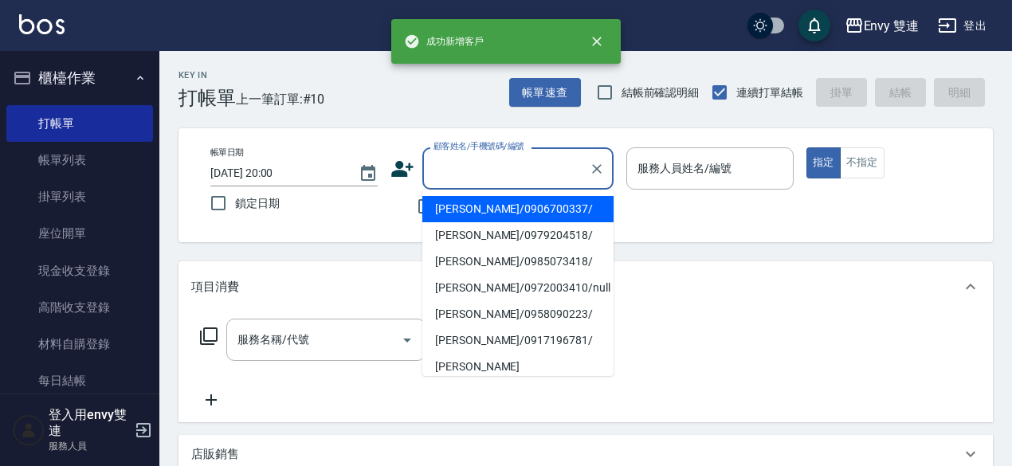
click at [512, 174] on input "顧客姓名/手機號碼/編號" at bounding box center [505, 169] width 153 height 28
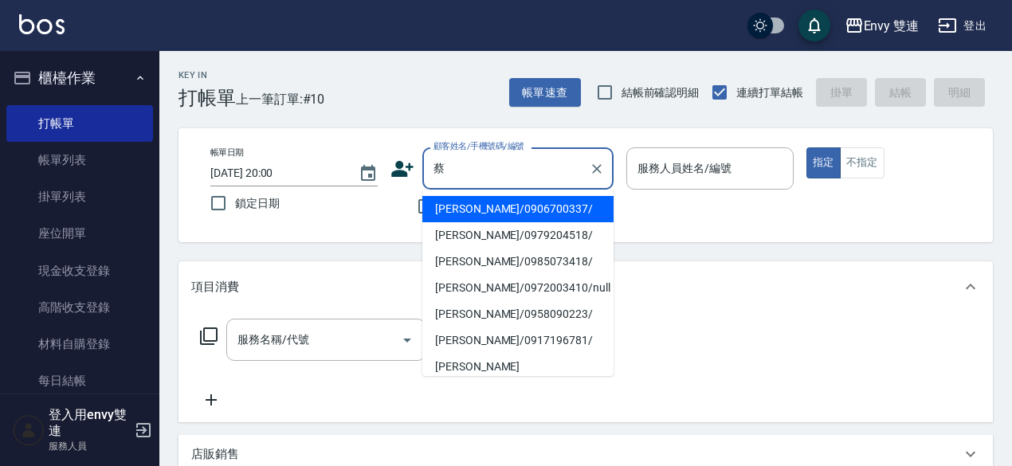
type input "蔡乙慈/0906700337/"
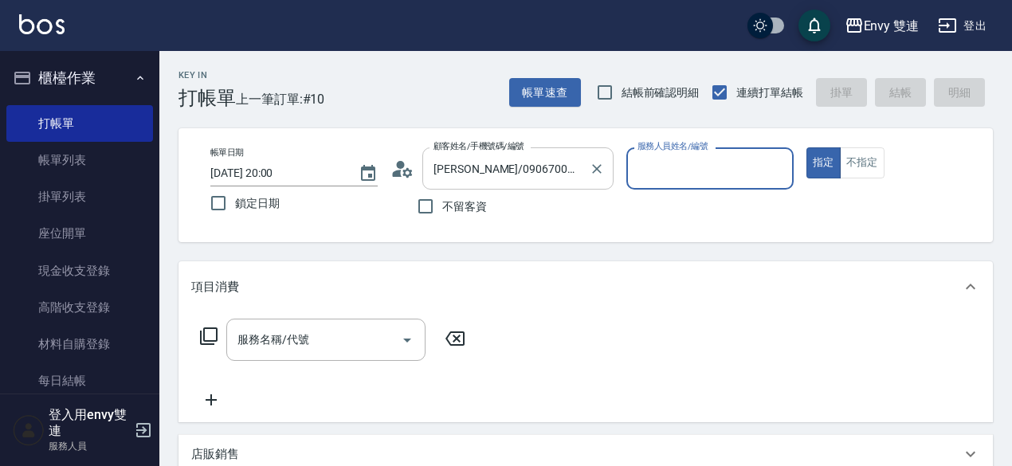
type input "Zoe-9"
click at [512, 174] on input "蔡乙慈/0906700337/" at bounding box center [505, 169] width 153 height 28
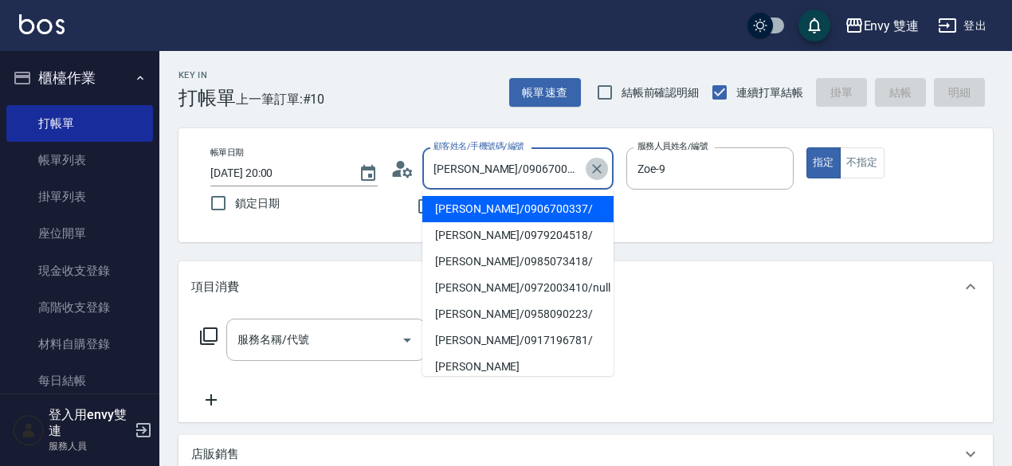
click at [596, 171] on icon "Clear" at bounding box center [597, 169] width 16 height 16
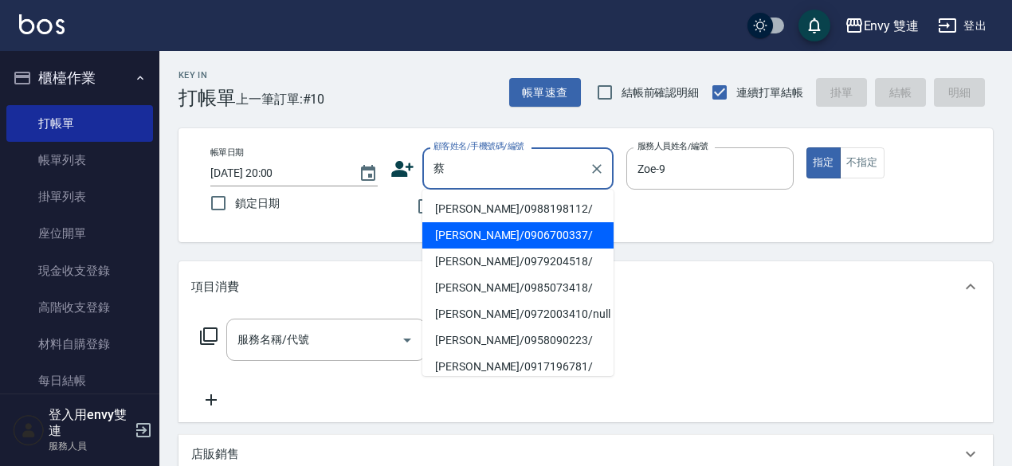
click at [517, 204] on li "蔡馨慧/0988198112/" at bounding box center [517, 209] width 191 height 26
type input "蔡馨慧/0988198112/"
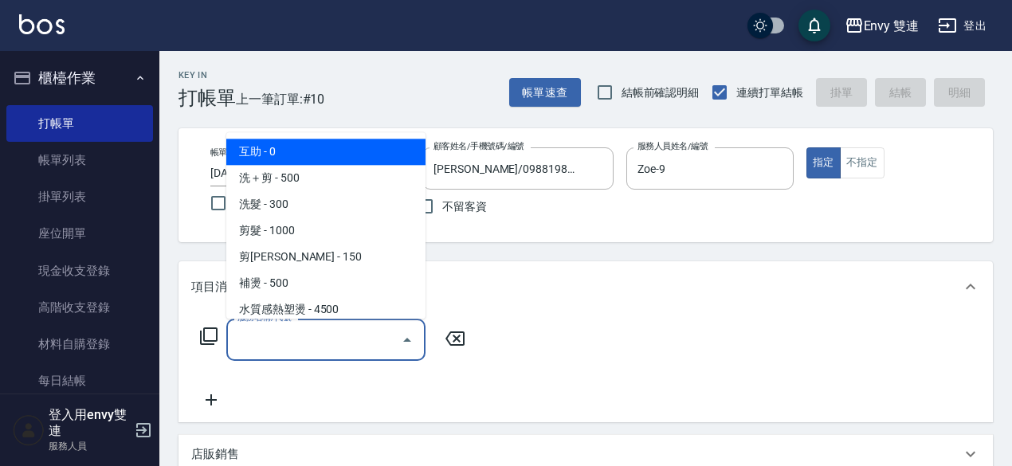
click at [287, 333] on input "服務名稱/代號" at bounding box center [313, 340] width 161 height 28
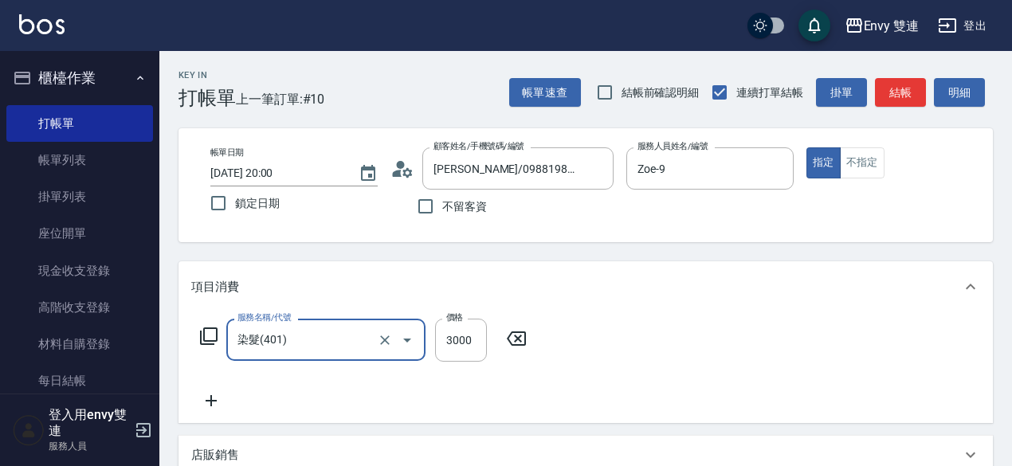
type input "染髮(401)"
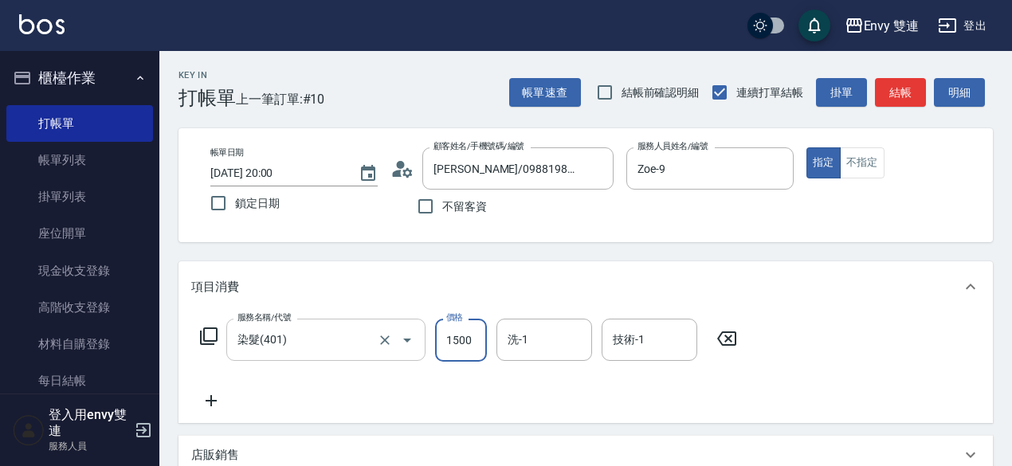
type input "1500"
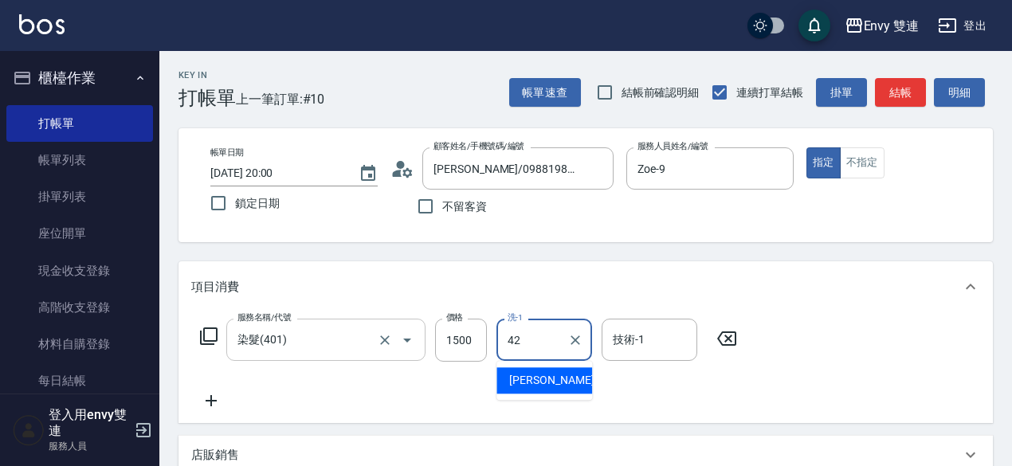
type input "陳韻如-42"
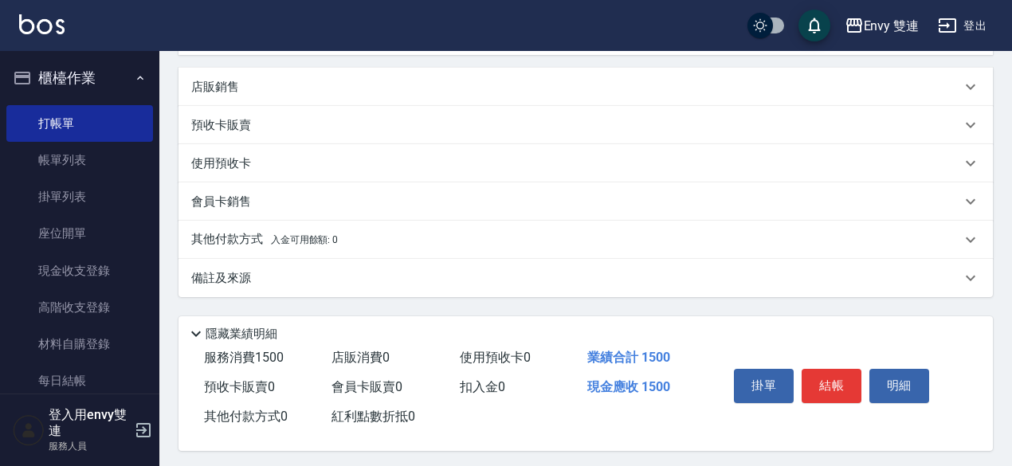
scroll to position [378, 0]
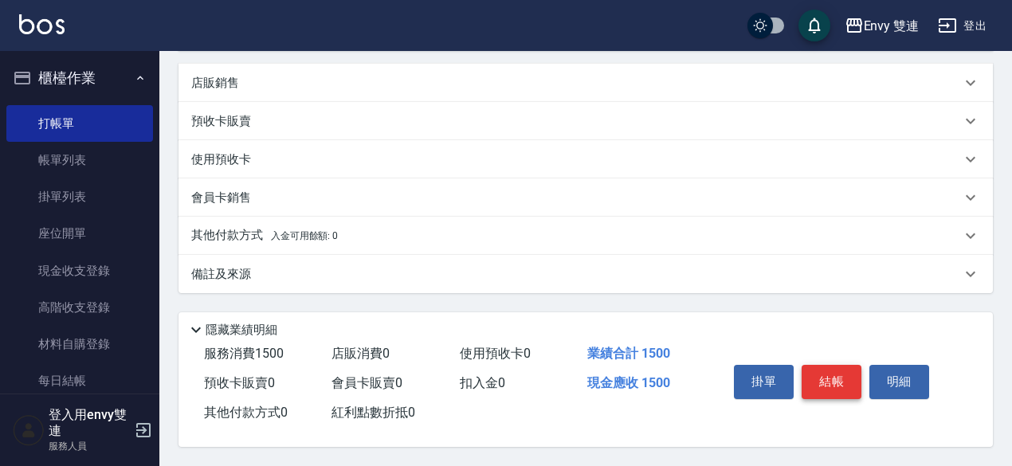
type input "陳韻如-42"
click at [830, 389] on button "結帳" at bounding box center [831, 381] width 60 height 33
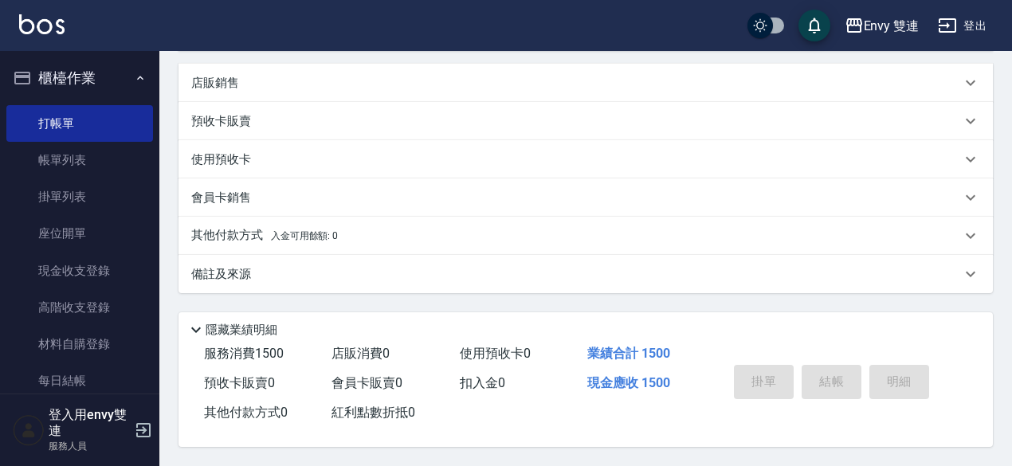
type input "2025/08/17 20:02"
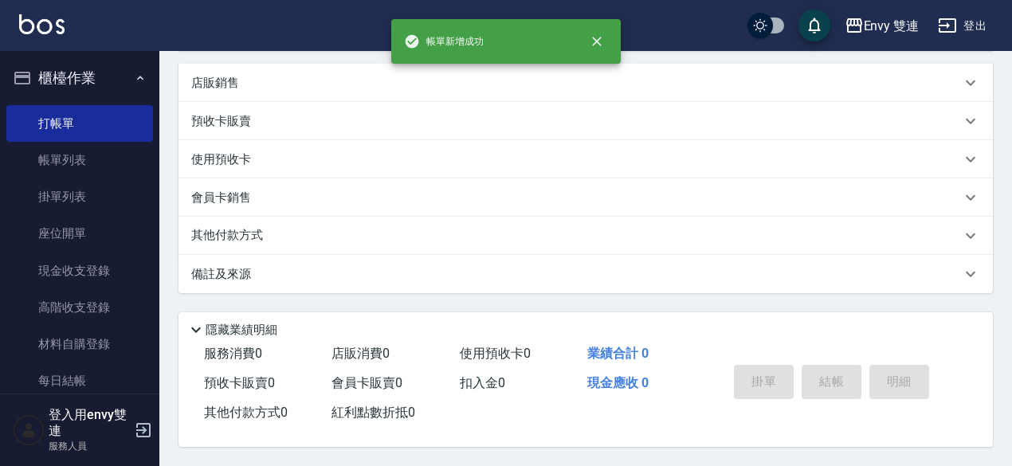
scroll to position [0, 0]
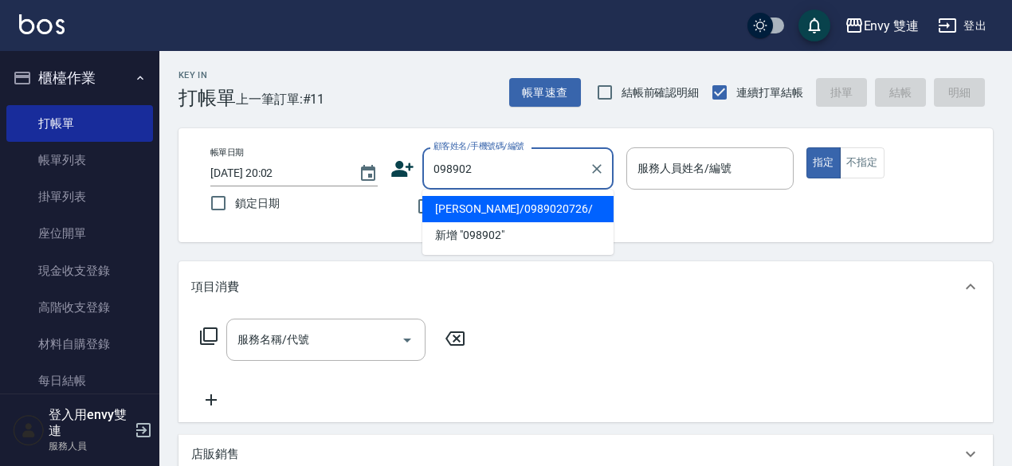
click at [505, 206] on li "潘怡君/0989020726/" at bounding box center [517, 209] width 191 height 26
type input "潘怡君/0989020726/"
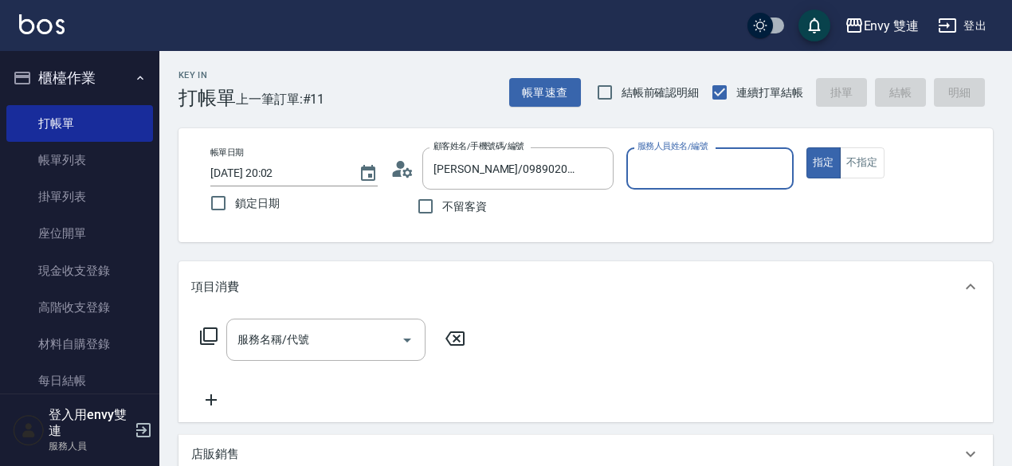
type input "Zoe-9"
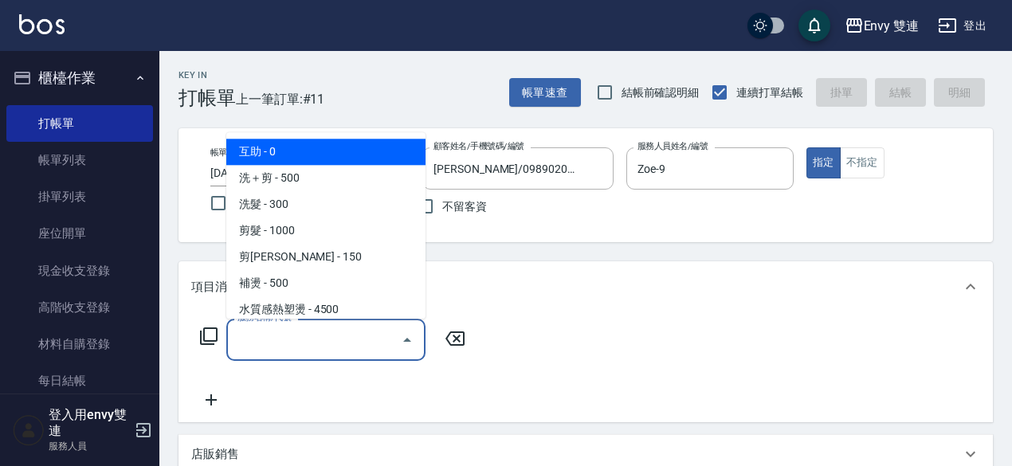
click at [328, 328] on input "服務名稱/代號" at bounding box center [313, 340] width 161 height 28
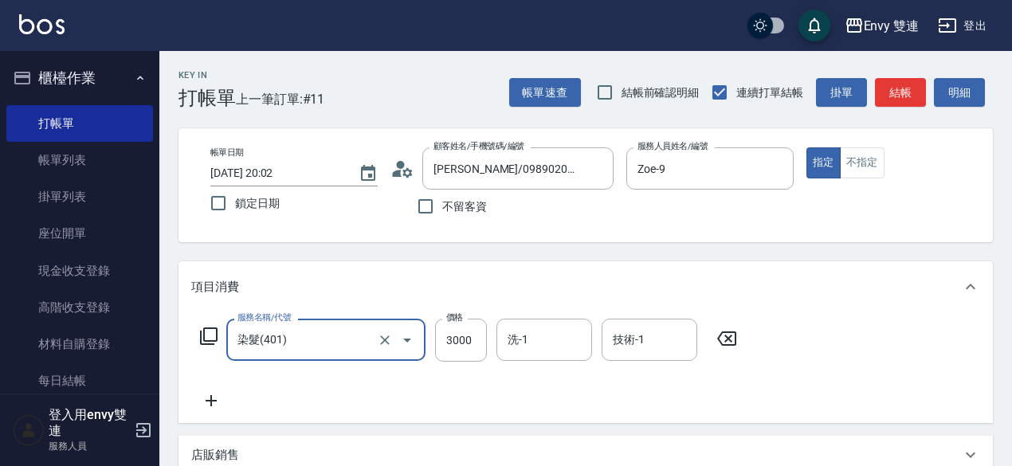
type input "染髮(401)"
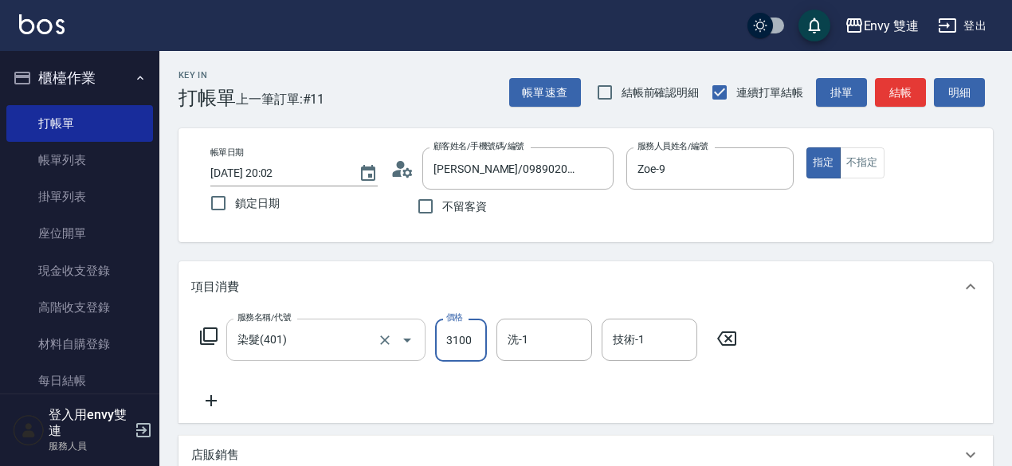
type input "3100"
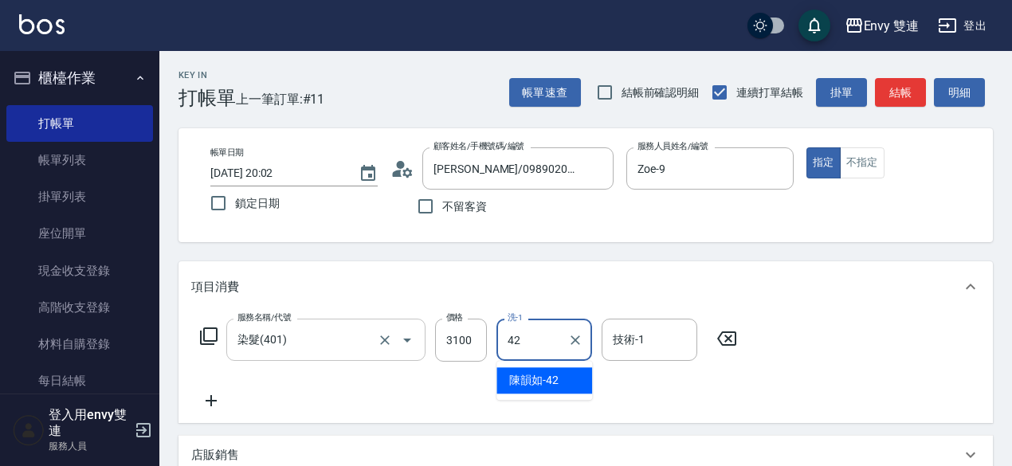
type input "陳韻如-42"
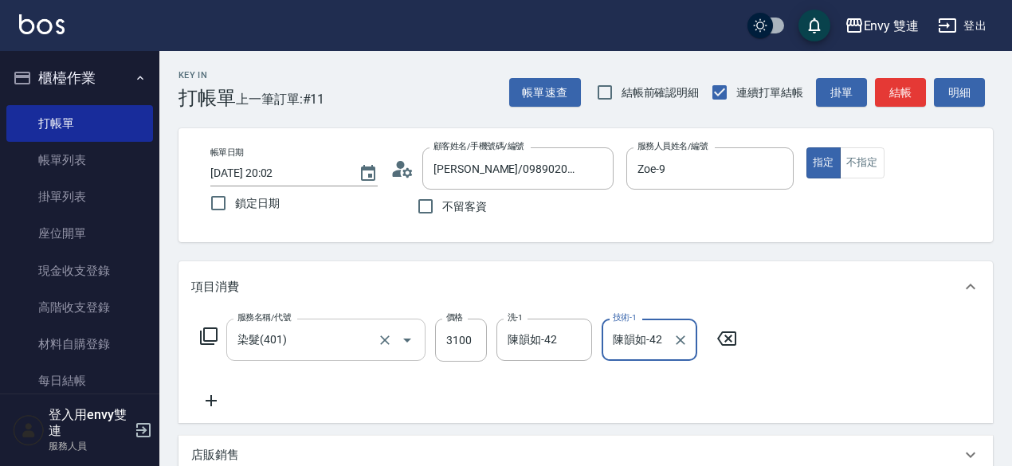
scroll to position [378, 0]
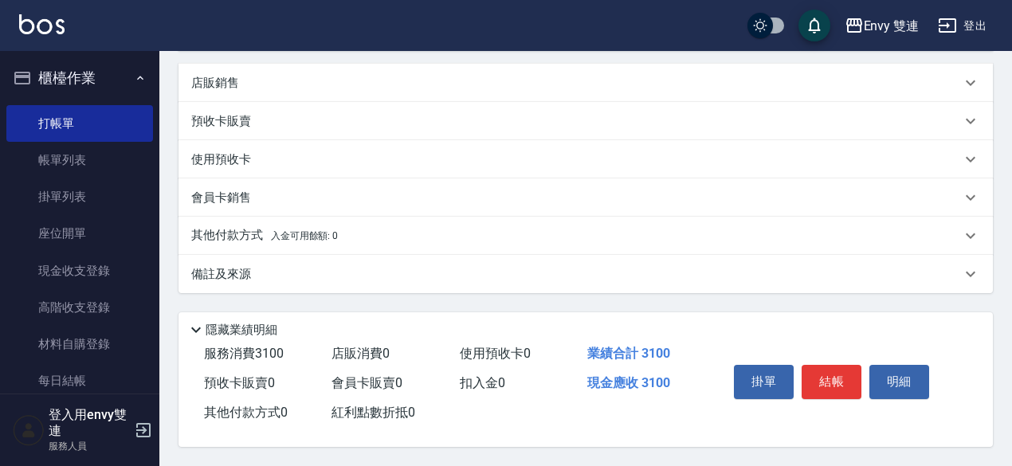
type input "陳韻如-42"
click at [237, 227] on p "其他付款方式 入金可用餘額: 0" at bounding box center [264, 236] width 147 height 18
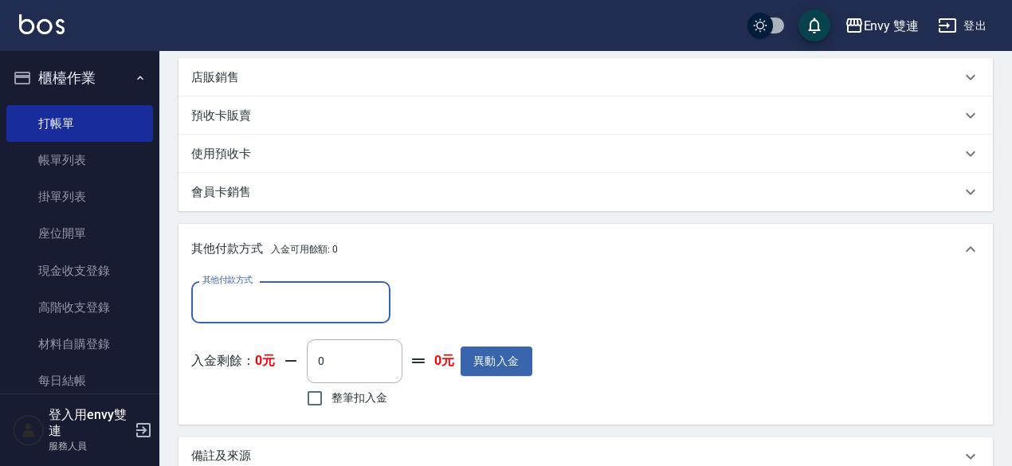
scroll to position [0, 0]
click at [275, 326] on div "其他付款方式 其他付款方式 入金剩餘： 0元 0 ​ 整筆扣入金 0元 異動入金" at bounding box center [361, 346] width 341 height 130
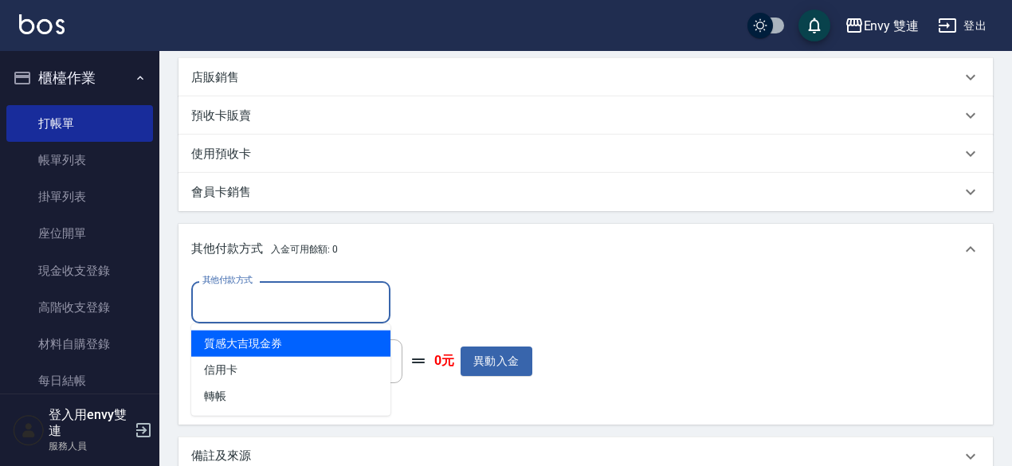
click at [276, 308] on input "其他付款方式" at bounding box center [290, 302] width 185 height 28
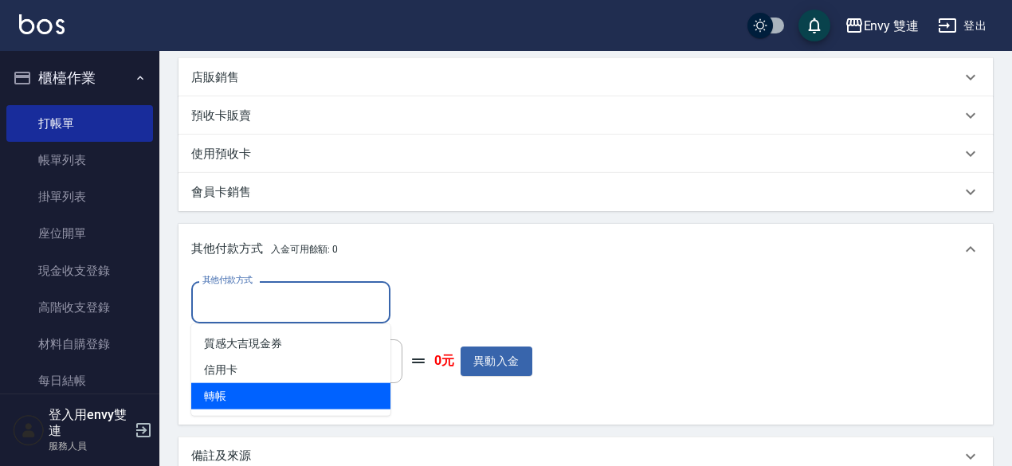
click at [257, 392] on span "轉帳" at bounding box center [290, 396] width 199 height 26
type input "轉帳"
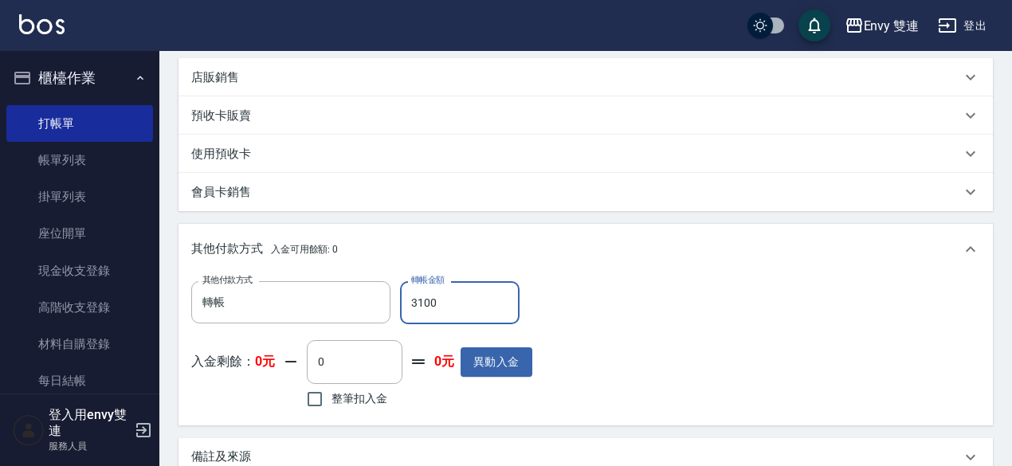
scroll to position [566, 0]
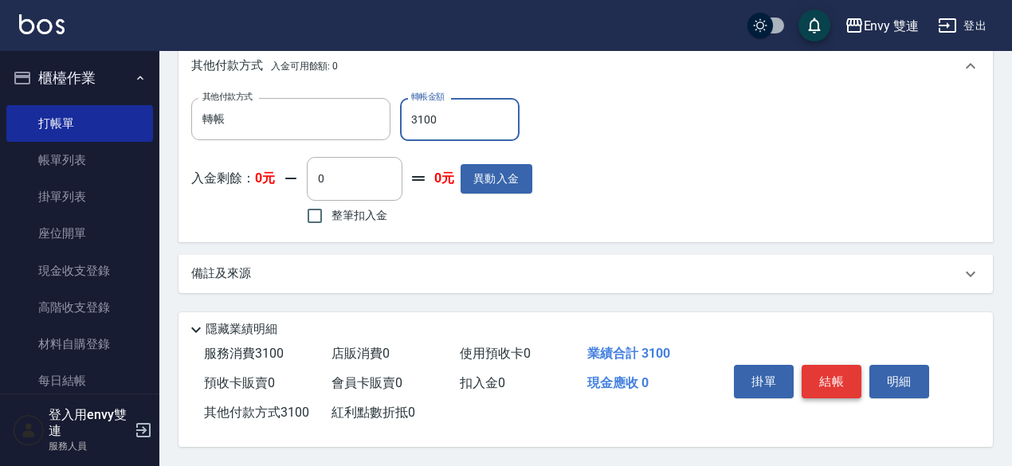
type input "3100"
click at [813, 374] on button "結帳" at bounding box center [831, 381] width 60 height 33
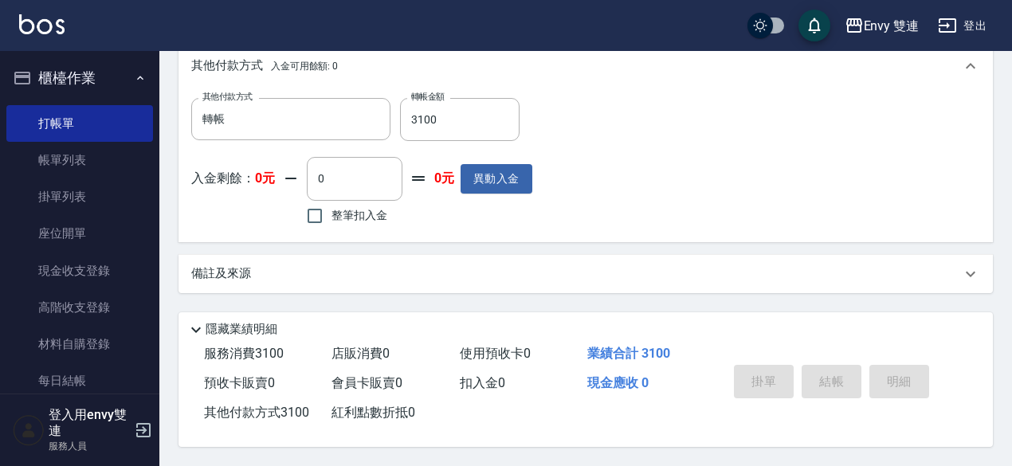
type input "2025/08/17 20:03"
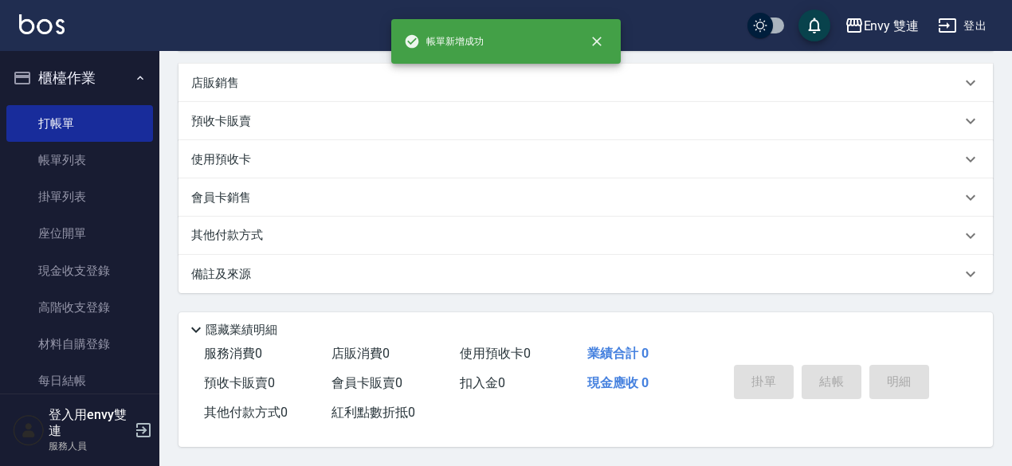
scroll to position [0, 0]
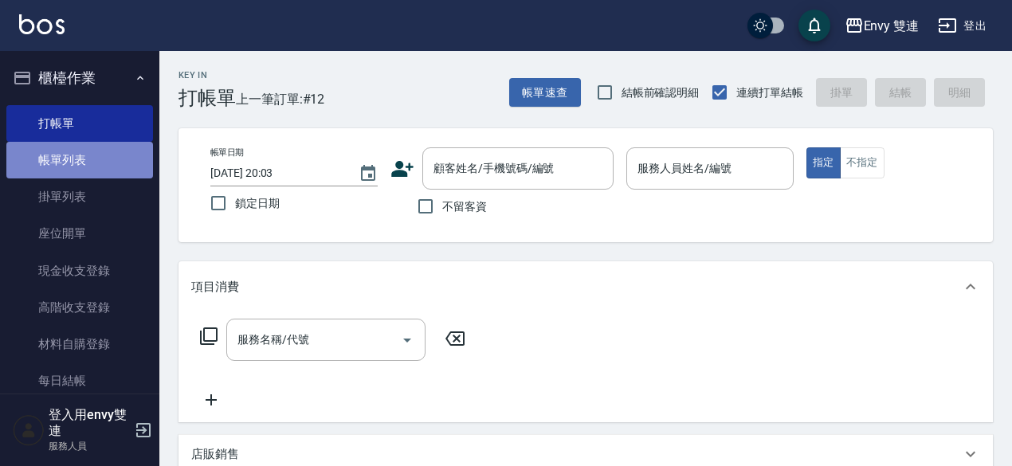
click at [115, 159] on link "帳單列表" at bounding box center [79, 160] width 147 height 37
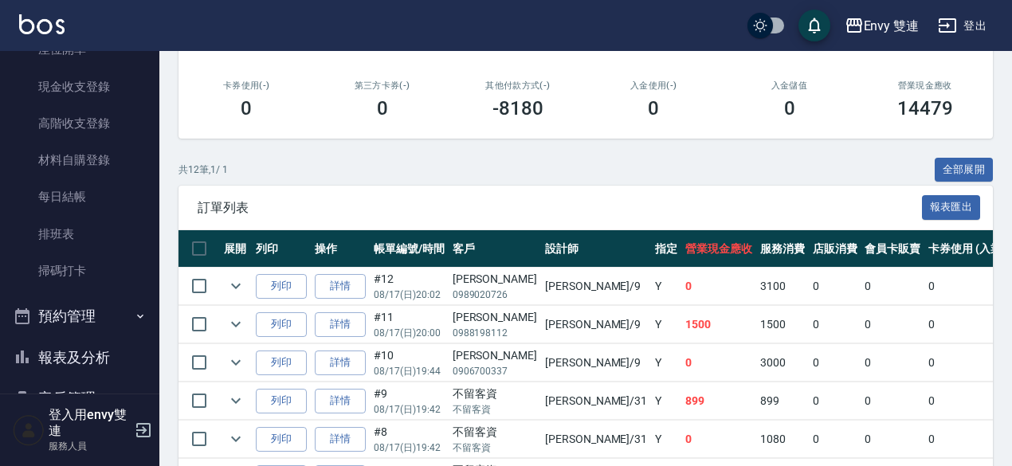
scroll to position [277, 0]
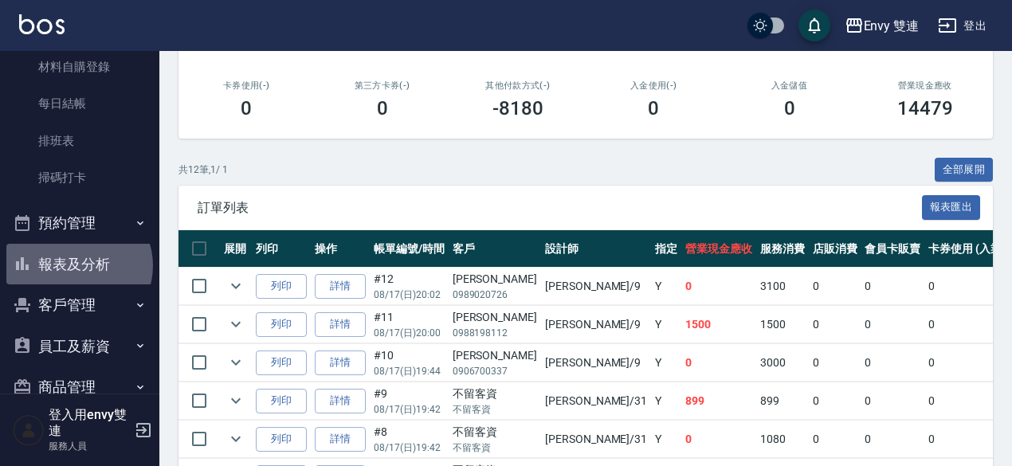
click at [77, 265] on button "報表及分析" at bounding box center [79, 264] width 147 height 41
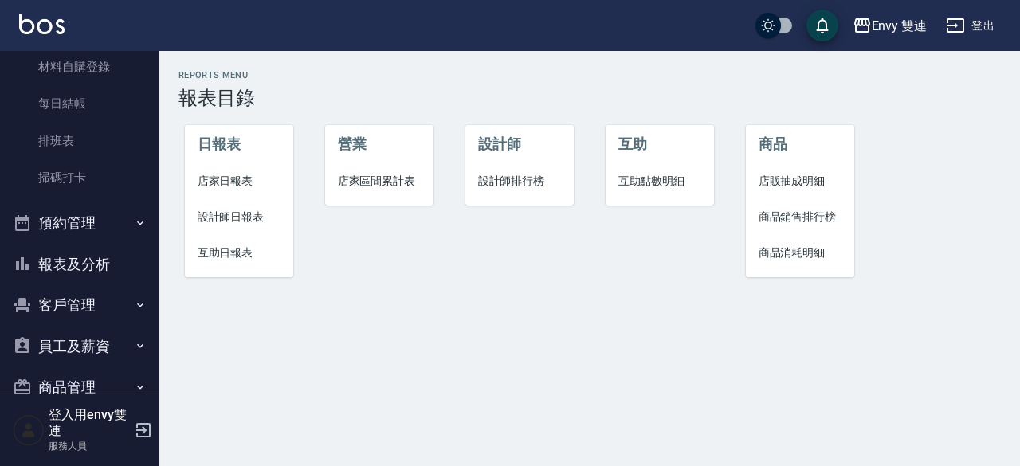
click at [228, 222] on span "設計師日報表" at bounding box center [240, 217] width 84 height 17
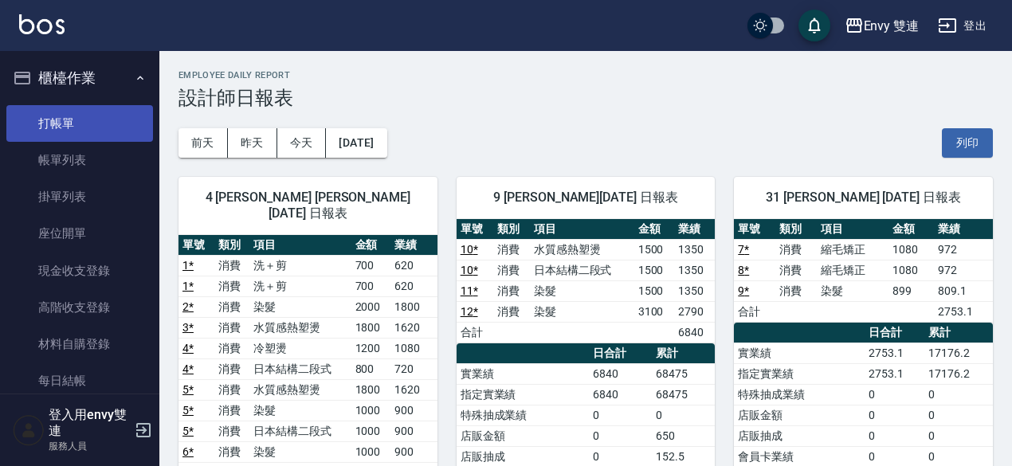
drag, startPoint x: 81, startPoint y: 104, endPoint x: 84, endPoint y: 129, distance: 25.7
click at [84, 129] on ul "打帳單 帳單列表 掛單列表 座位開單 現金收支登錄 高階收支登錄 材料自購登錄 每日結帳 排班表 掃碼打卡" at bounding box center [79, 290] width 147 height 382
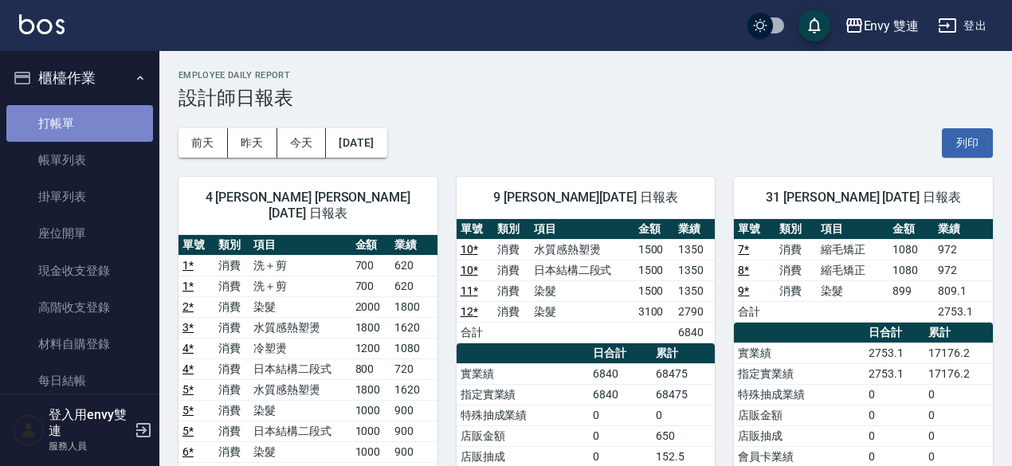
click at [84, 129] on link "打帳單" at bounding box center [79, 123] width 147 height 37
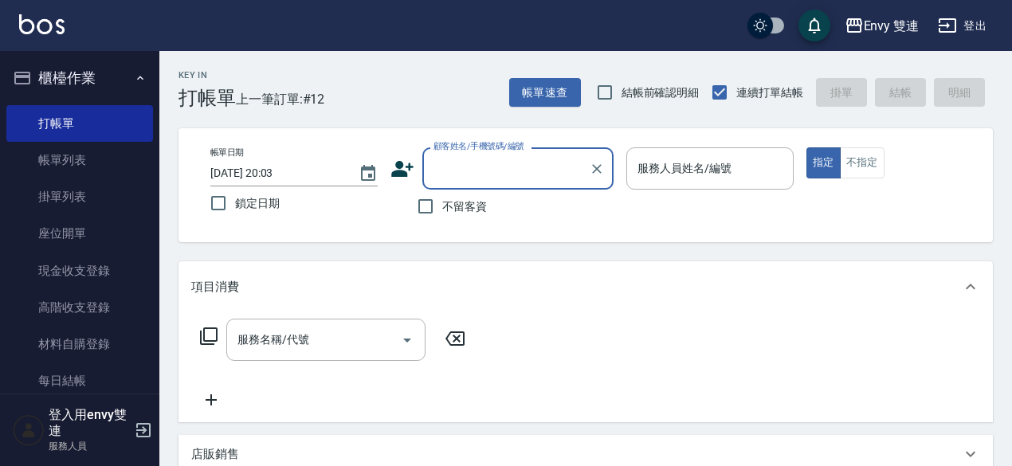
click at [454, 184] on div "顧客姓名/手機號碼/編號" at bounding box center [517, 168] width 191 height 42
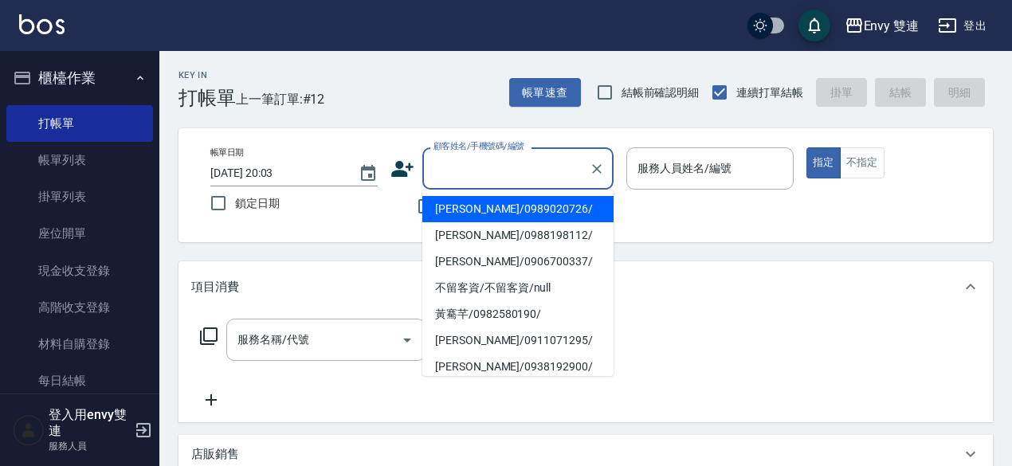
click at [402, 176] on icon at bounding box center [402, 169] width 24 height 24
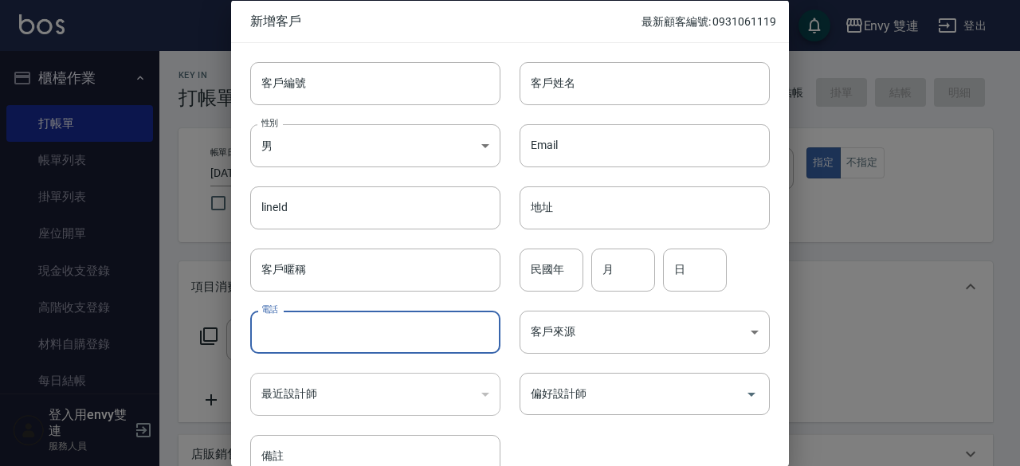
click at [292, 315] on input "電話" at bounding box center [375, 332] width 250 height 43
type input "0953535523"
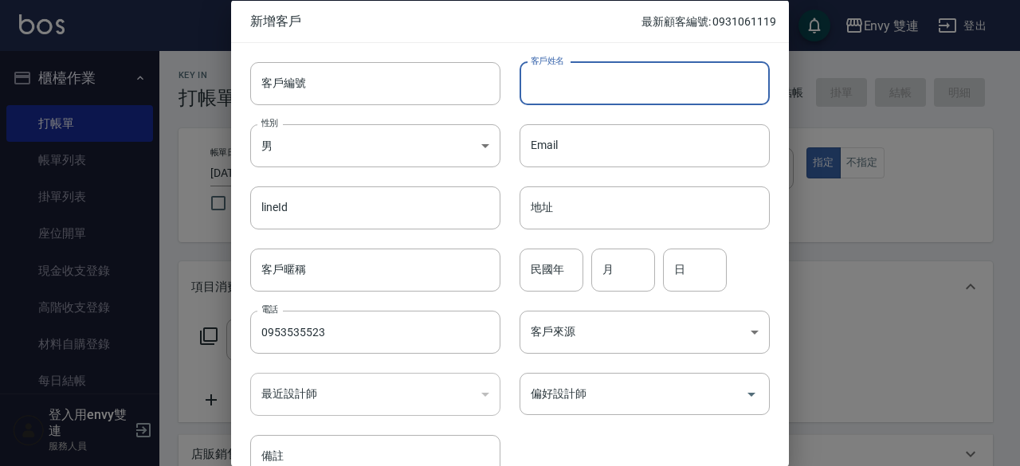
click at [697, 68] on input "客戶姓名" at bounding box center [644, 82] width 250 height 43
type input "歐玉琪"
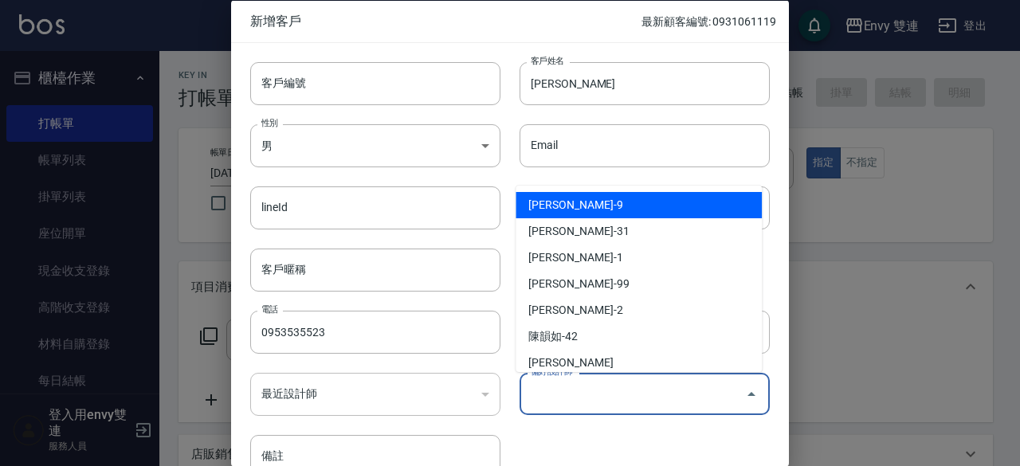
click at [616, 394] on input "偏好設計師" at bounding box center [633, 394] width 212 height 28
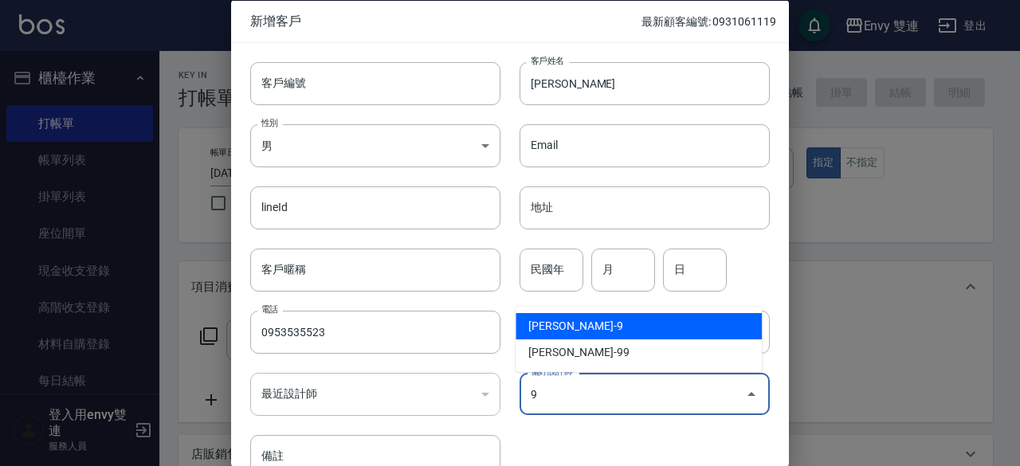
type input "高珮綺"
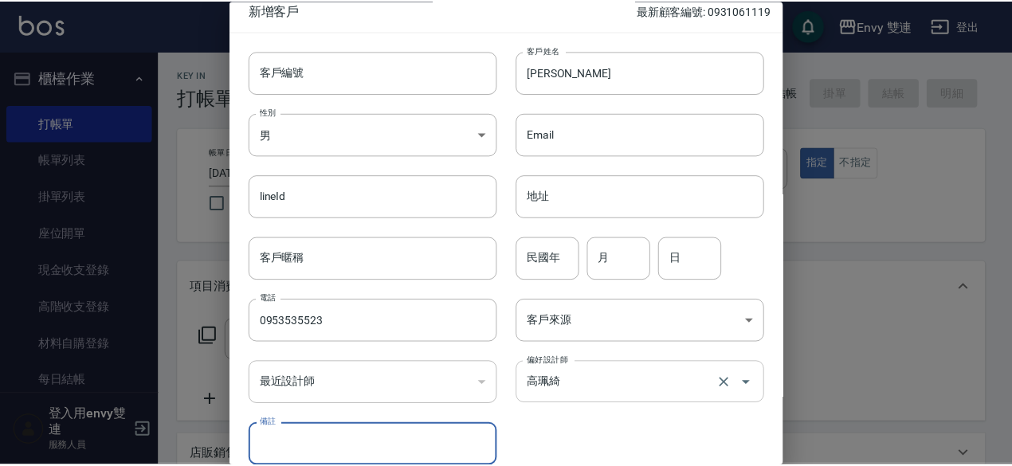
scroll to position [85, 0]
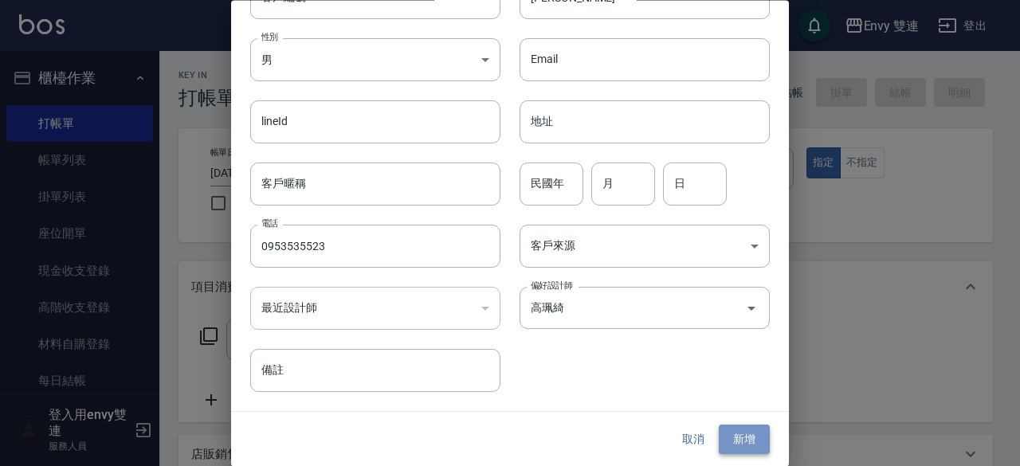
click at [740, 441] on button "新增" at bounding box center [744, 439] width 51 height 29
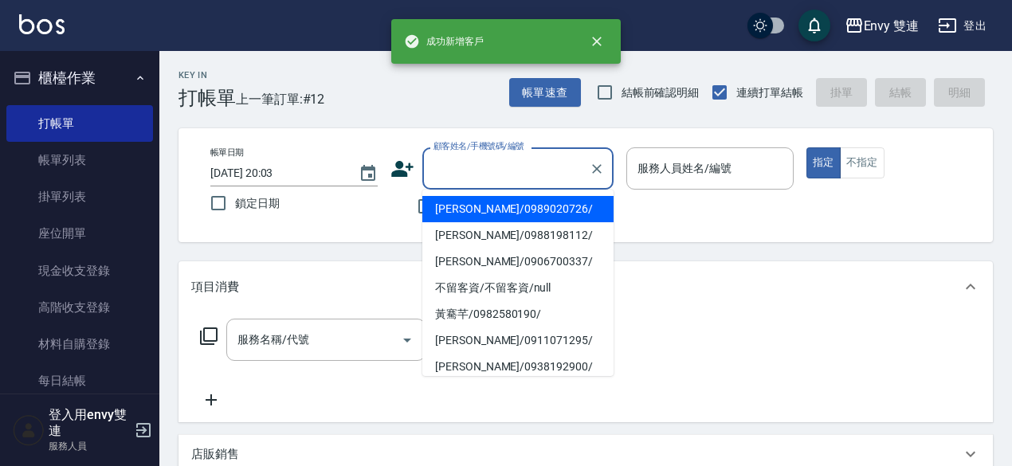
click at [465, 170] on input "顧客姓名/手機號碼/編號" at bounding box center [505, 169] width 153 height 28
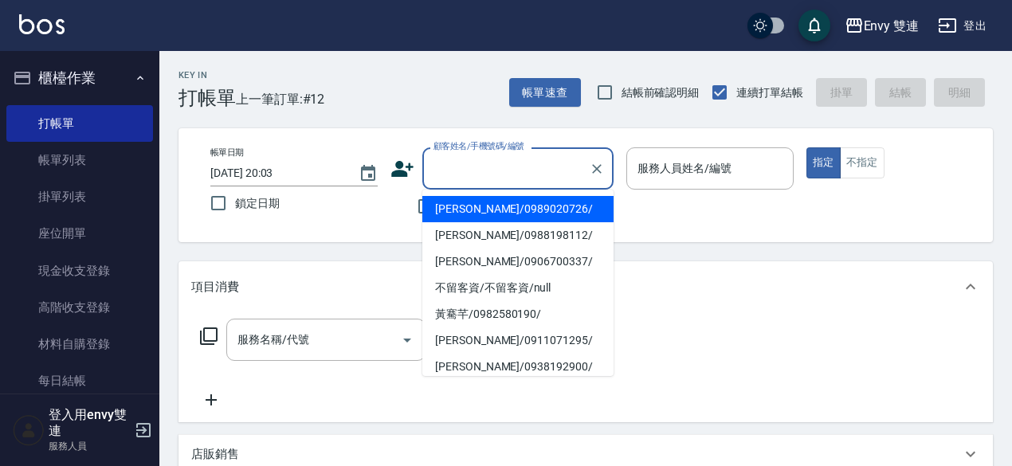
type input "ㄝ"
type input "恩"
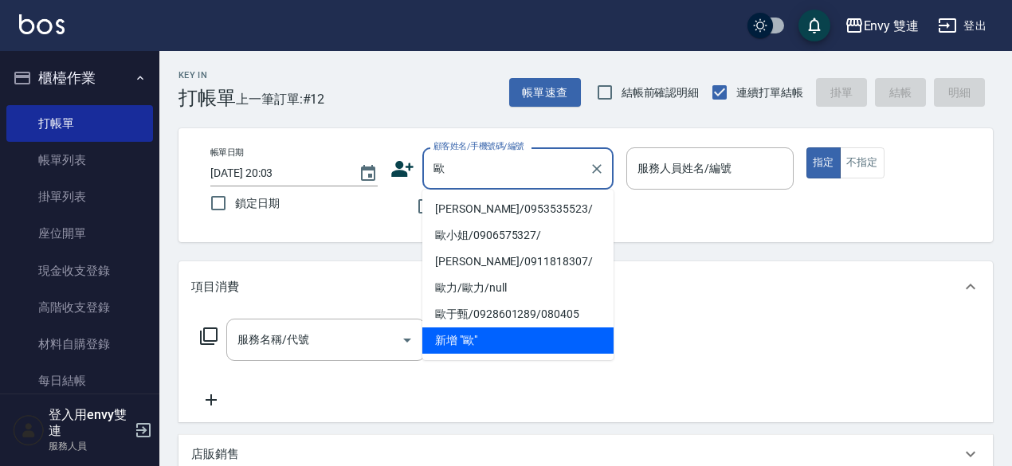
click at [488, 219] on li "歐玉琪/0953535523/" at bounding box center [517, 209] width 191 height 26
type input "歐玉琪/0953535523/"
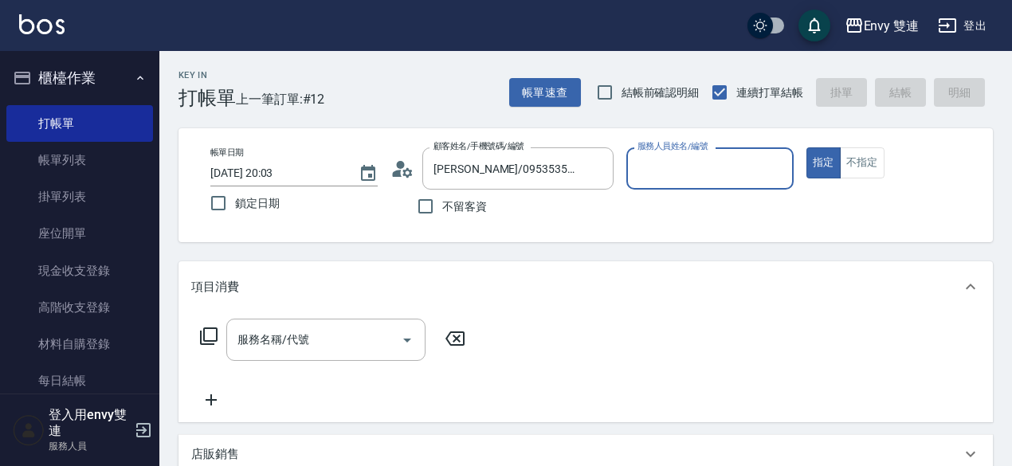
type input "Zoe-9"
click at [257, 345] on input "服務名稱/代號" at bounding box center [313, 340] width 161 height 28
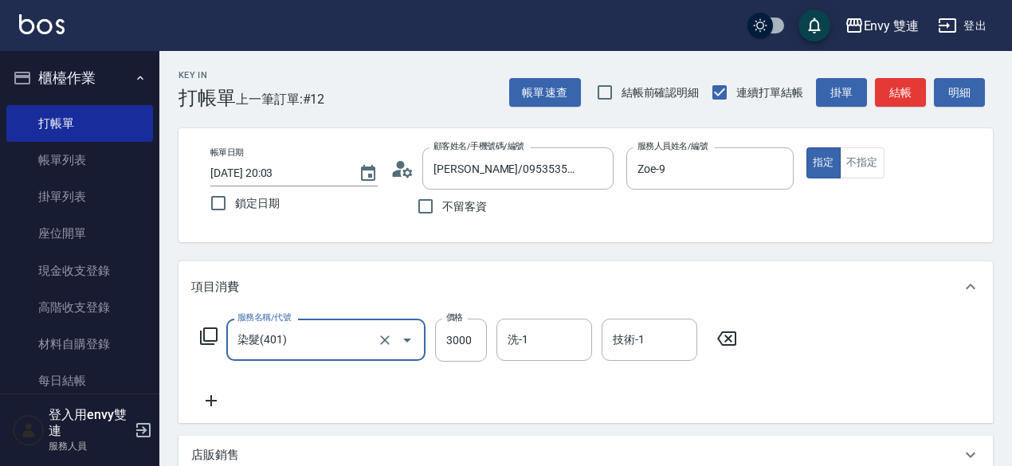
type input "染髮(401)"
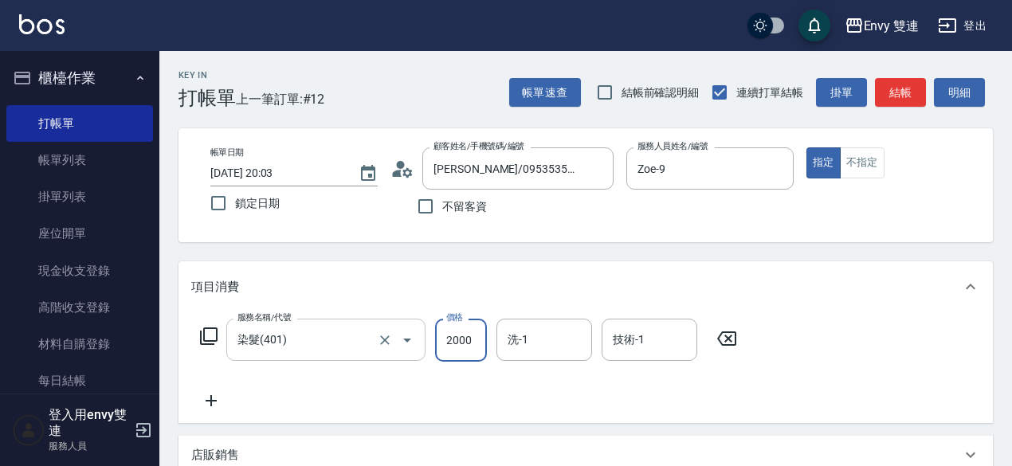
type input "2000"
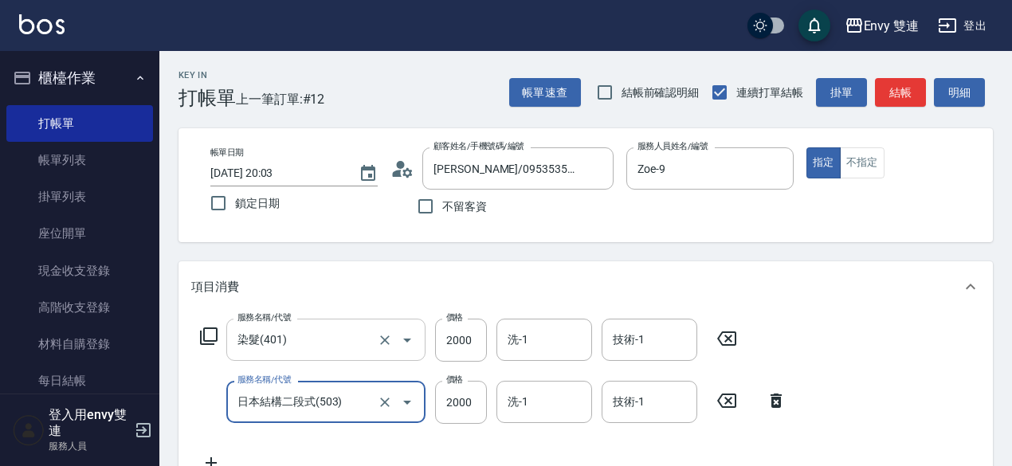
type input "日本結構二段式(503)"
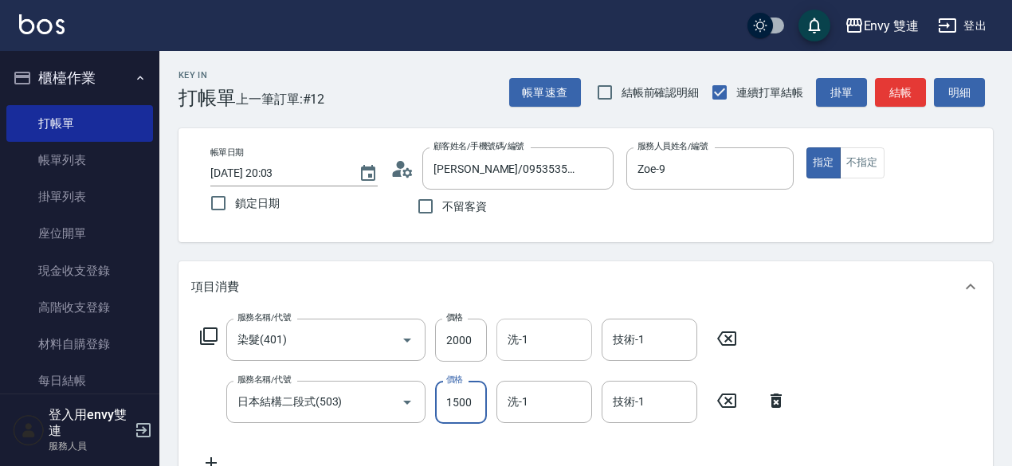
type input "1500"
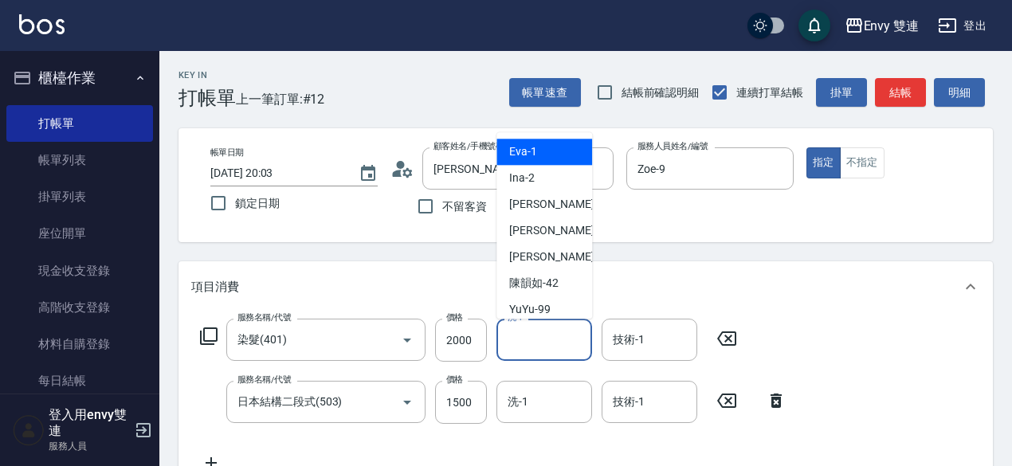
click at [535, 347] on input "洗-1" at bounding box center [543, 340] width 81 height 28
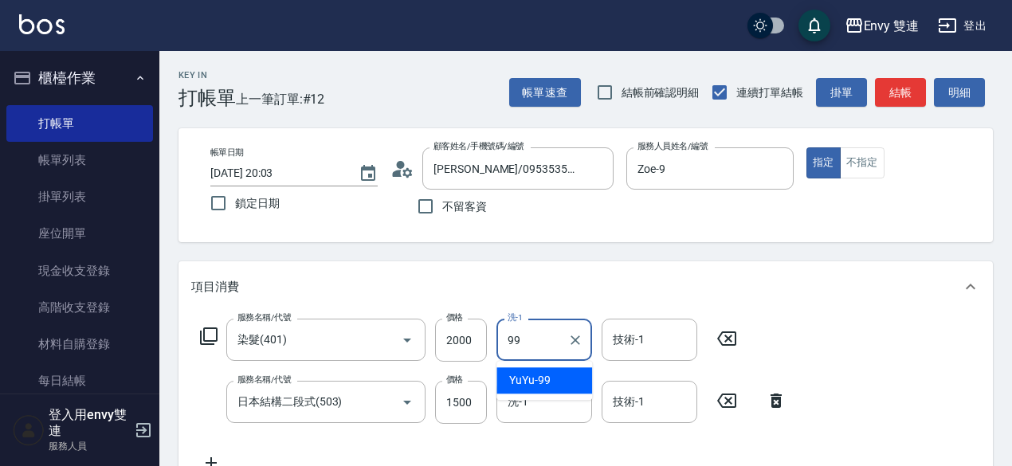
type input "YuYu-99"
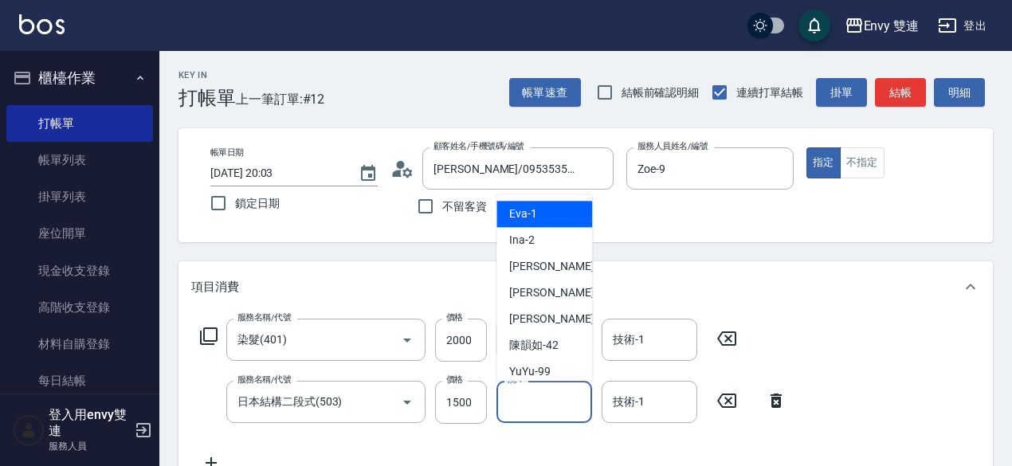
click at [556, 399] on input "洗-1" at bounding box center [543, 402] width 81 height 28
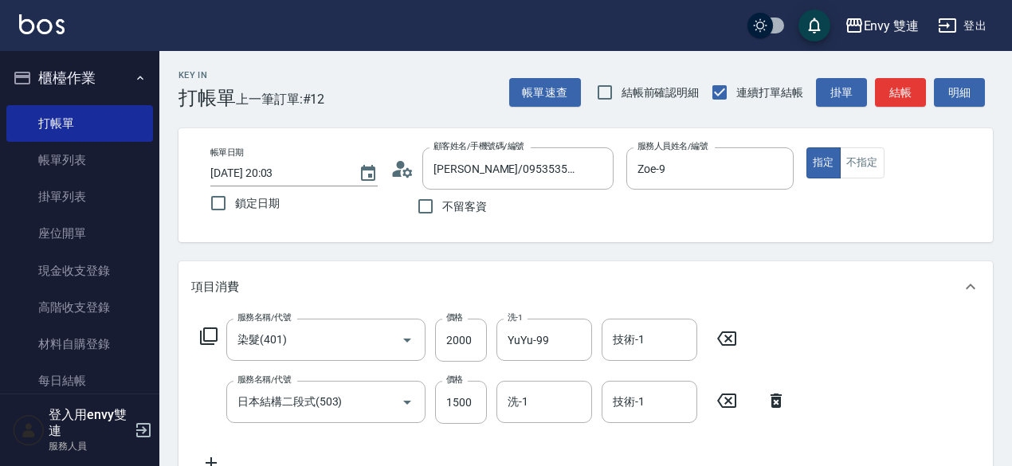
click at [793, 373] on div "服務名稱/代號 染髮(401) 服務名稱/代號 價格 2000 價格 洗-1 YuYu-99 洗-1 技術-1 技術-1 服務名稱/代號 日本結構二段式(50…" at bounding box center [493, 396] width 605 height 154
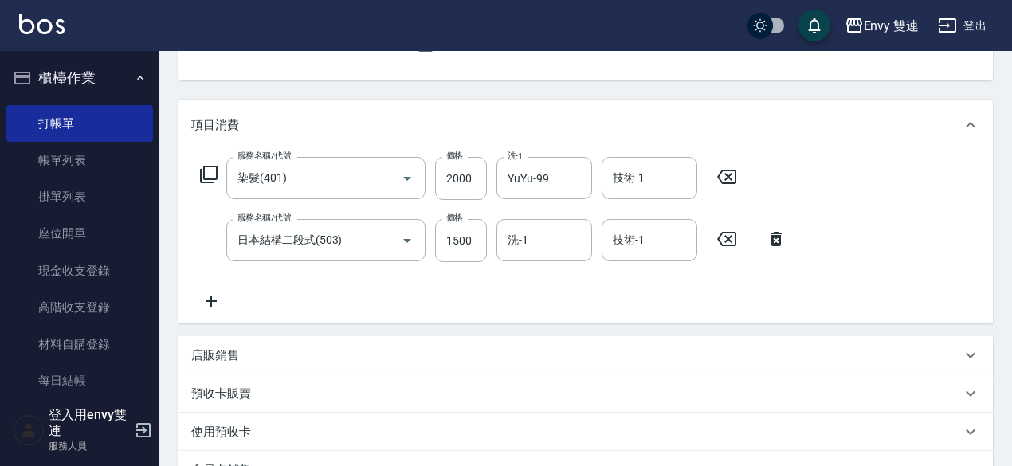
scroll to position [163, 0]
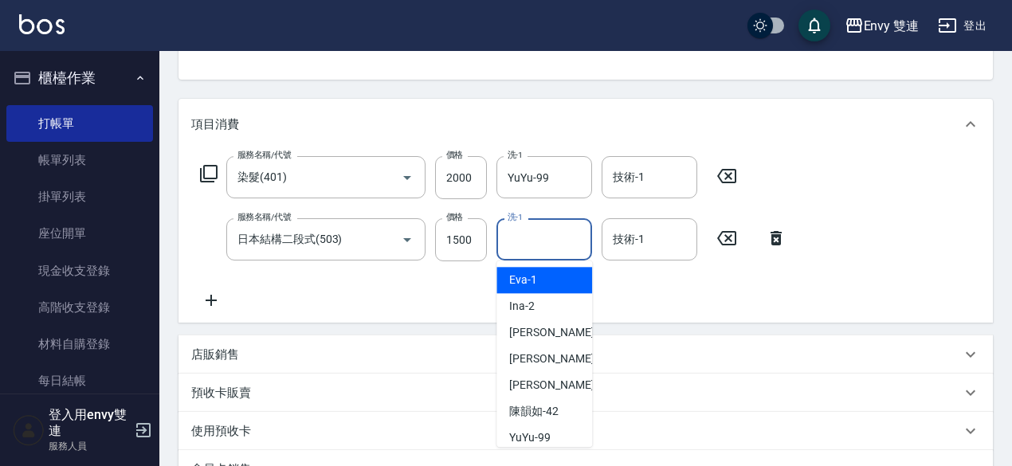
click at [553, 234] on input "洗-1" at bounding box center [543, 239] width 81 height 28
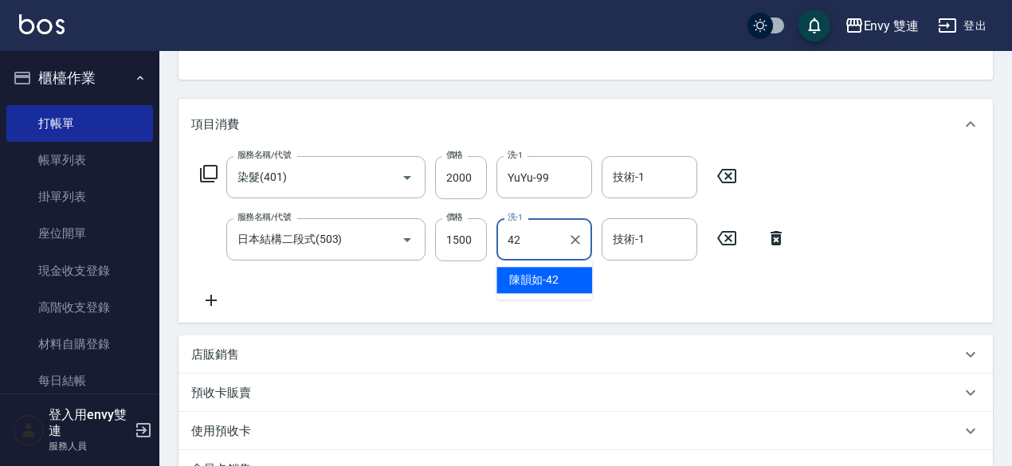
type input "陳韻如-42"
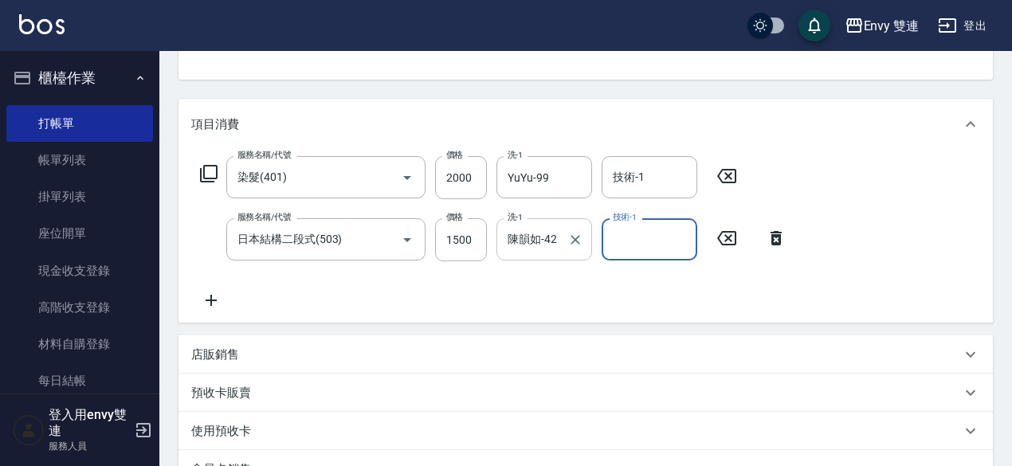
scroll to position [440, 0]
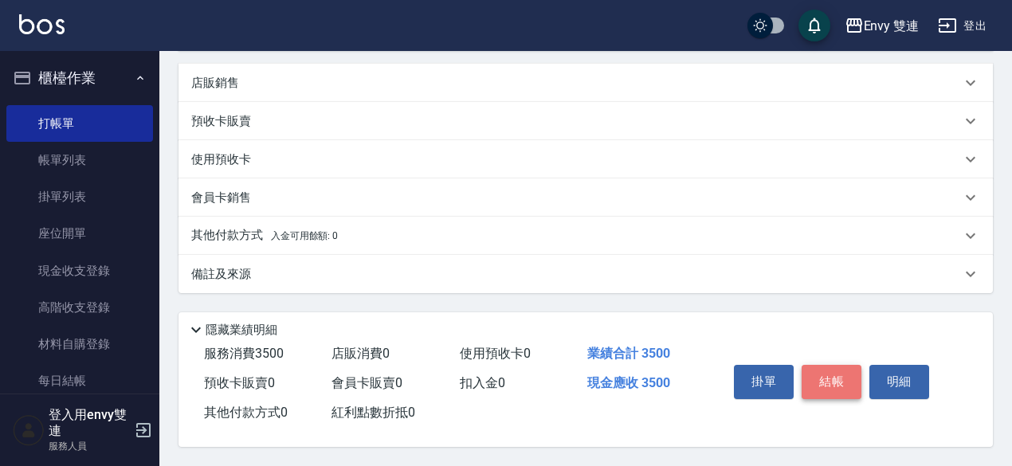
click at [817, 370] on button "結帳" at bounding box center [831, 381] width 60 height 33
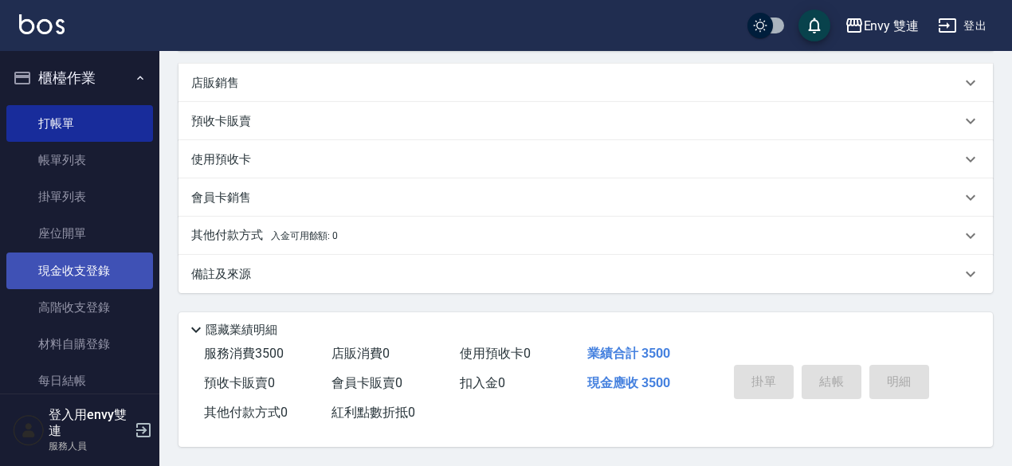
type input "2025/08/17 20:04"
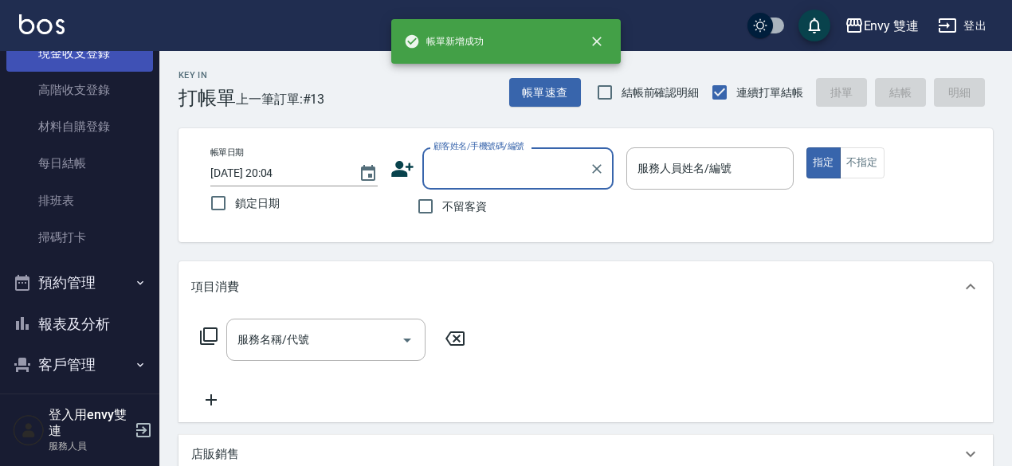
scroll to position [220, 0]
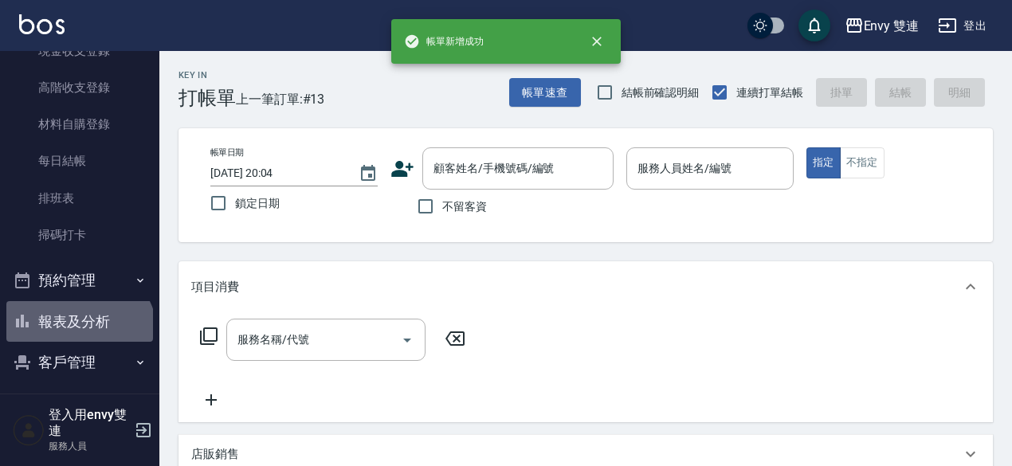
click at [77, 336] on button "報表及分析" at bounding box center [79, 321] width 147 height 41
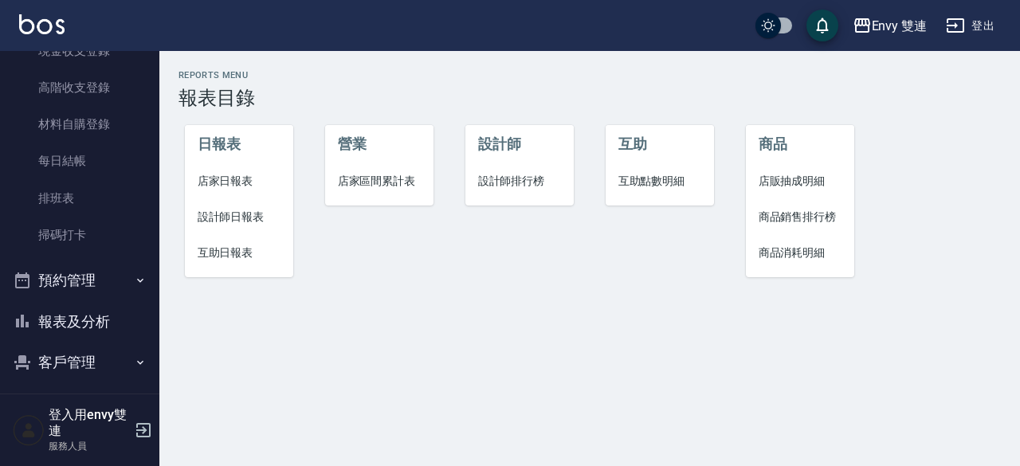
click at [225, 243] on li "互助日報表" at bounding box center [239, 253] width 109 height 36
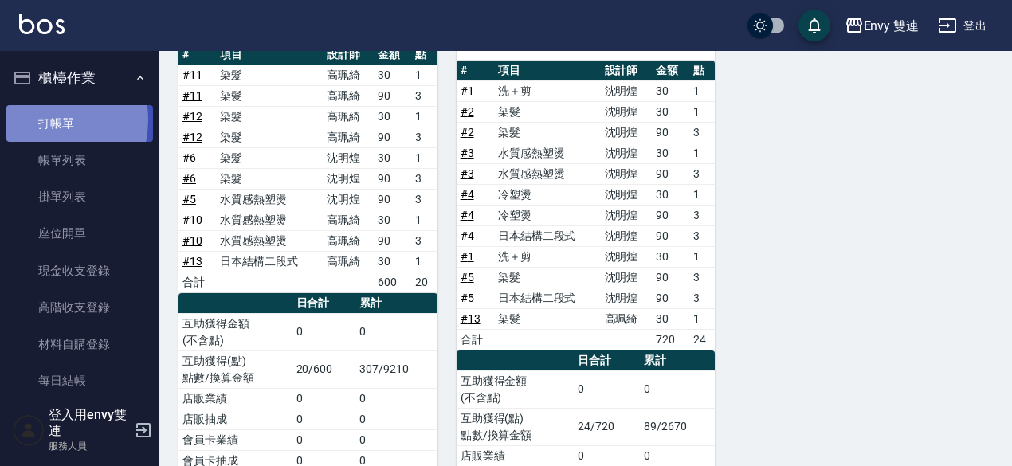
click at [33, 120] on link "打帳單" at bounding box center [79, 123] width 147 height 37
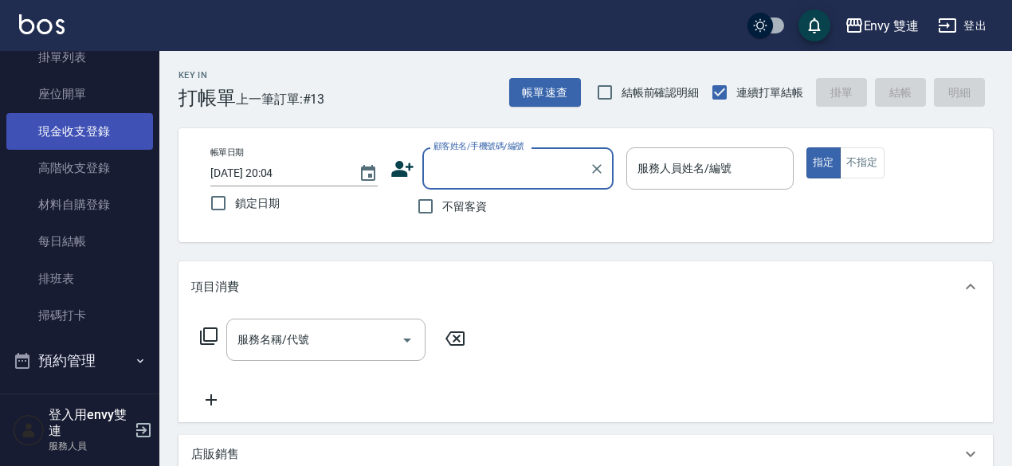
scroll to position [140, 0]
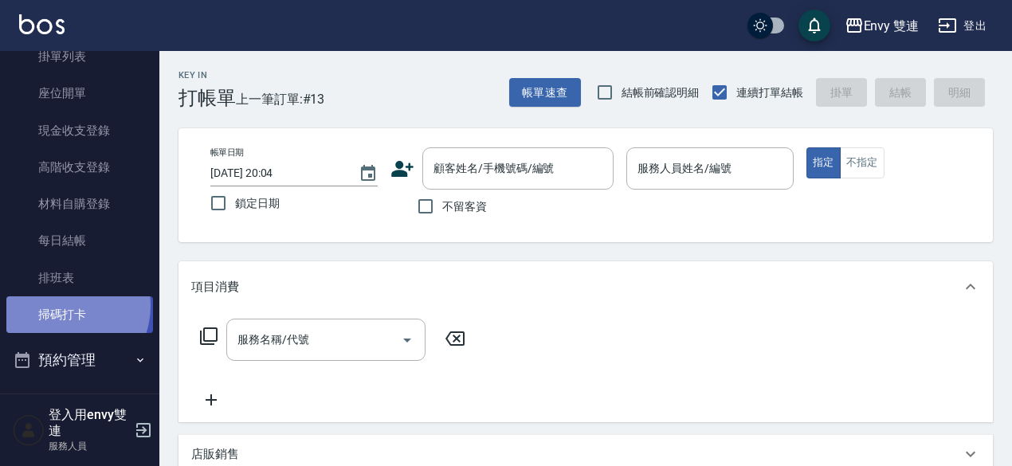
click at [64, 306] on link "掃碼打卡" at bounding box center [79, 314] width 147 height 37
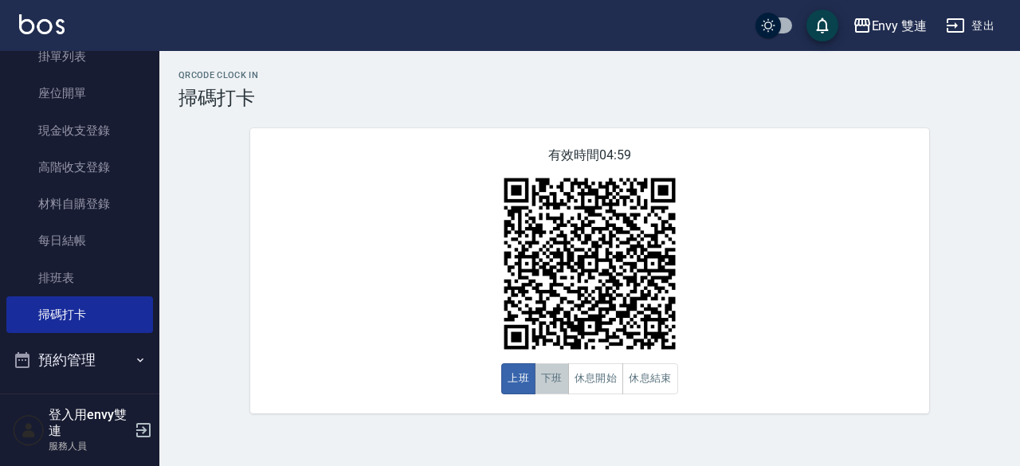
click at [547, 382] on button "下班" at bounding box center [552, 378] width 34 height 31
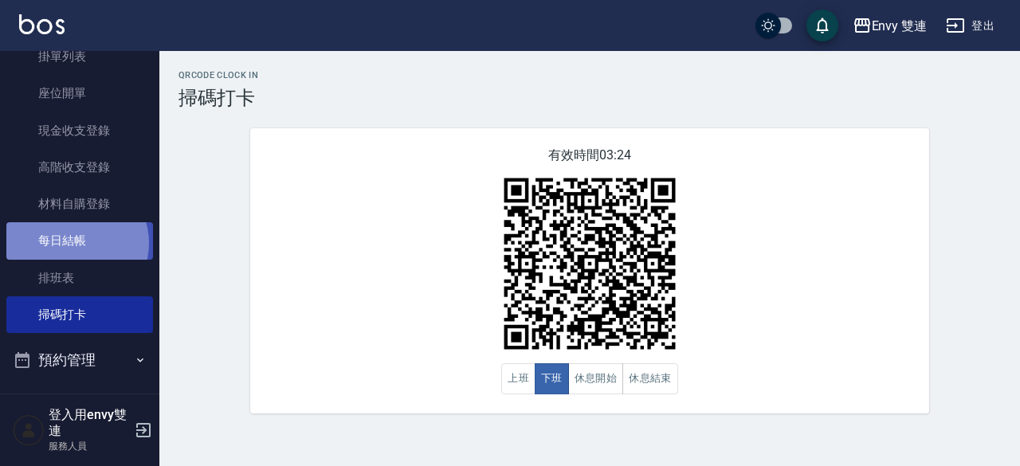
click at [75, 243] on link "每日結帳" at bounding box center [79, 240] width 147 height 37
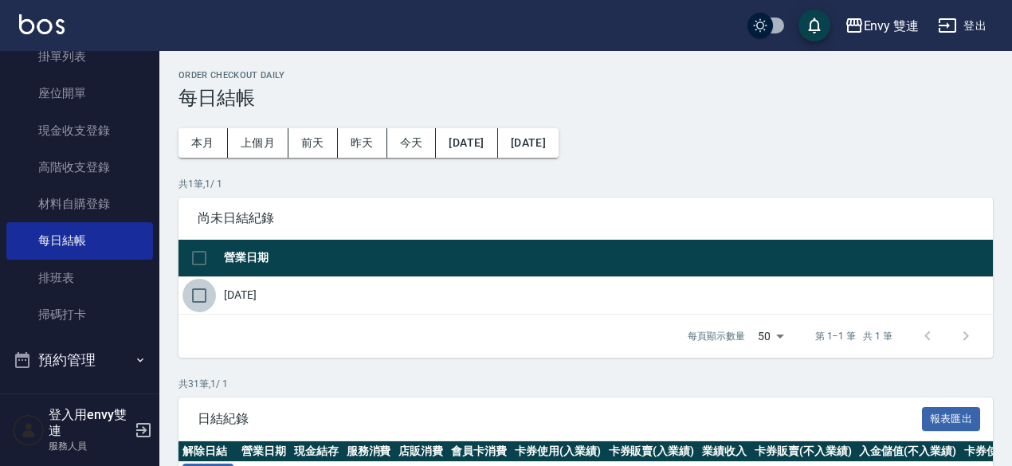
click at [199, 298] on input "checkbox" at bounding box center [198, 295] width 33 height 33
checkbox input "true"
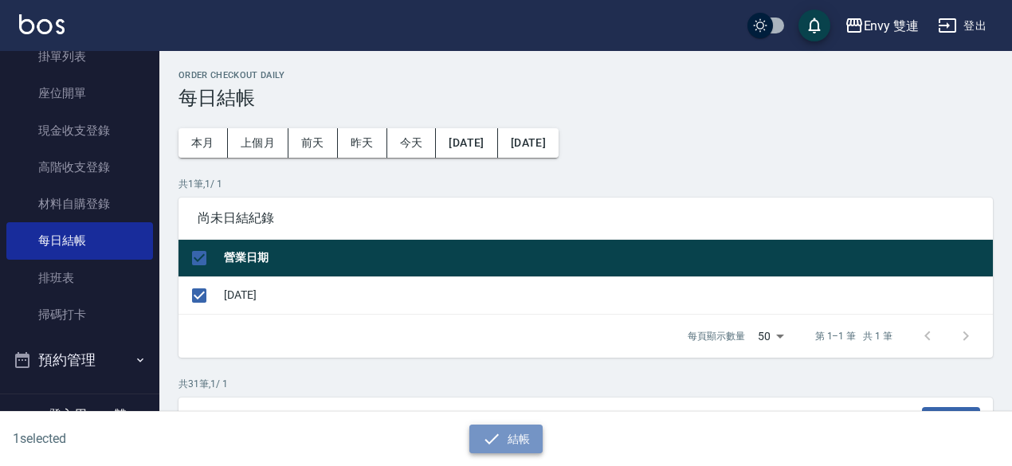
click at [495, 430] on icon "button" at bounding box center [491, 438] width 19 height 19
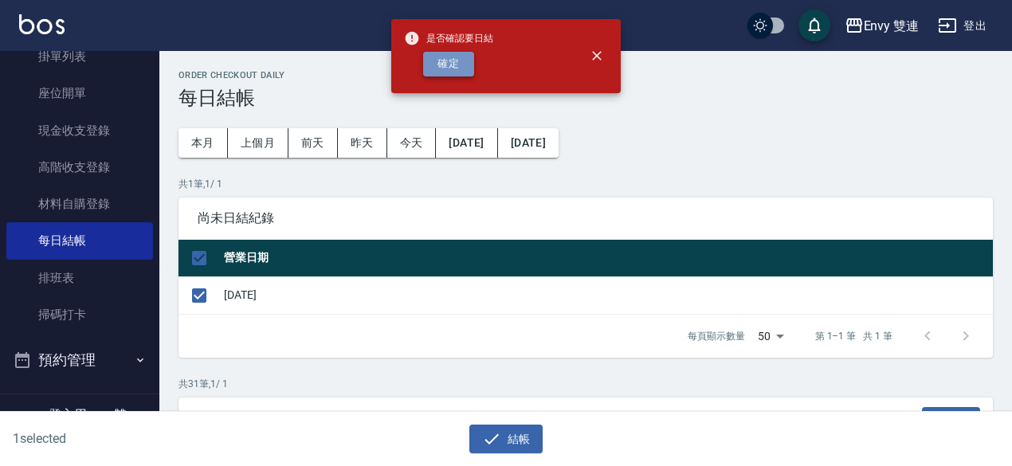
click at [440, 69] on button "確定" at bounding box center [448, 64] width 51 height 25
checkbox input "false"
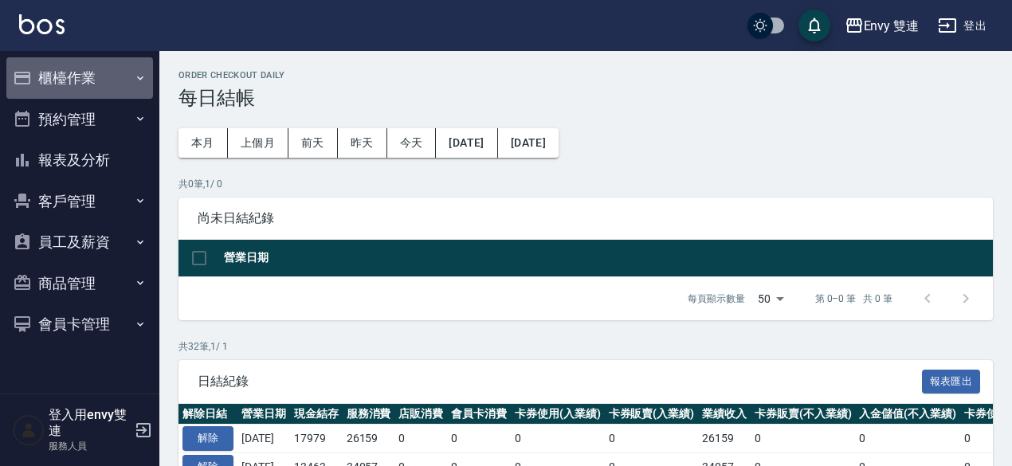
click at [91, 80] on button "櫃檯作業" at bounding box center [79, 77] width 147 height 41
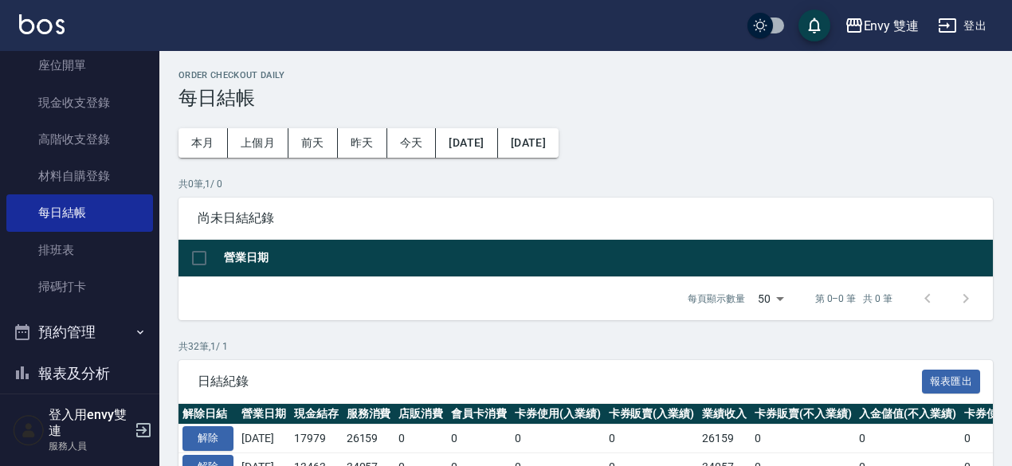
scroll to position [169, 0]
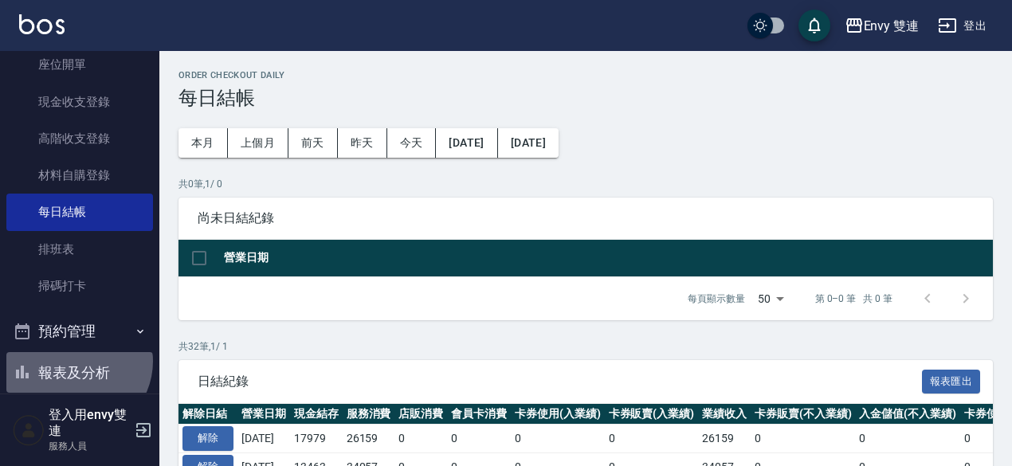
click at [75, 361] on button "報表及分析" at bounding box center [79, 372] width 147 height 41
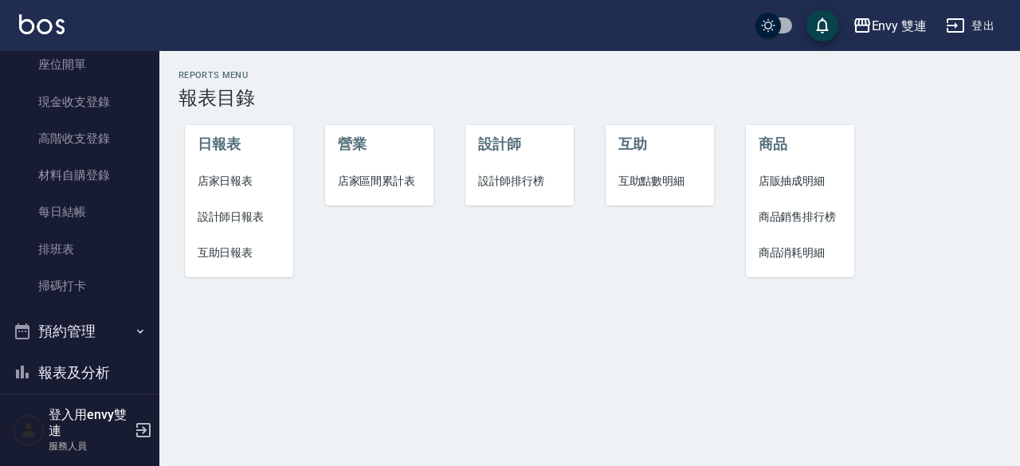
click at [237, 182] on span "店家日報表" at bounding box center [240, 181] width 84 height 17
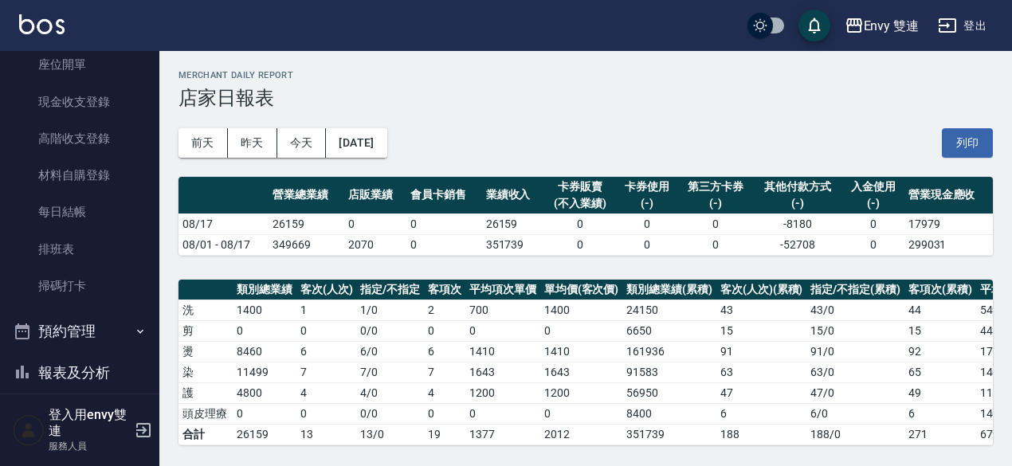
scroll to position [425, 0]
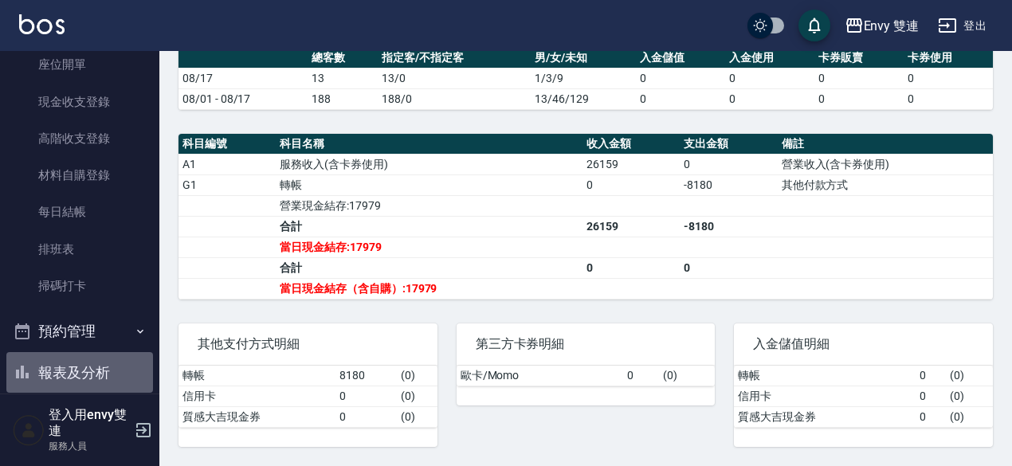
click at [88, 368] on button "報表及分析" at bounding box center [79, 372] width 147 height 41
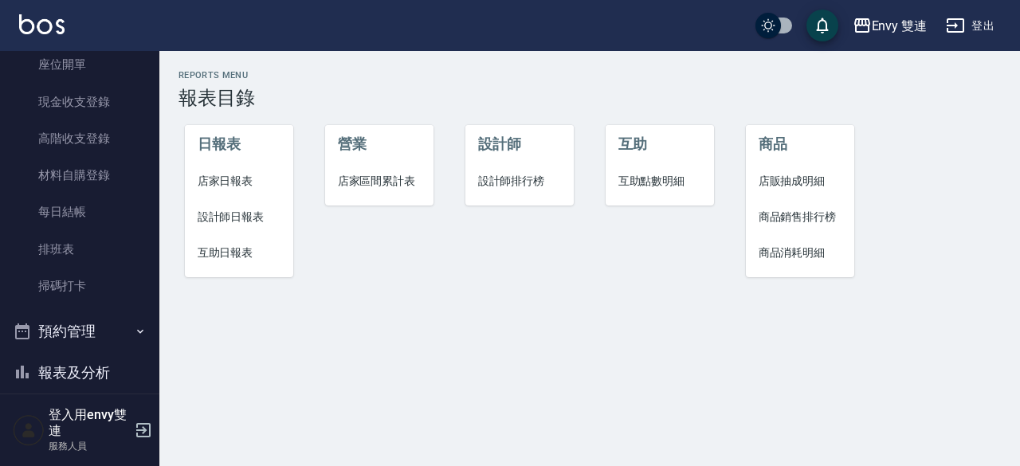
click at [231, 211] on span "設計師日報表" at bounding box center [240, 217] width 84 height 17
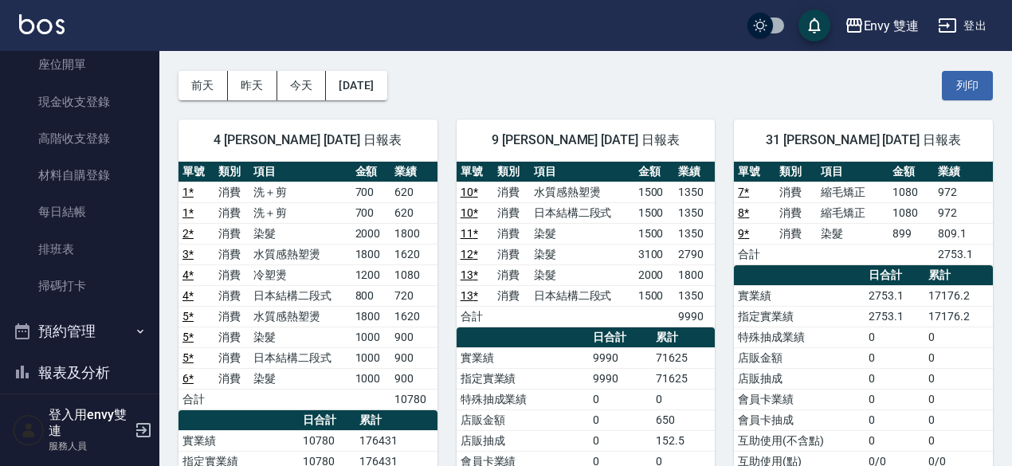
scroll to position [57, 0]
